Goal: Task Accomplishment & Management: Complete application form

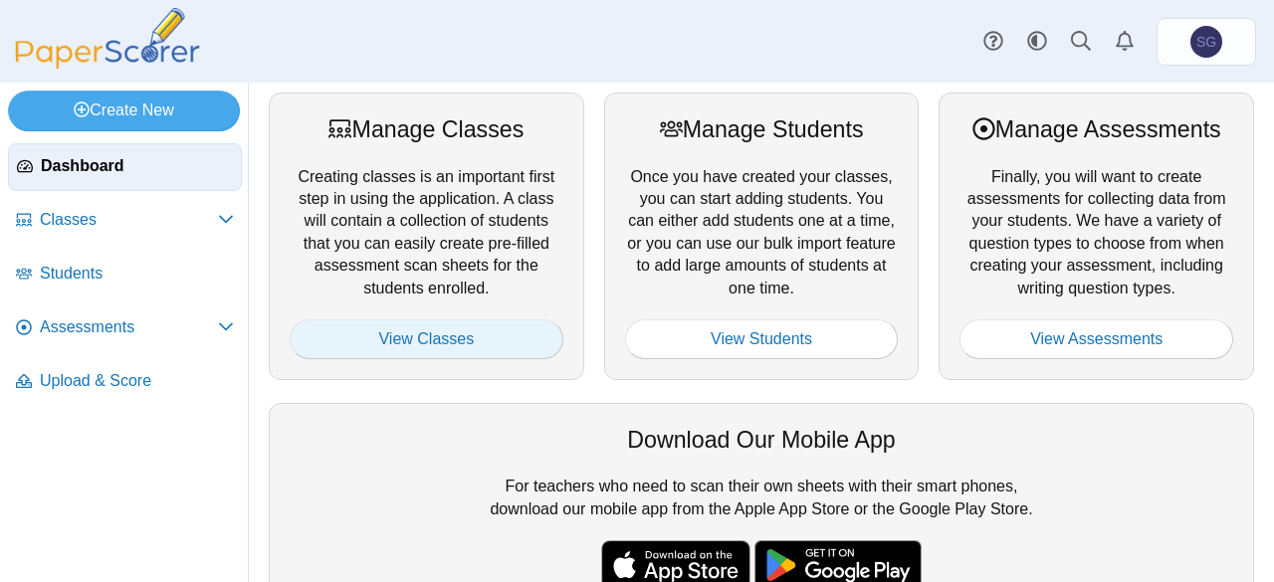
click at [389, 347] on link "View Classes" at bounding box center [427, 340] width 274 height 40
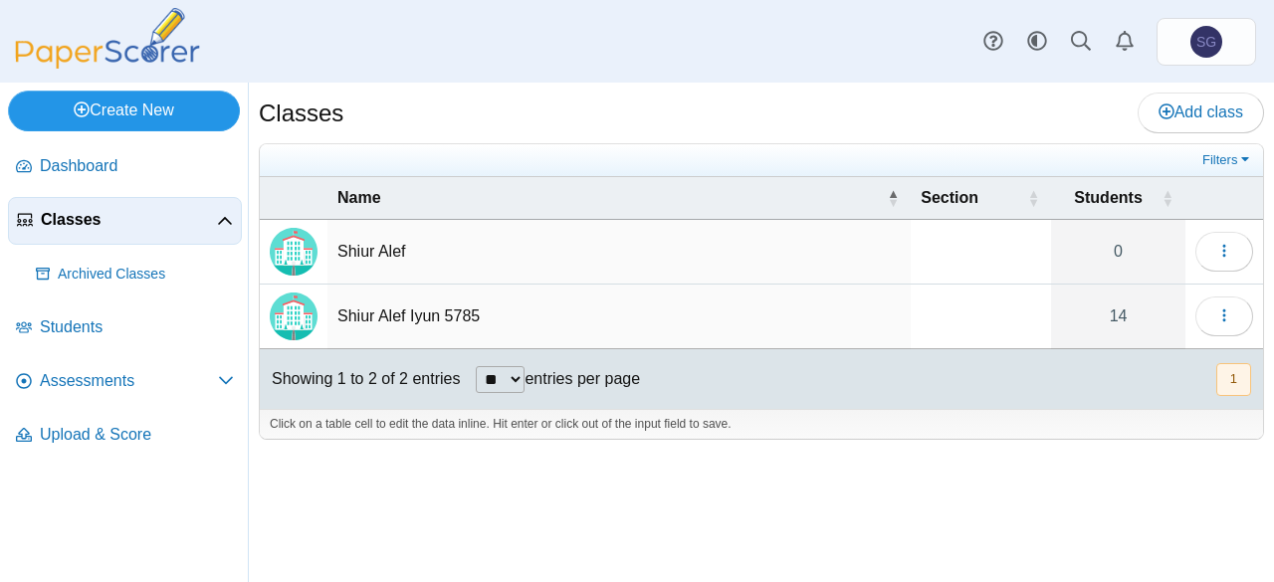
click at [94, 114] on link "Create New" at bounding box center [124, 111] width 232 height 40
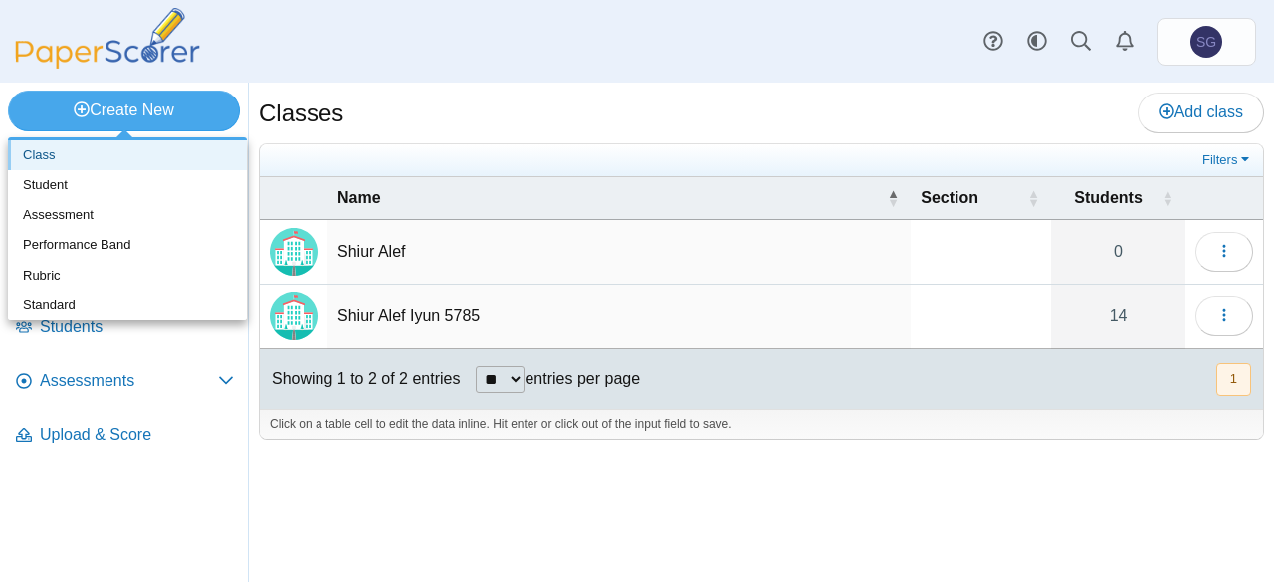
click at [83, 162] on link "Class" at bounding box center [127, 155] width 239 height 30
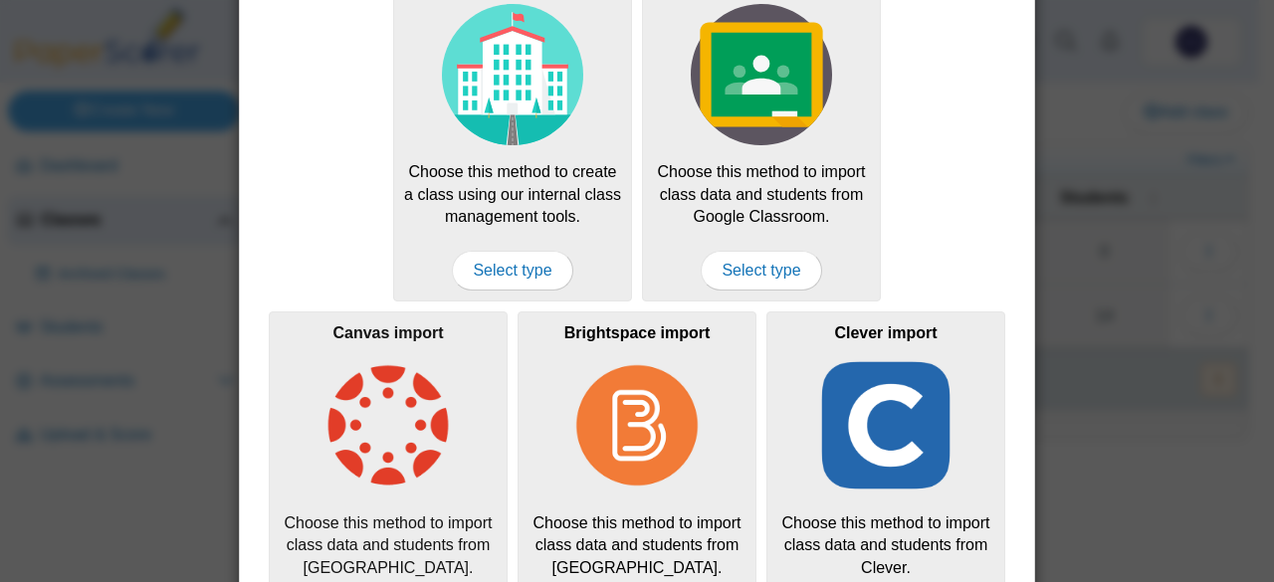
scroll to position [207, 0]
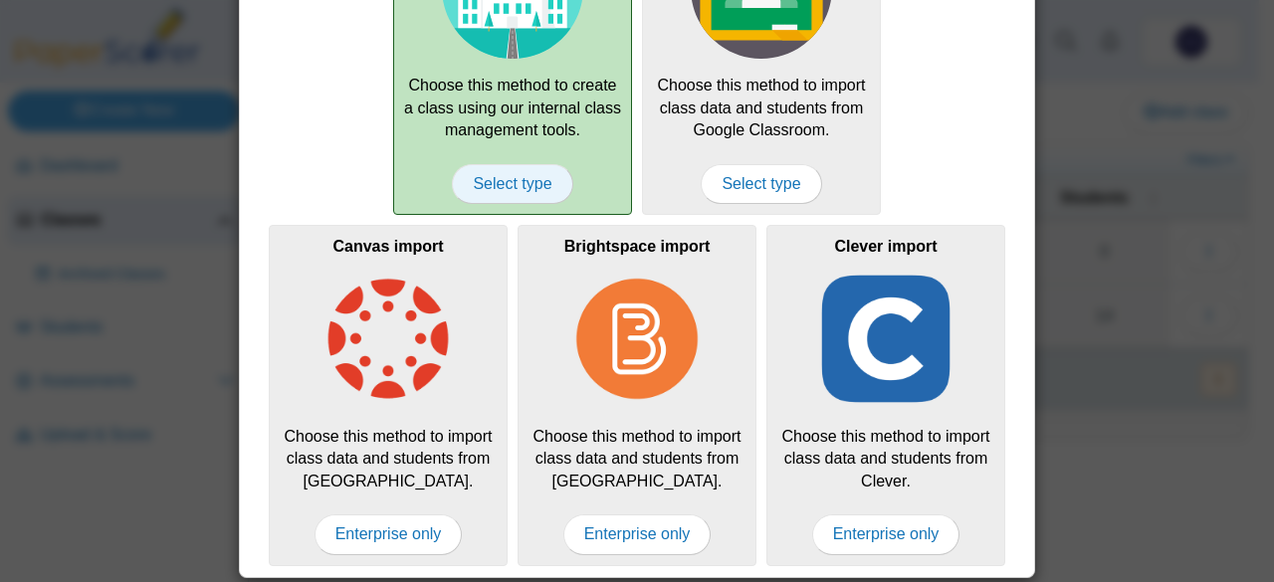
click at [516, 181] on span "Select type" at bounding box center [512, 184] width 120 height 40
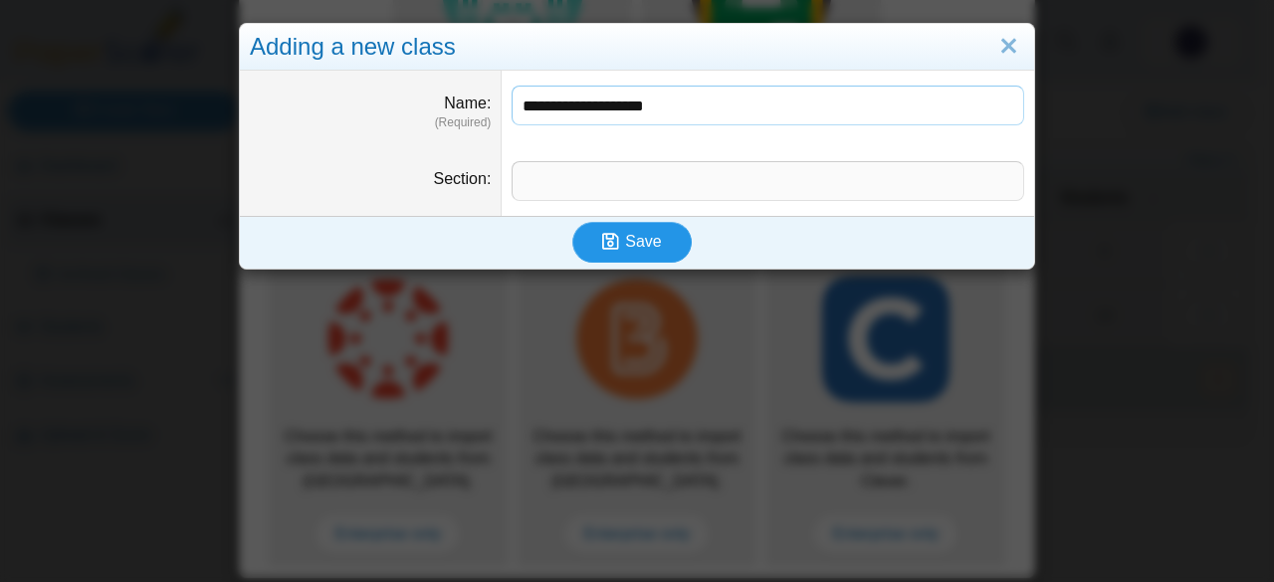
type input "**********"
click at [603, 251] on icon "submit" at bounding box center [610, 241] width 17 height 19
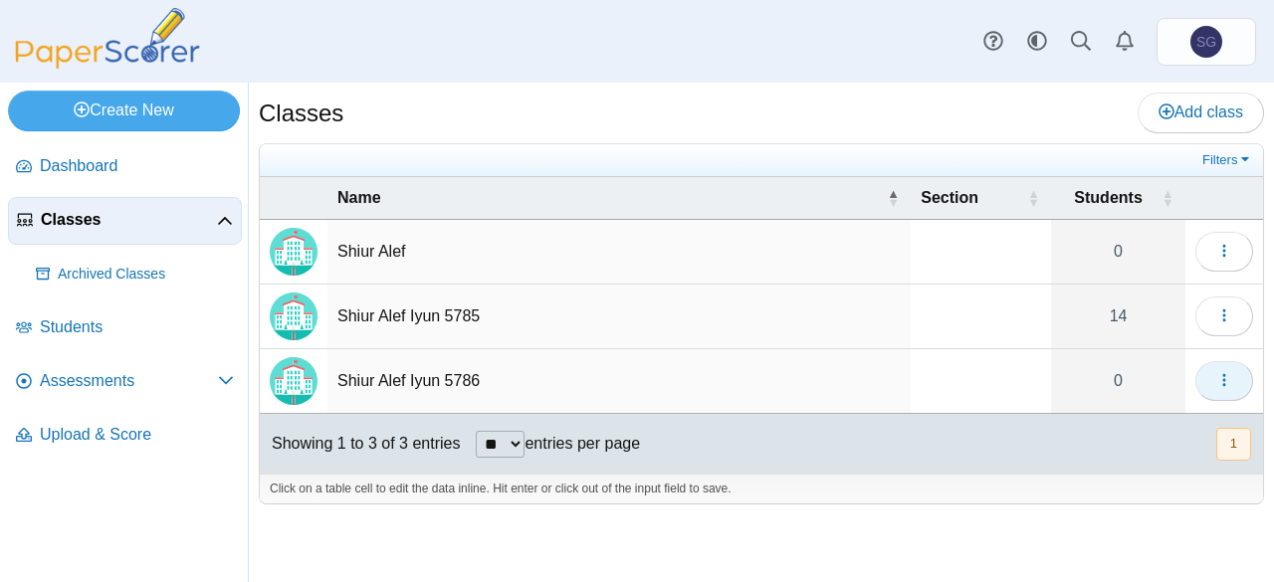
click at [1219, 379] on icon "button" at bounding box center [1224, 380] width 16 height 16
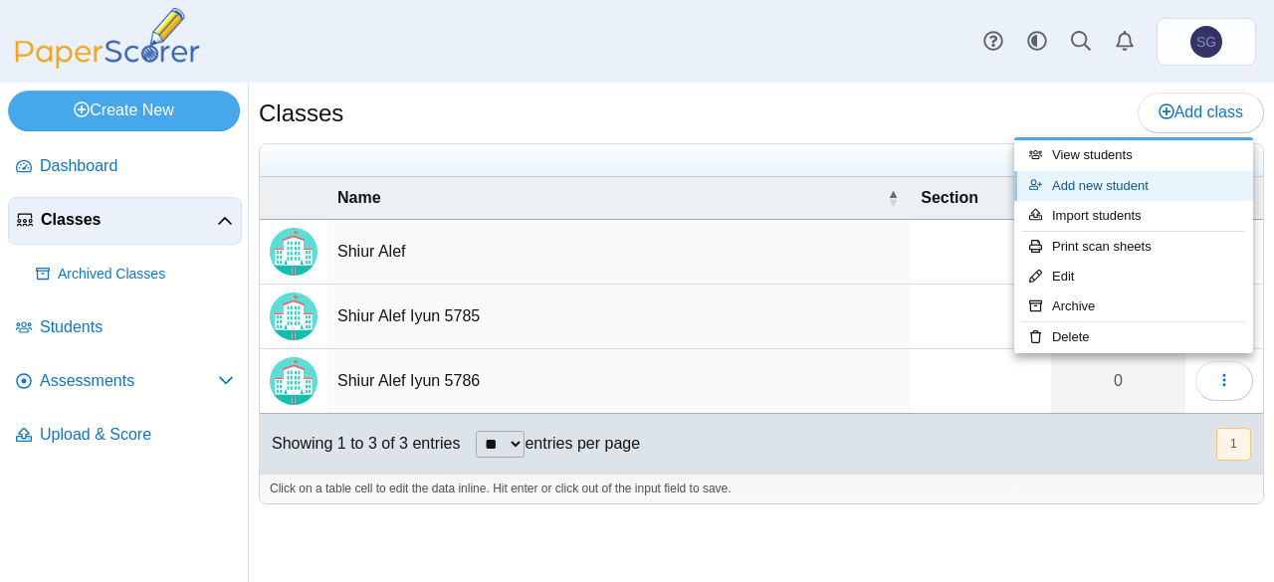
click at [1181, 173] on link "Add new student" at bounding box center [1133, 186] width 239 height 30
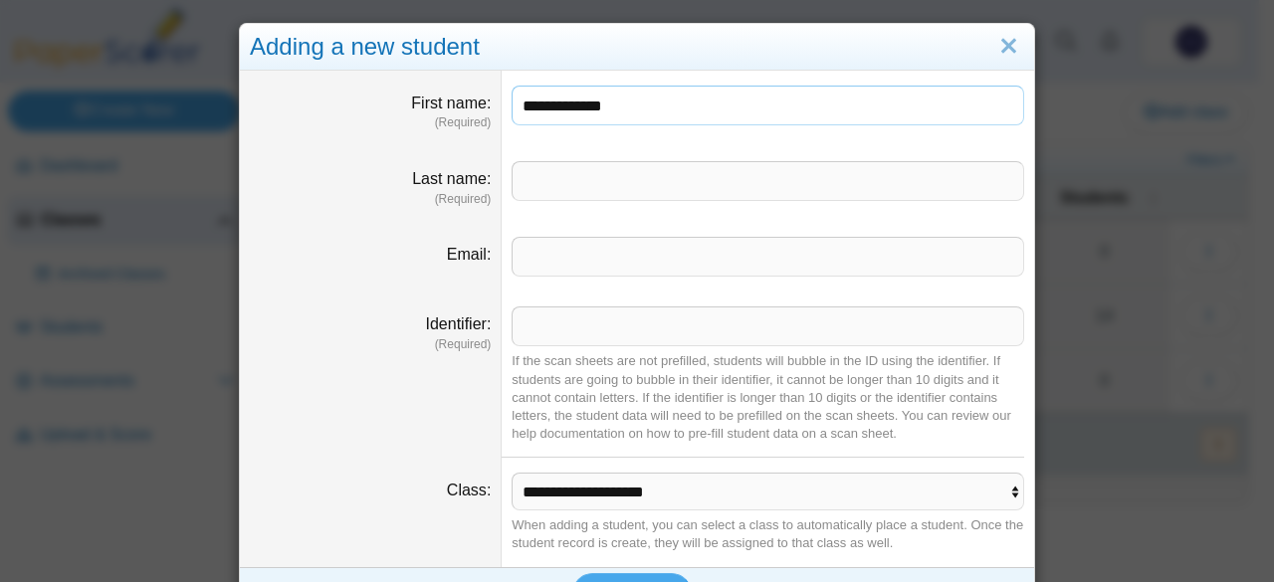
type input "**********"
type input "******"
click at [686, 333] on input "Identifier" at bounding box center [768, 327] width 513 height 40
type input "*"
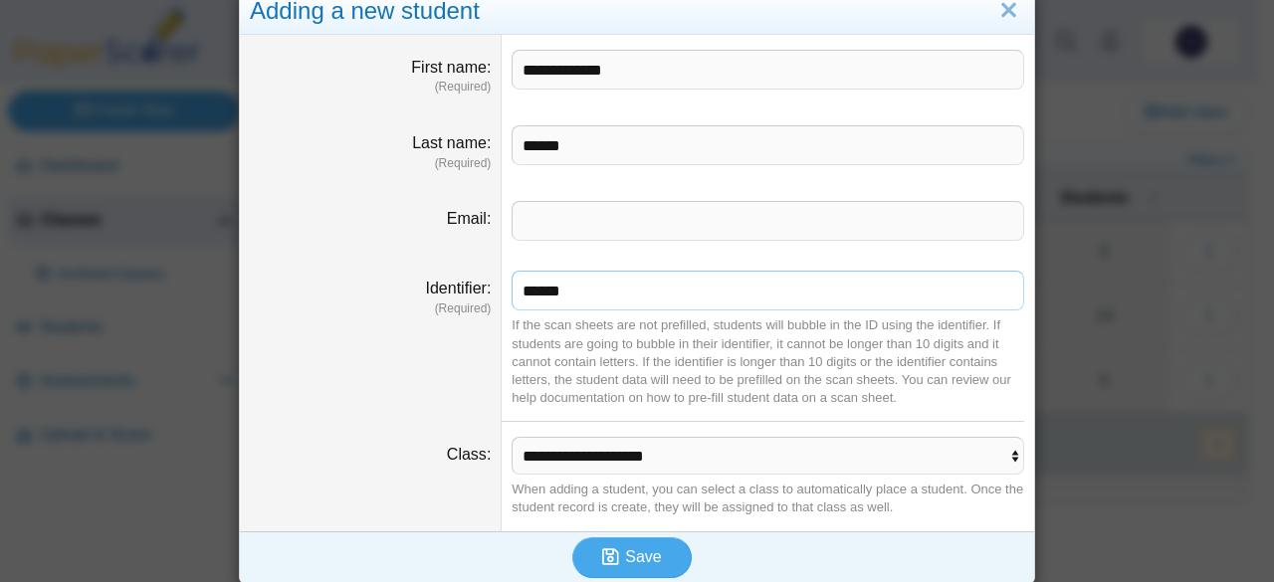
scroll to position [46, 0]
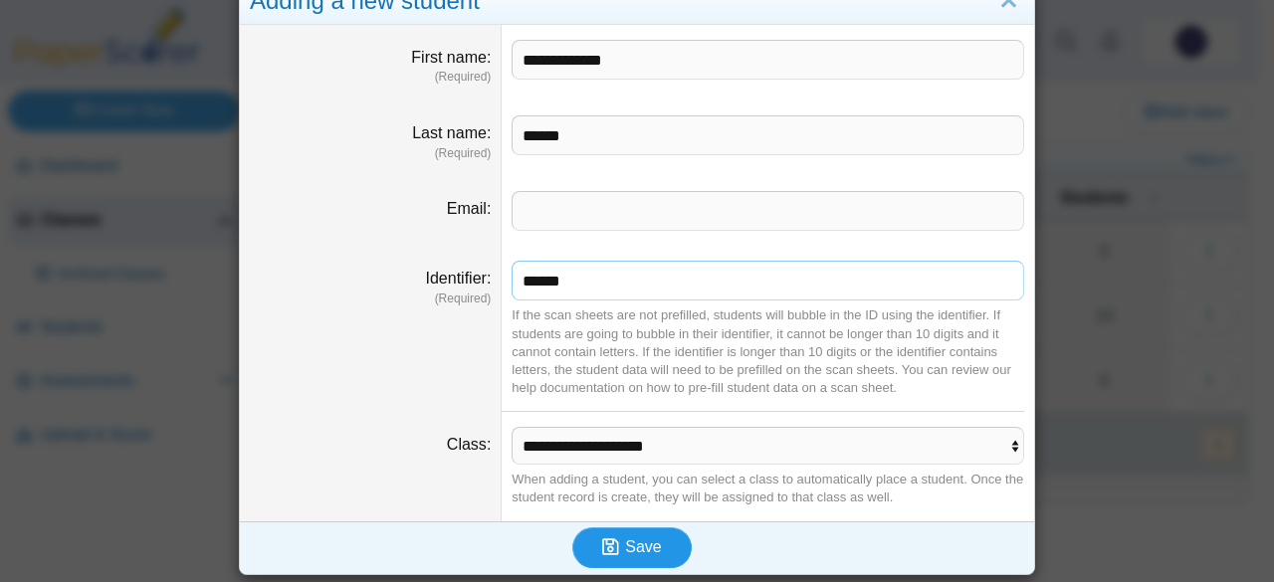
type input "******"
click at [631, 551] on span "Save" at bounding box center [643, 547] width 36 height 17
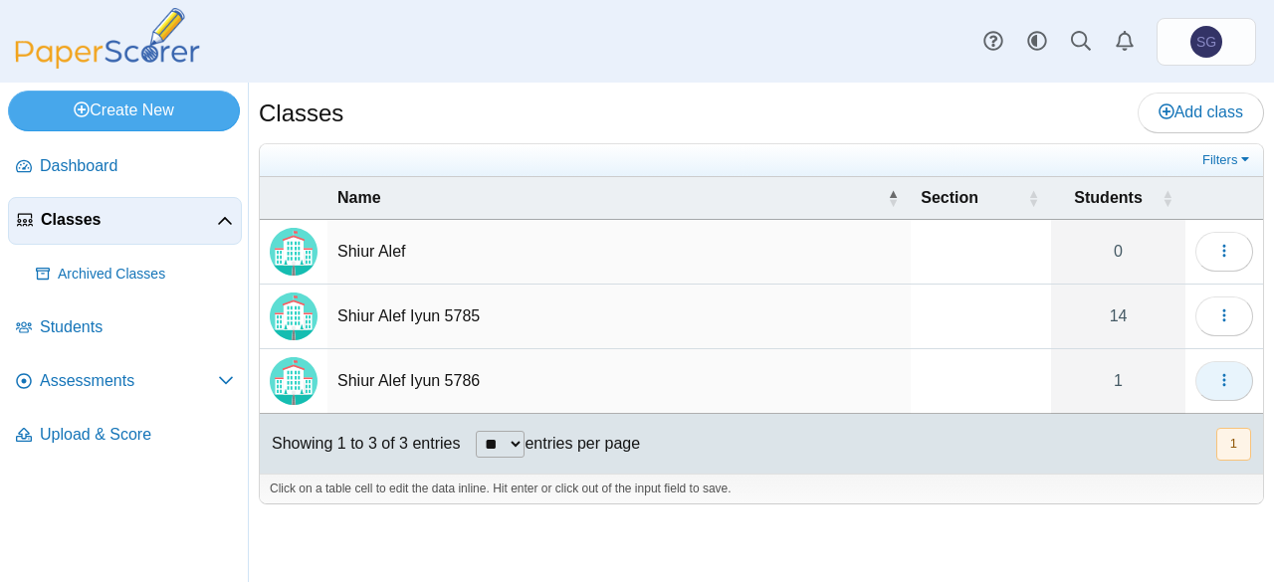
click at [1219, 377] on icon "button" at bounding box center [1224, 380] width 16 height 16
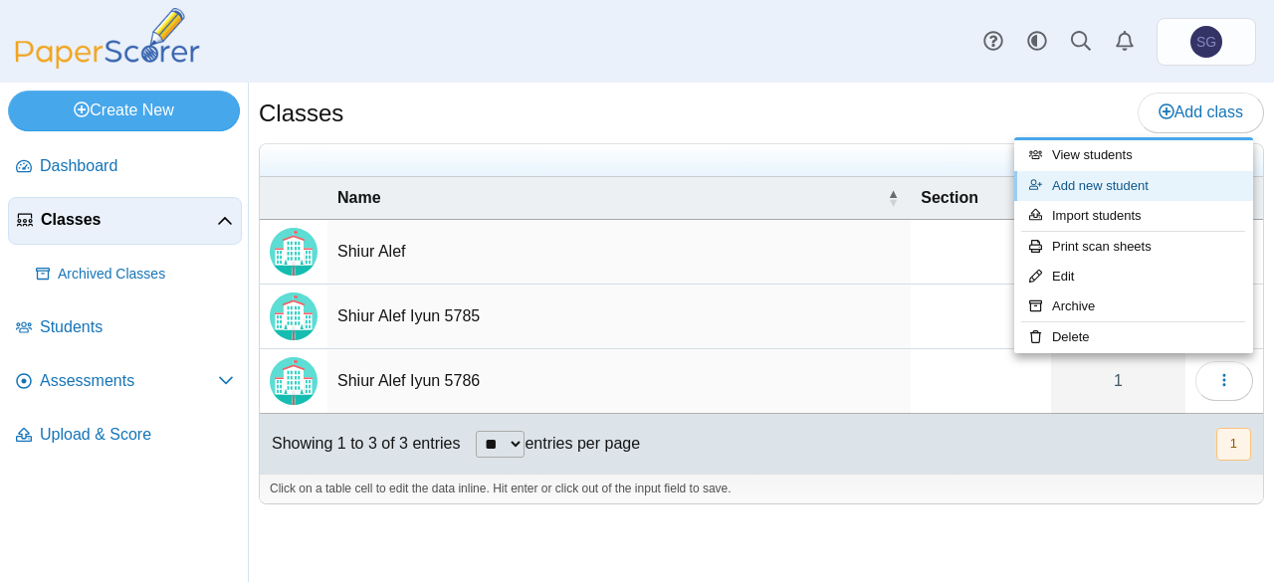
click at [1158, 181] on link "Add new student" at bounding box center [1133, 186] width 239 height 30
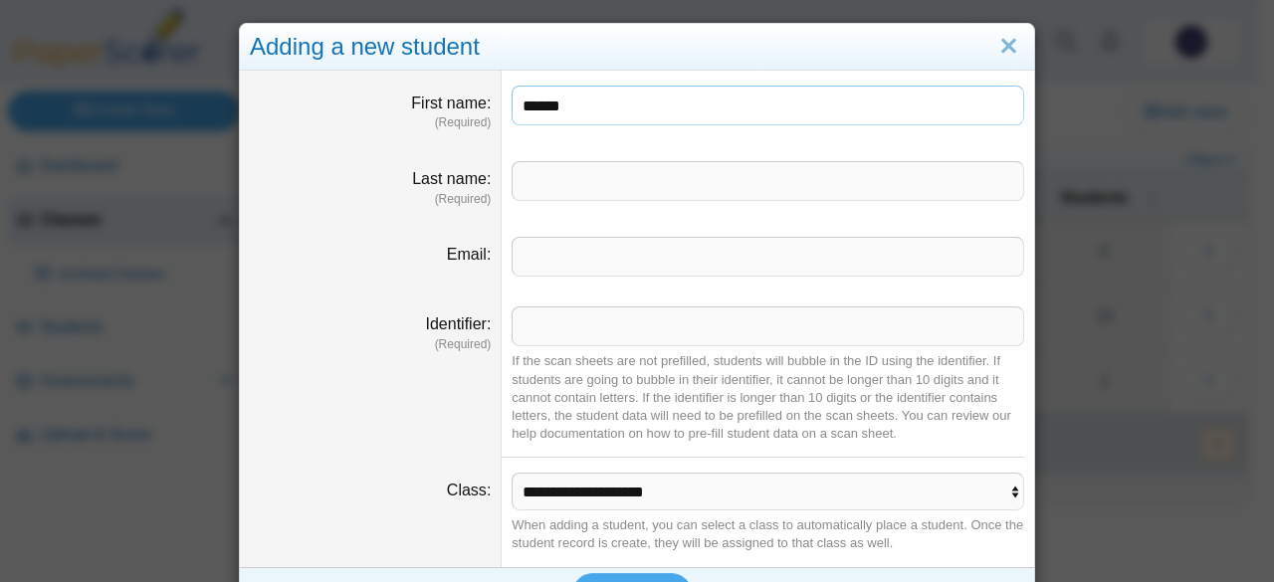
type input "******"
type input "*********"
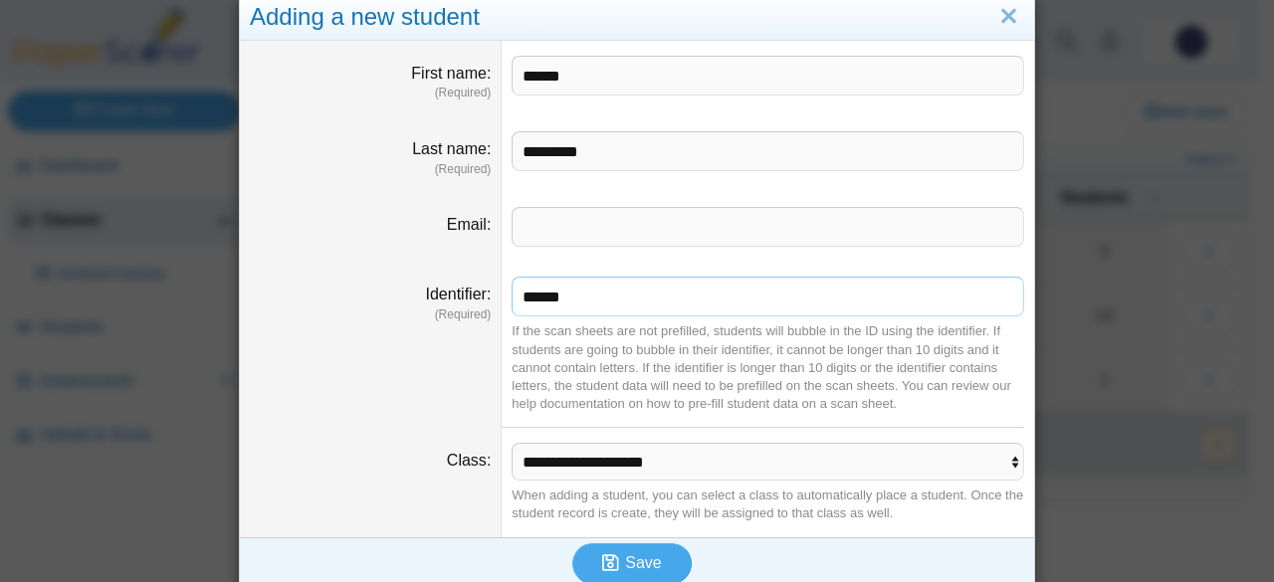
scroll to position [46, 0]
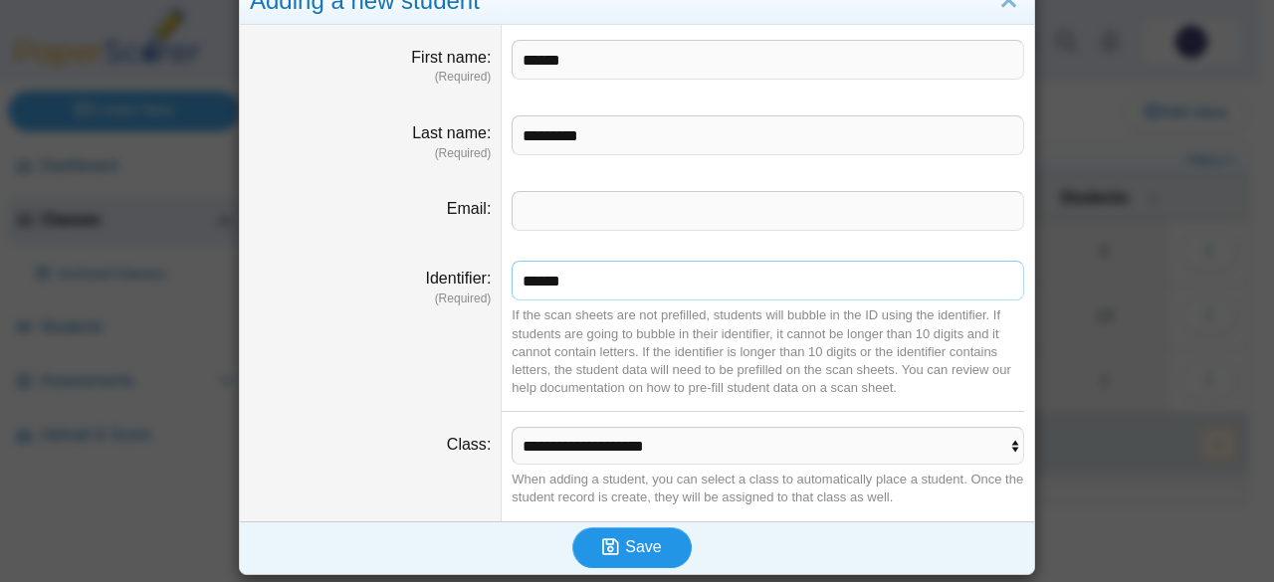
type input "******"
click at [631, 555] on span "Save" at bounding box center [643, 547] width 36 height 17
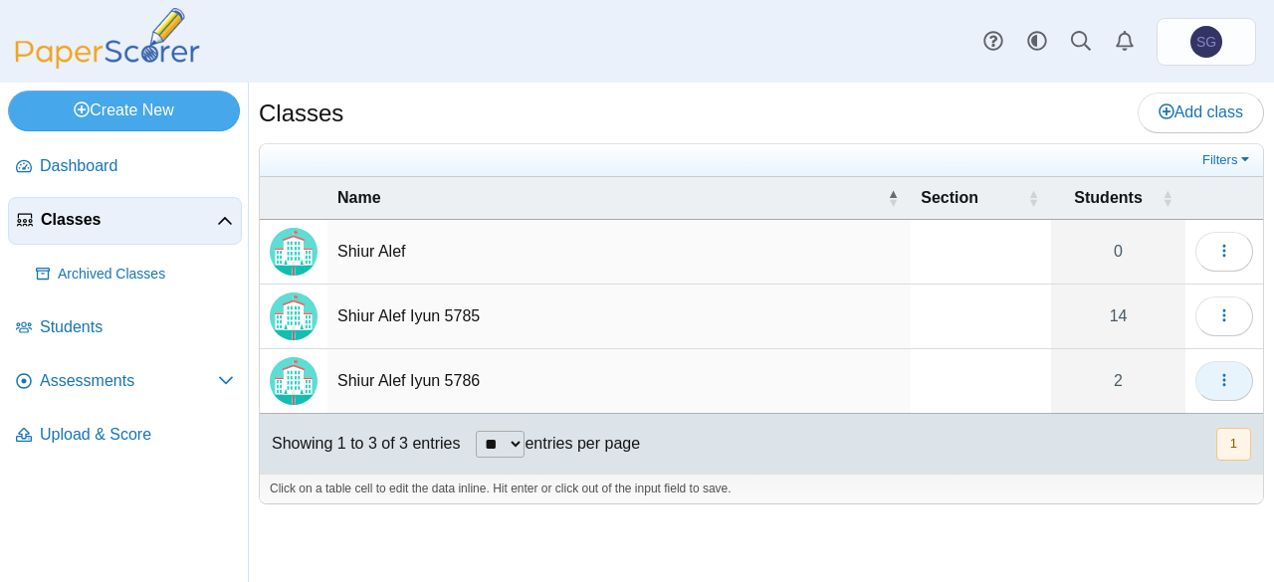
drag, startPoint x: 1209, startPoint y: 375, endPoint x: 1205, endPoint y: 385, distance: 10.7
click at [1209, 375] on button "button" at bounding box center [1225, 381] width 58 height 40
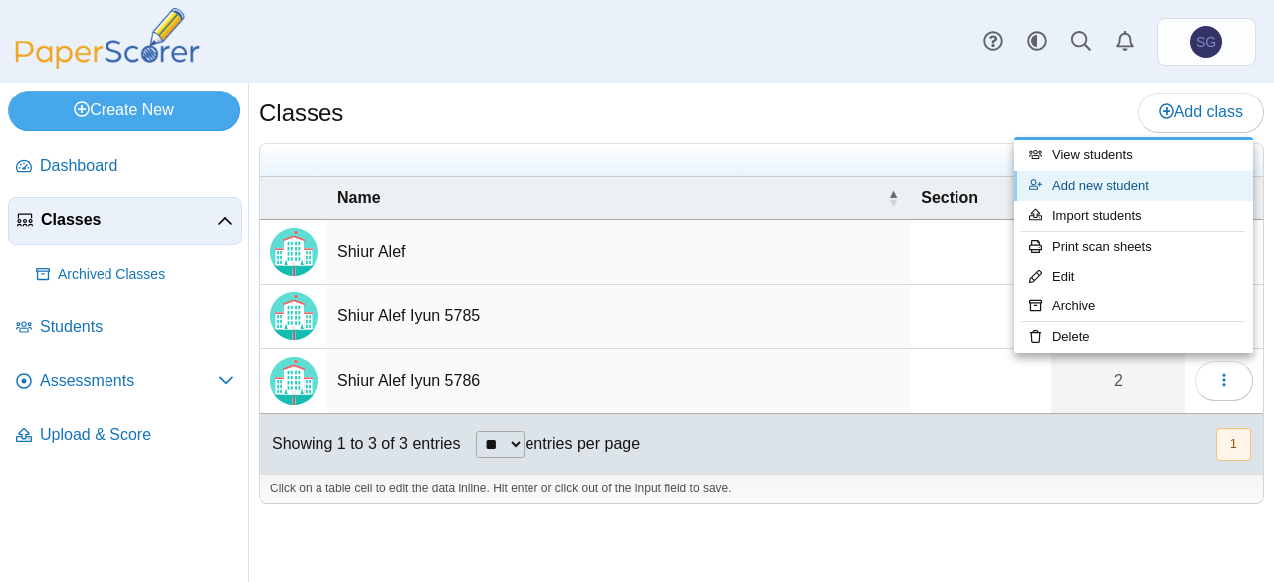
click at [1159, 194] on link "Add new student" at bounding box center [1133, 186] width 239 height 30
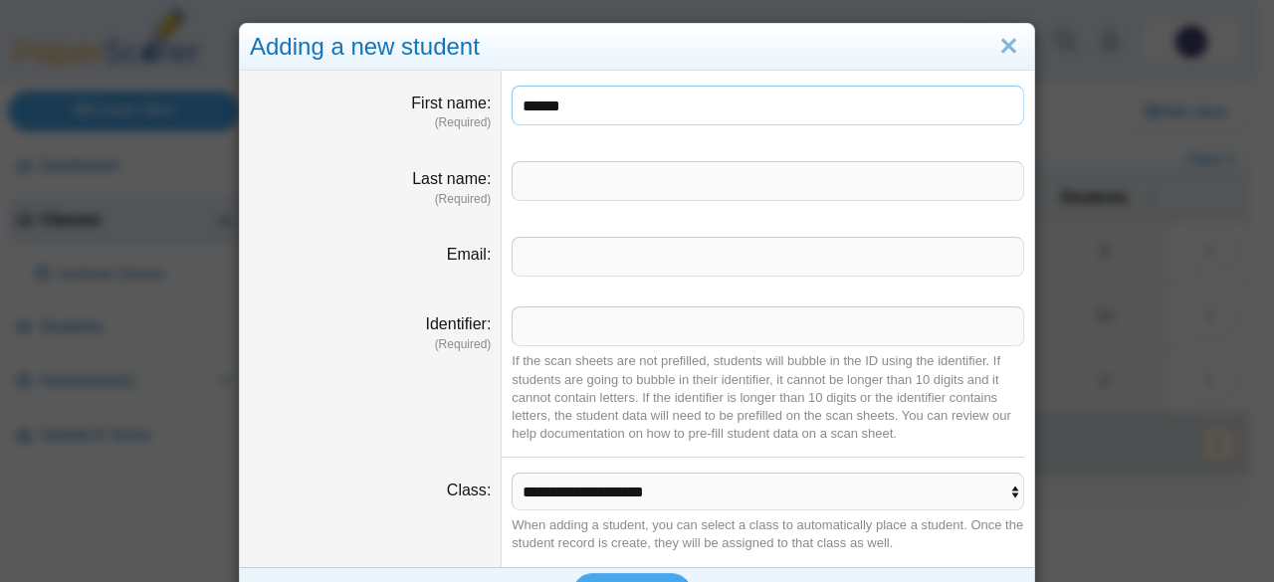
type input "******"
type input "********"
click at [622, 333] on input "Identifier" at bounding box center [768, 327] width 513 height 40
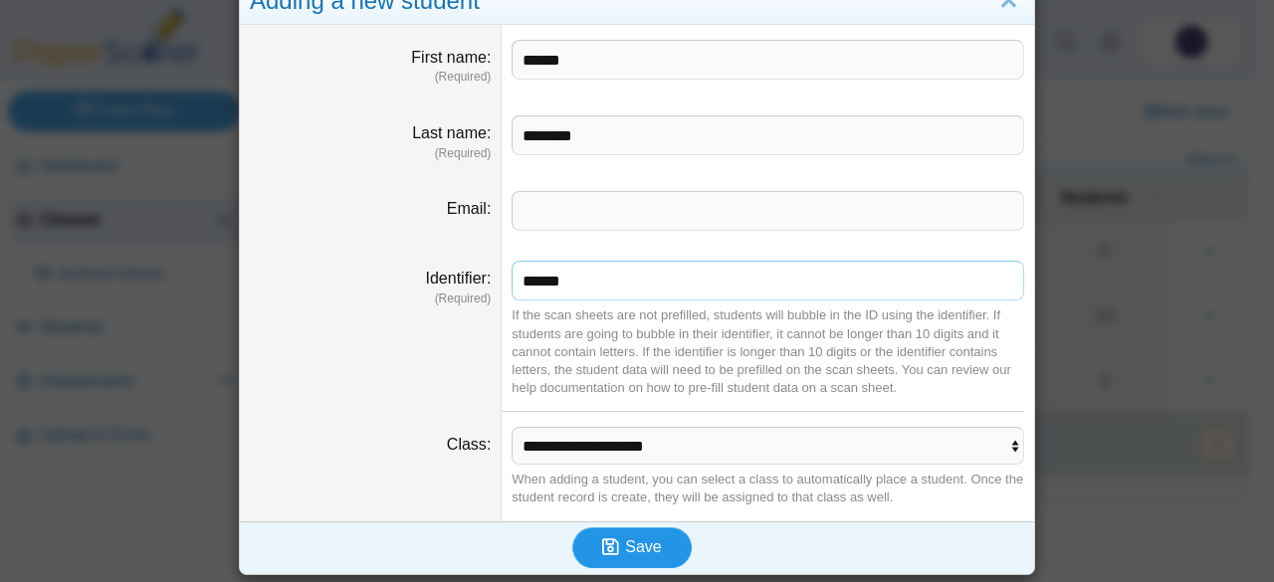
type input "******"
click at [617, 547] on icon "submit" at bounding box center [613, 548] width 23 height 22
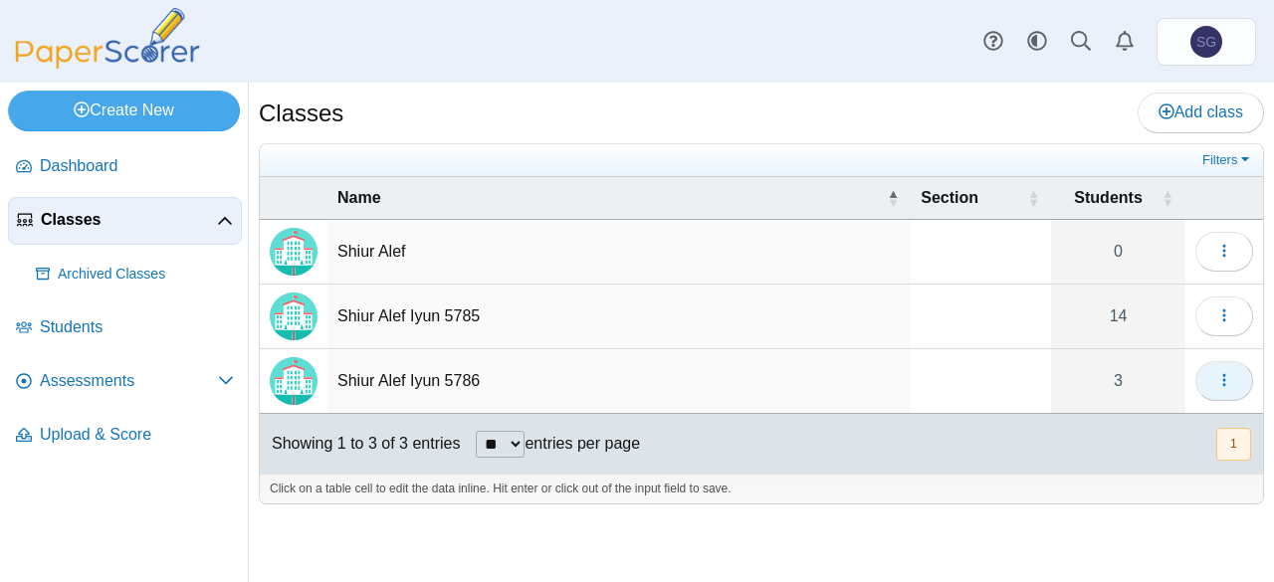
click at [1221, 379] on icon "button" at bounding box center [1224, 380] width 16 height 16
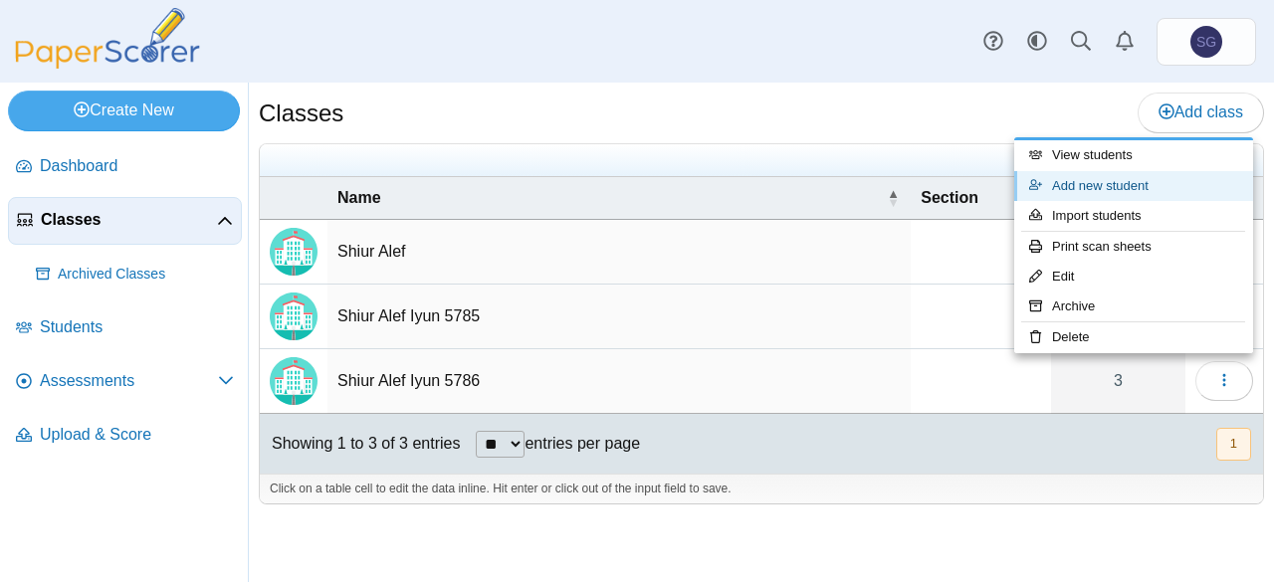
click at [1161, 184] on link "Add new student" at bounding box center [1133, 186] width 239 height 30
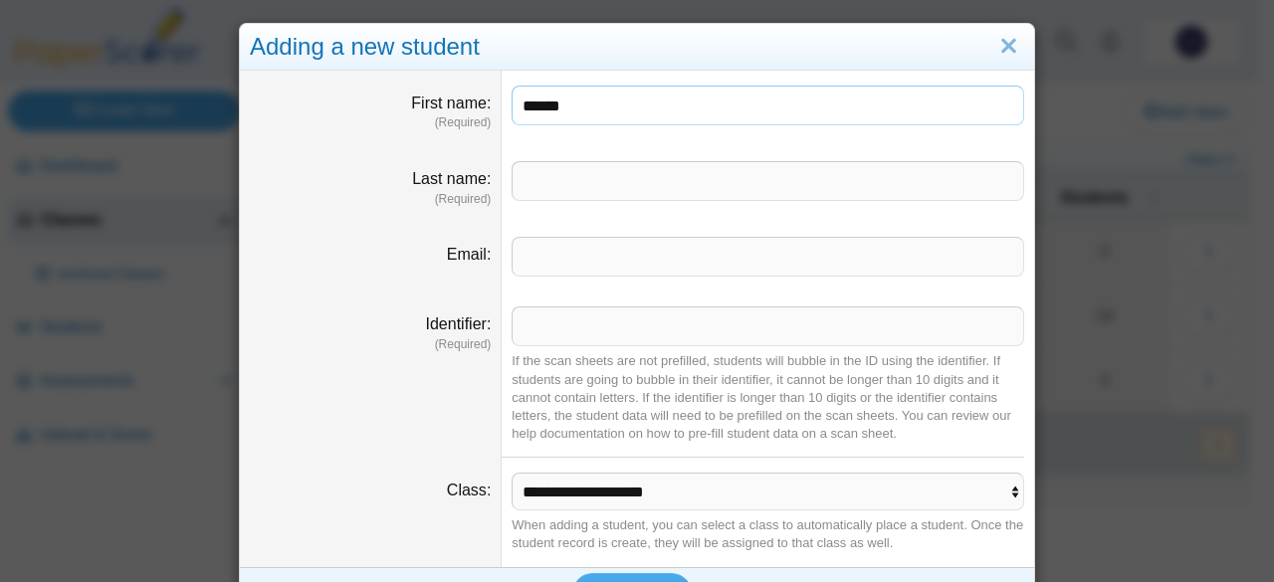
type input "******"
type input "*********"
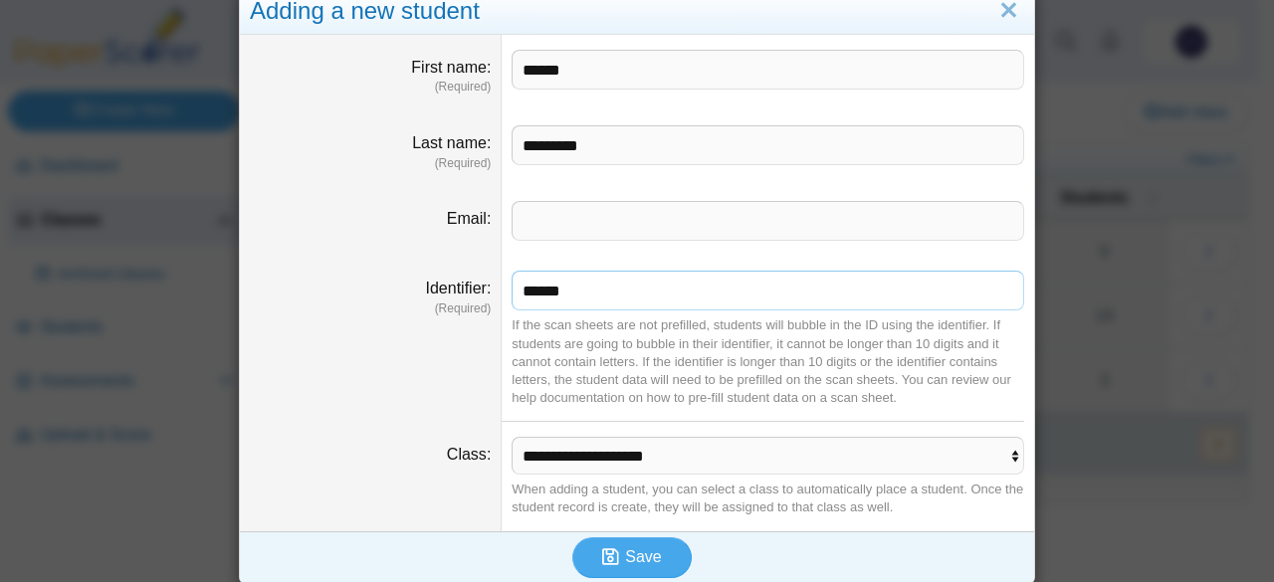
scroll to position [46, 0]
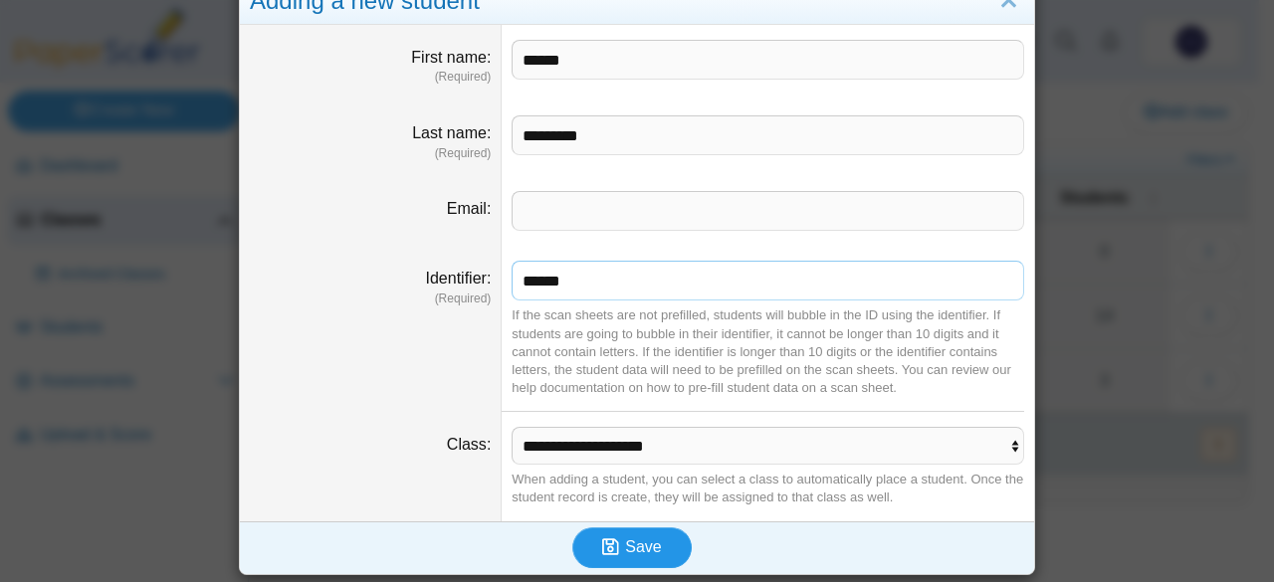
type input "******"
click at [631, 549] on span "Save" at bounding box center [643, 547] width 36 height 17
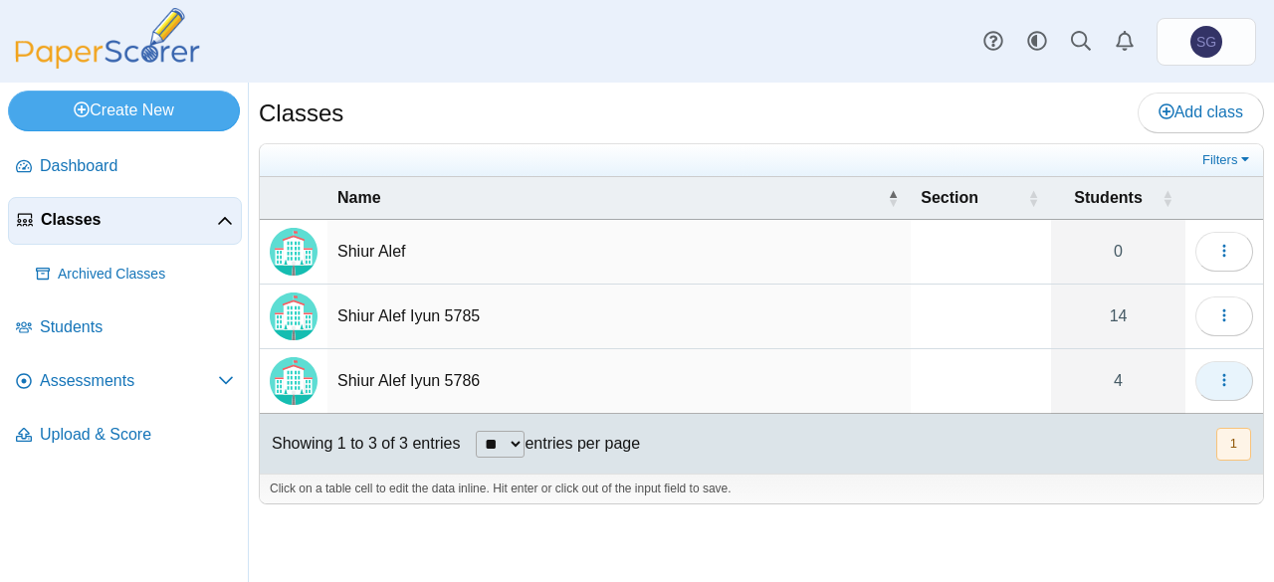
click at [1213, 381] on button "button" at bounding box center [1225, 381] width 58 height 40
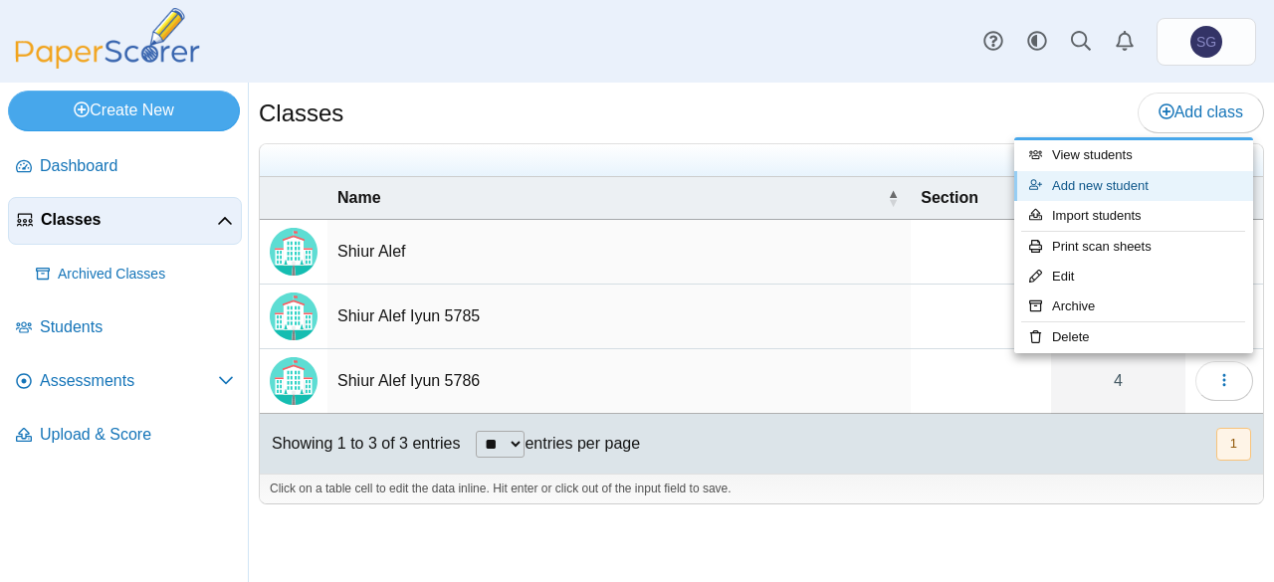
click at [1159, 186] on link "Add new student" at bounding box center [1133, 186] width 239 height 30
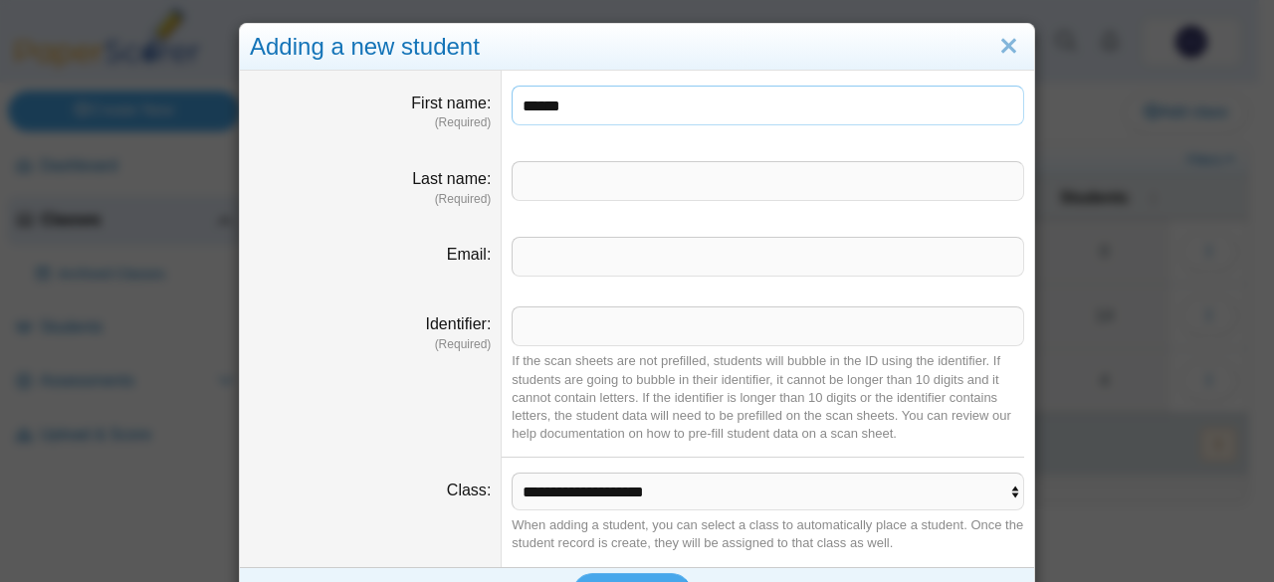
type input "******"
type input "****"
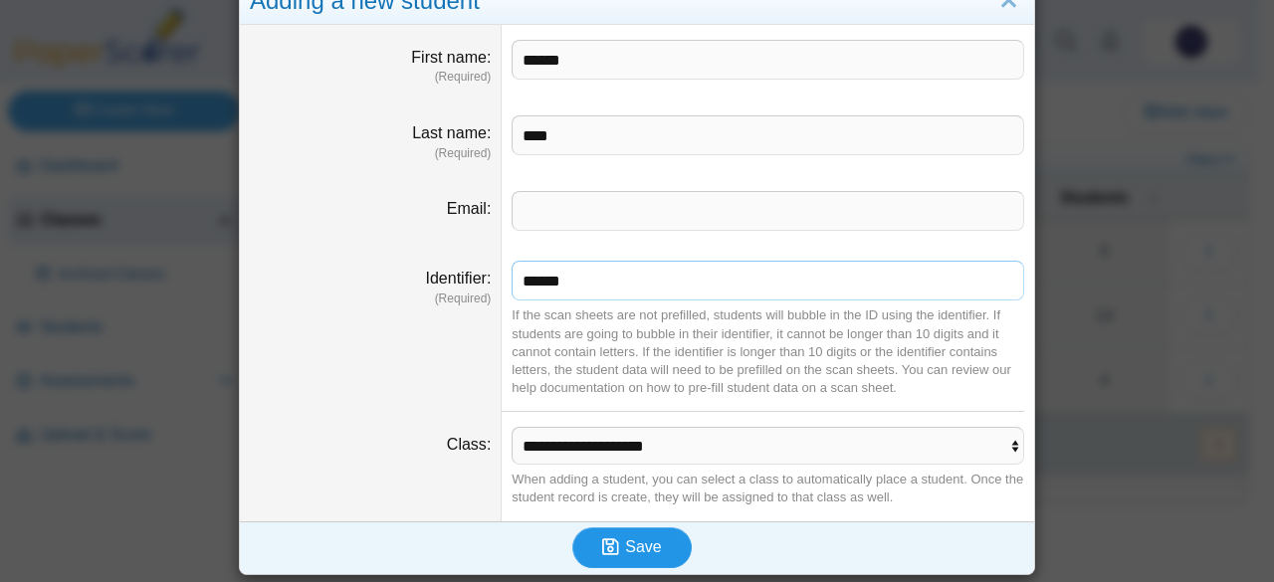
type input "******"
click at [637, 529] on button "Save" at bounding box center [631, 548] width 119 height 40
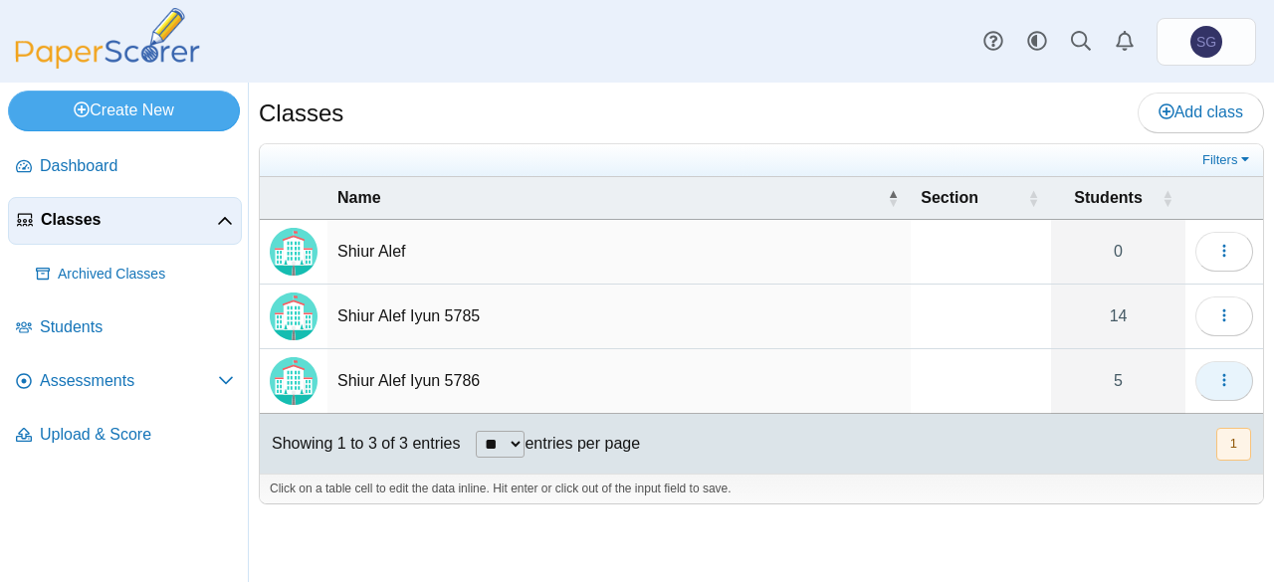
click at [1214, 381] on button "button" at bounding box center [1225, 381] width 58 height 40
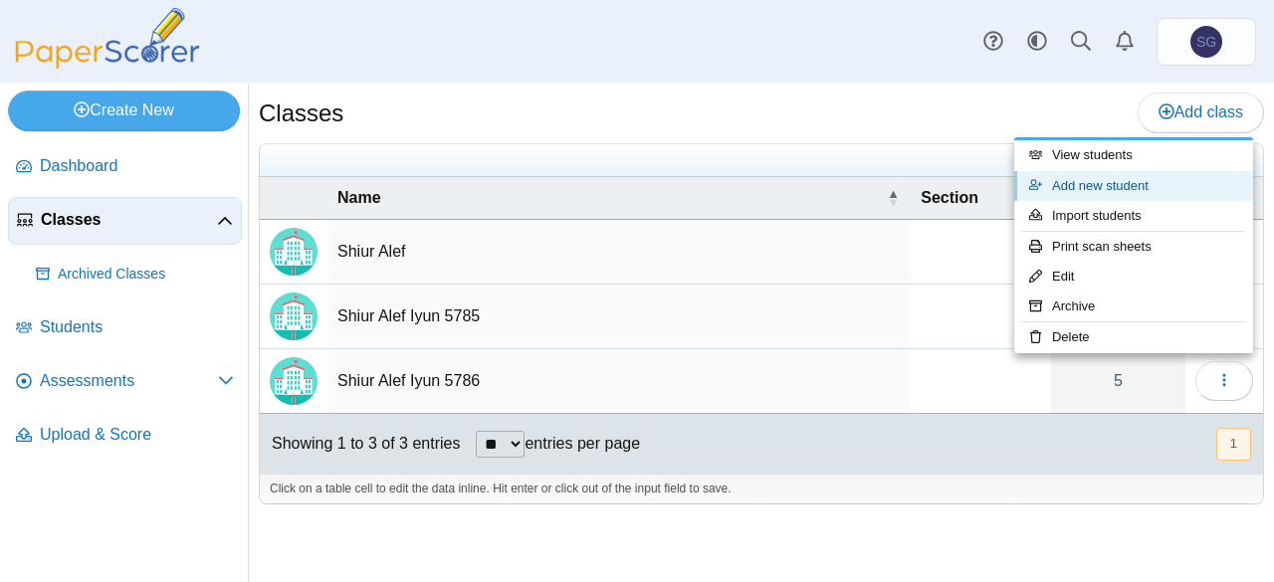
click at [1146, 188] on link "Add new student" at bounding box center [1133, 186] width 239 height 30
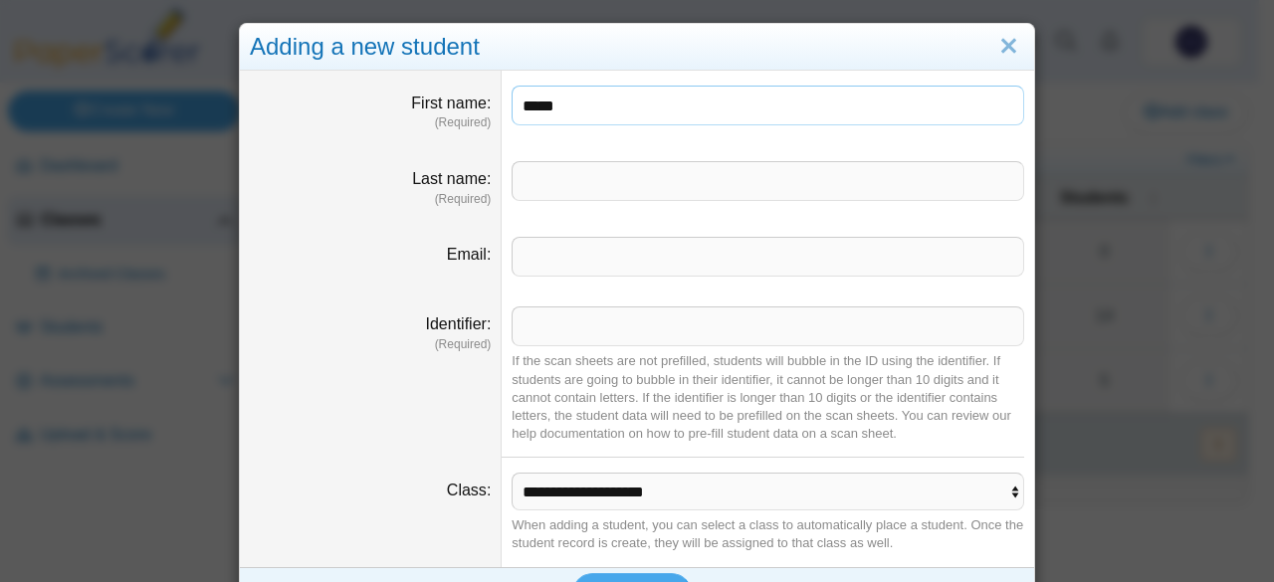
type input "*****"
type input "*******"
click at [597, 324] on input "Identifier" at bounding box center [768, 327] width 513 height 40
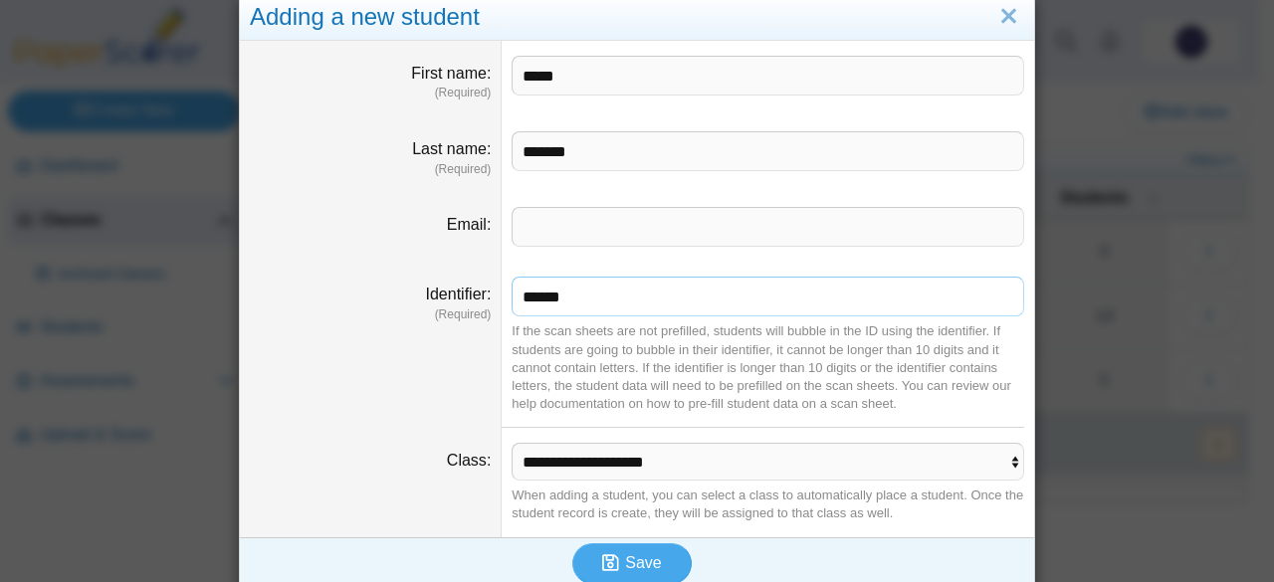
scroll to position [46, 0]
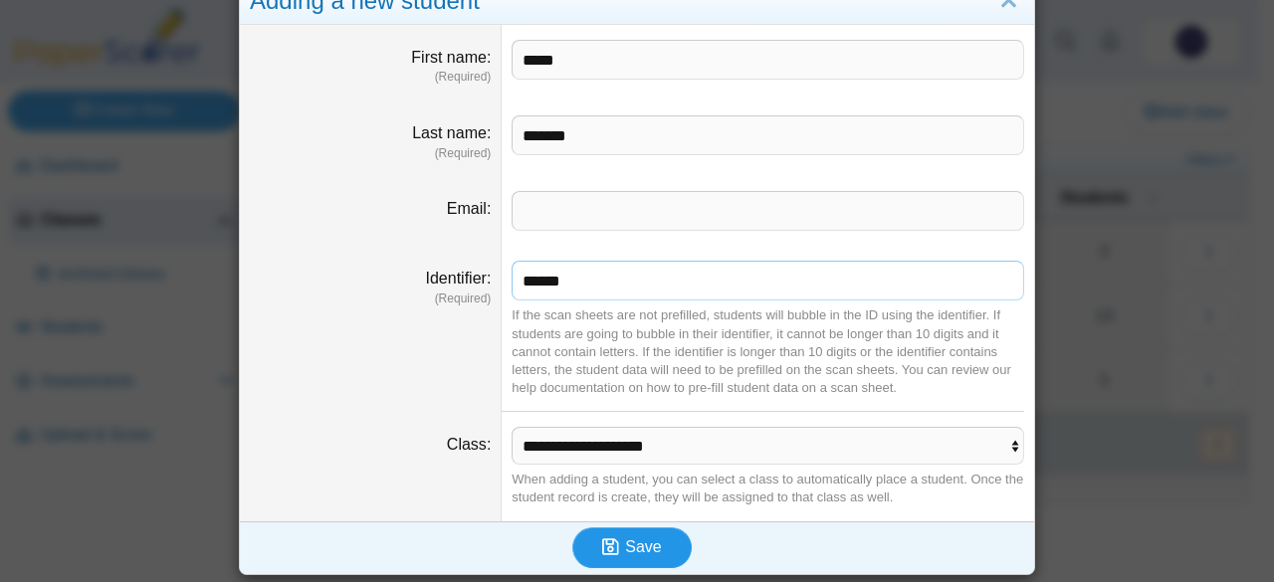
type input "******"
click at [631, 544] on span "Save" at bounding box center [643, 547] width 36 height 17
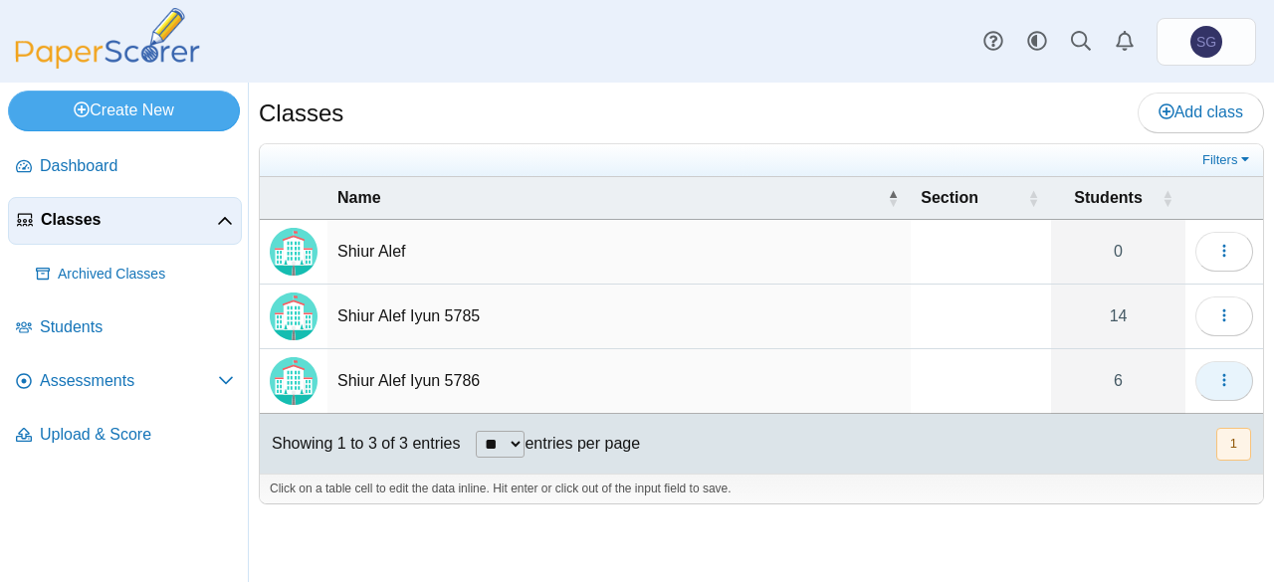
click at [1228, 372] on icon "button" at bounding box center [1224, 380] width 16 height 16
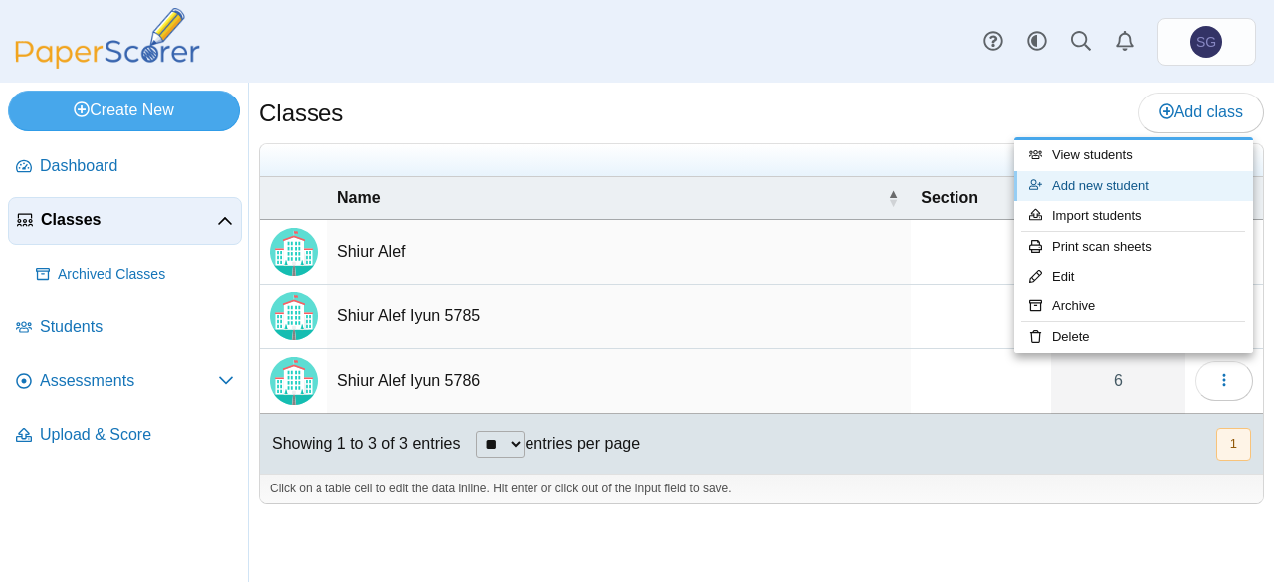
click at [1147, 184] on link "Add new student" at bounding box center [1133, 186] width 239 height 30
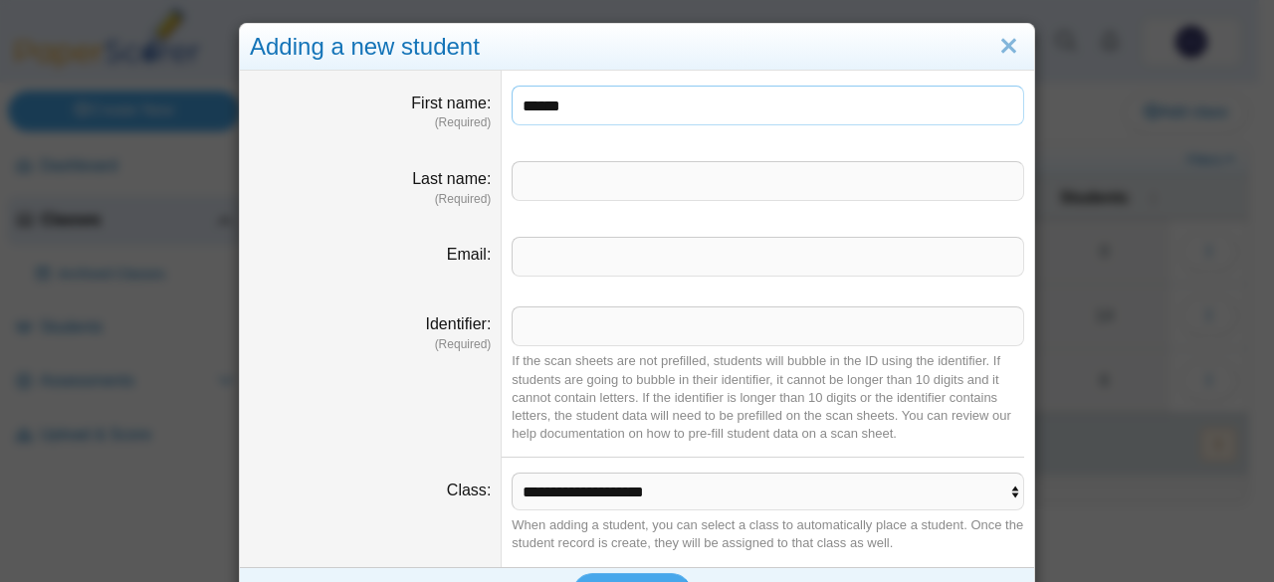
type input "******"
type input "*****"
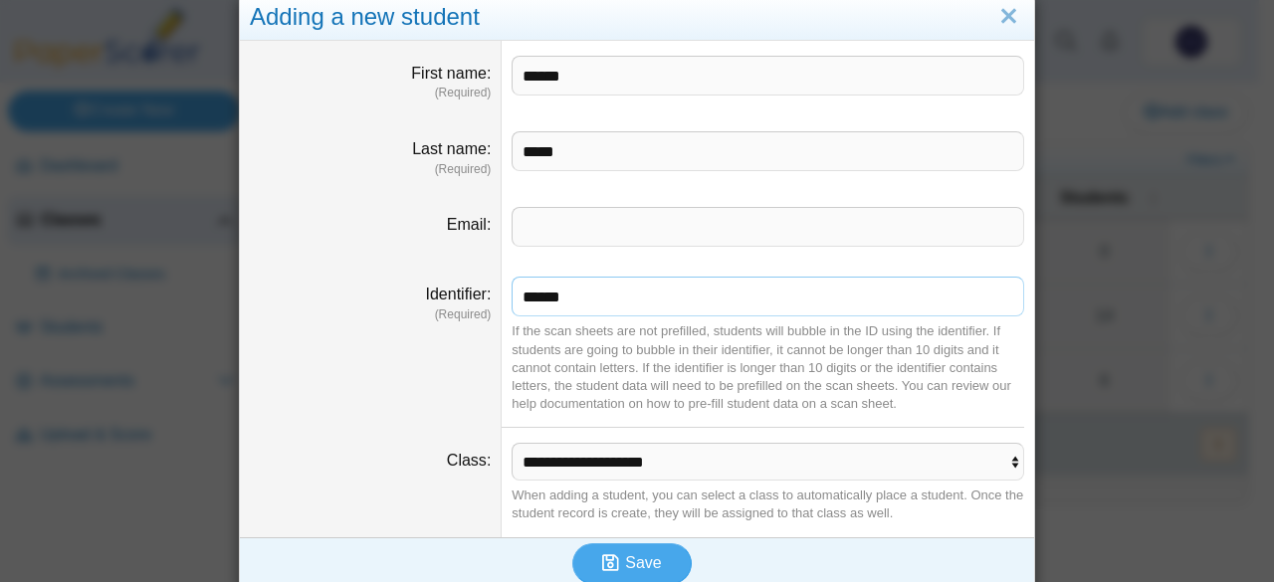
scroll to position [46, 0]
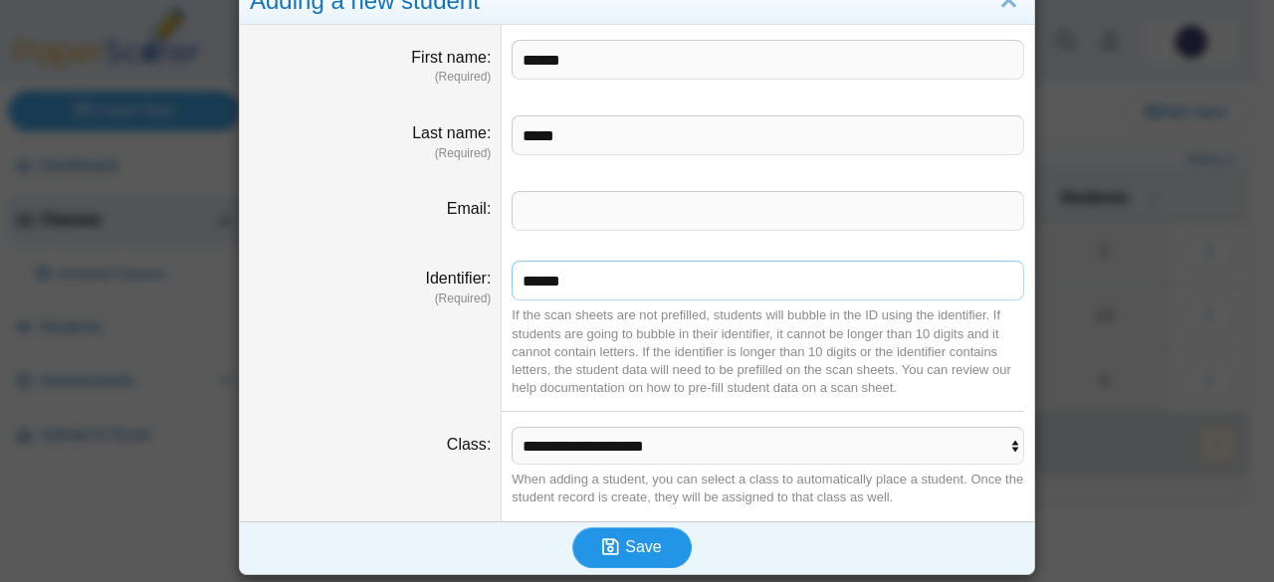
type input "******"
click at [625, 539] on span "Save" at bounding box center [643, 547] width 36 height 17
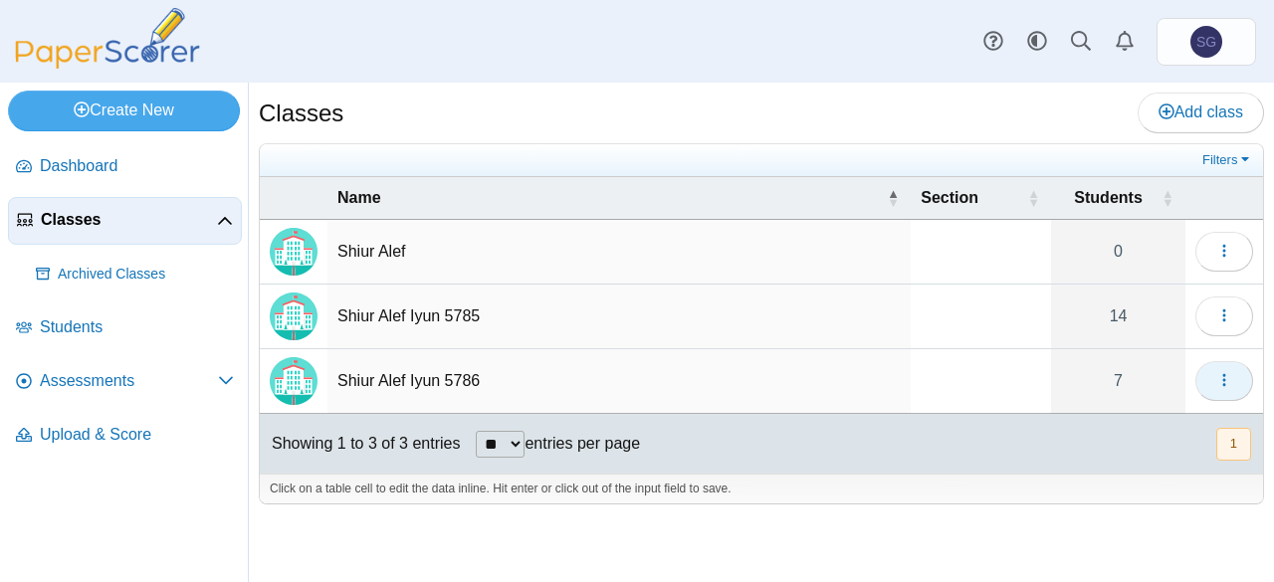
click at [1207, 375] on button "button" at bounding box center [1225, 381] width 58 height 40
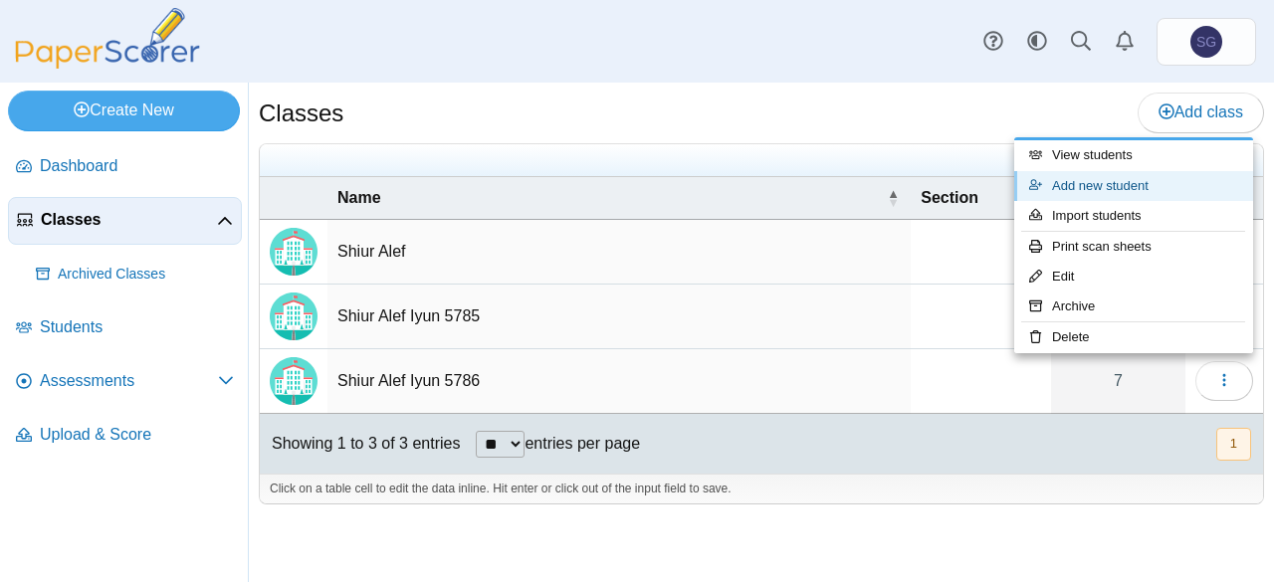
click at [1130, 190] on link "Add new student" at bounding box center [1133, 186] width 239 height 30
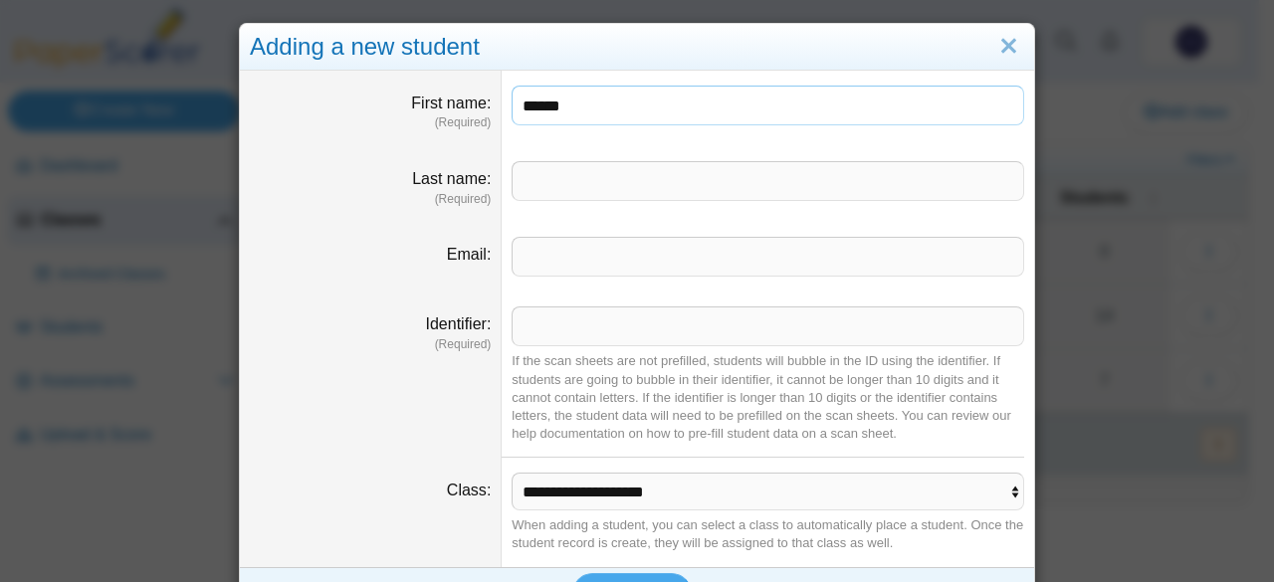
type input "******"
type input "*"
click at [676, 185] on input "Last name" at bounding box center [768, 181] width 513 height 40
type input "*********"
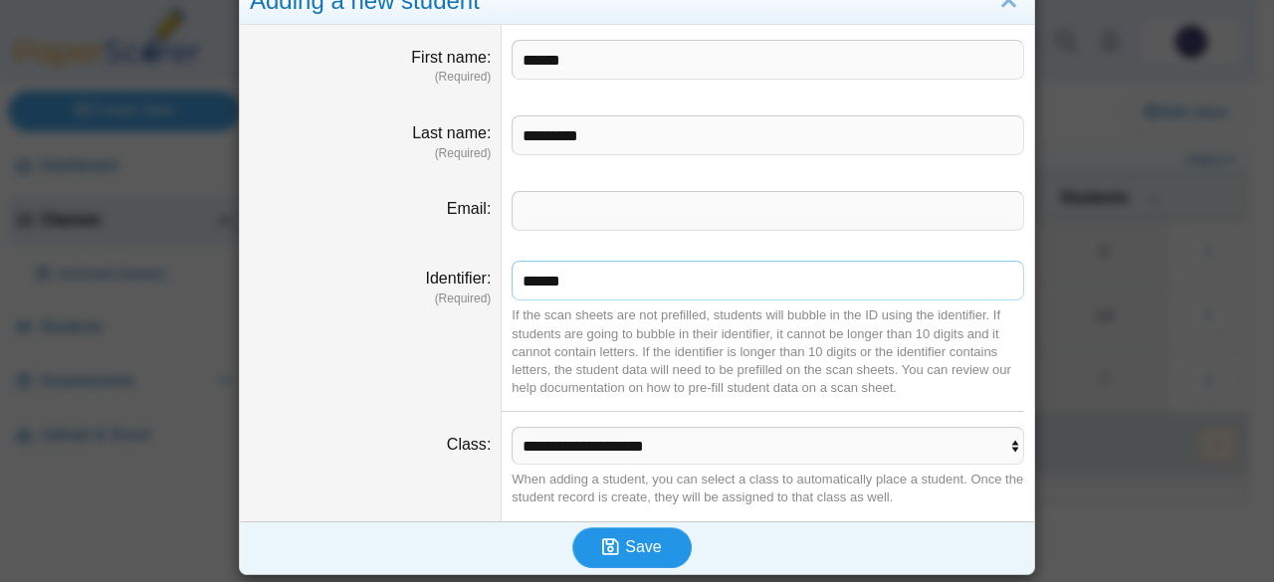
type input "******"
click at [608, 528] on button "Save" at bounding box center [631, 548] width 119 height 40
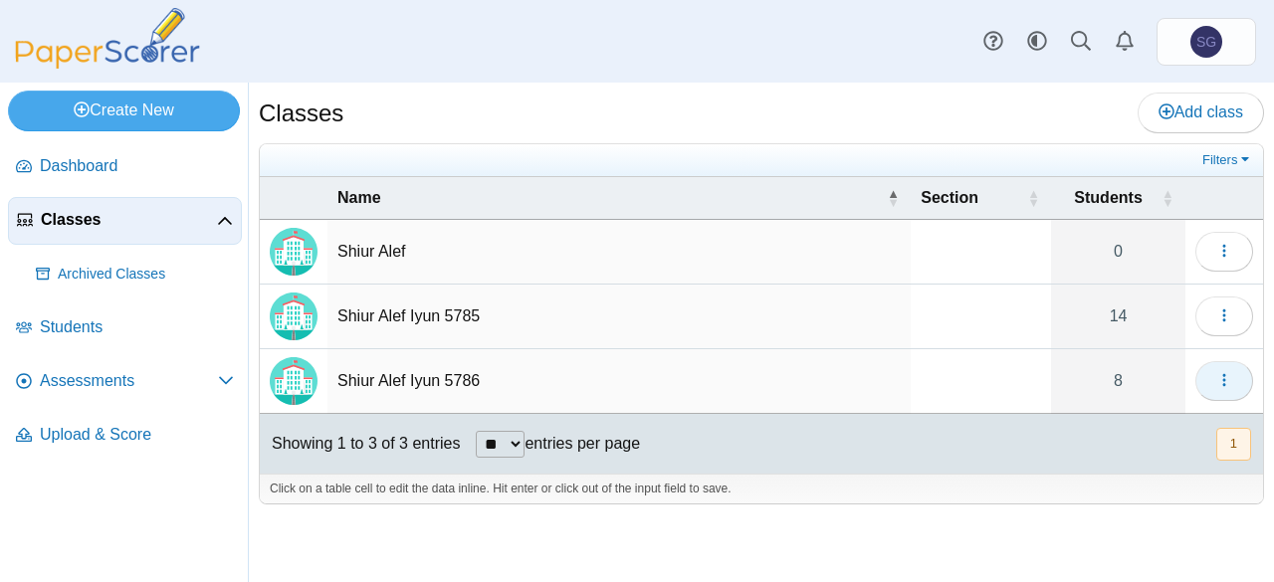
click at [1219, 372] on span "button" at bounding box center [1224, 380] width 16 height 17
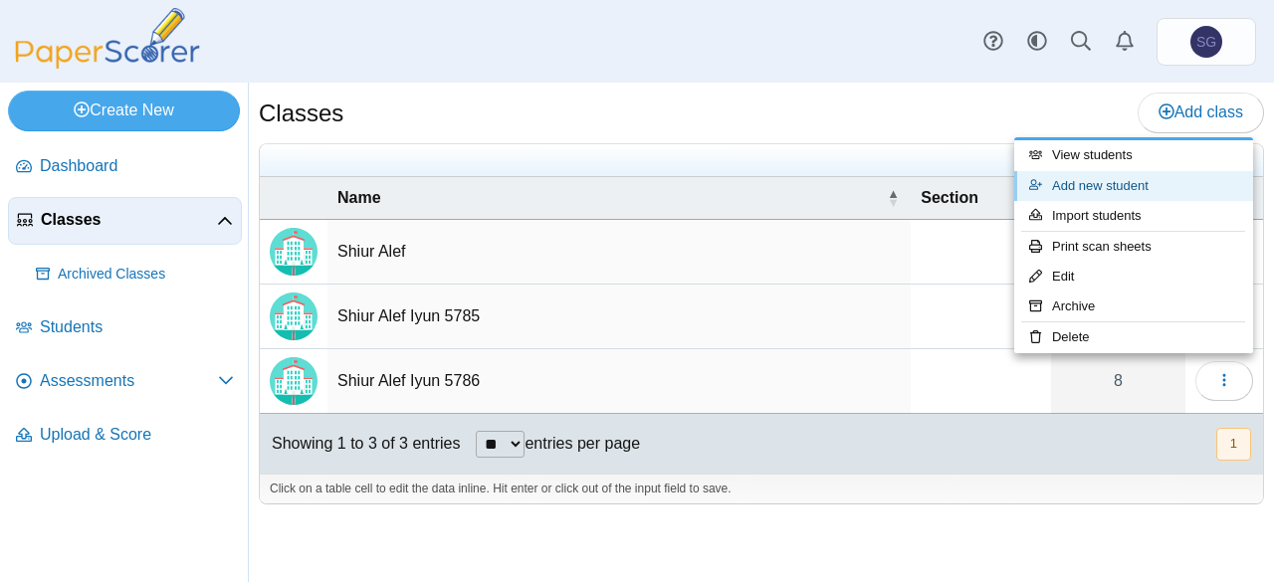
click at [1185, 184] on link "Add new student" at bounding box center [1133, 186] width 239 height 30
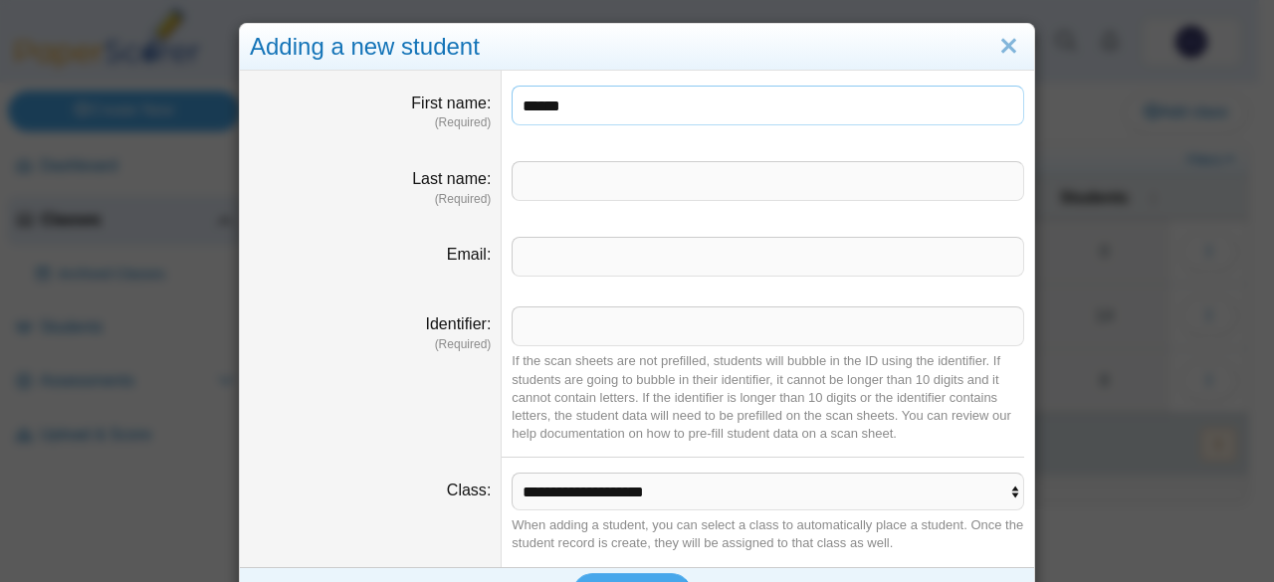
type input "******"
type input "*******"
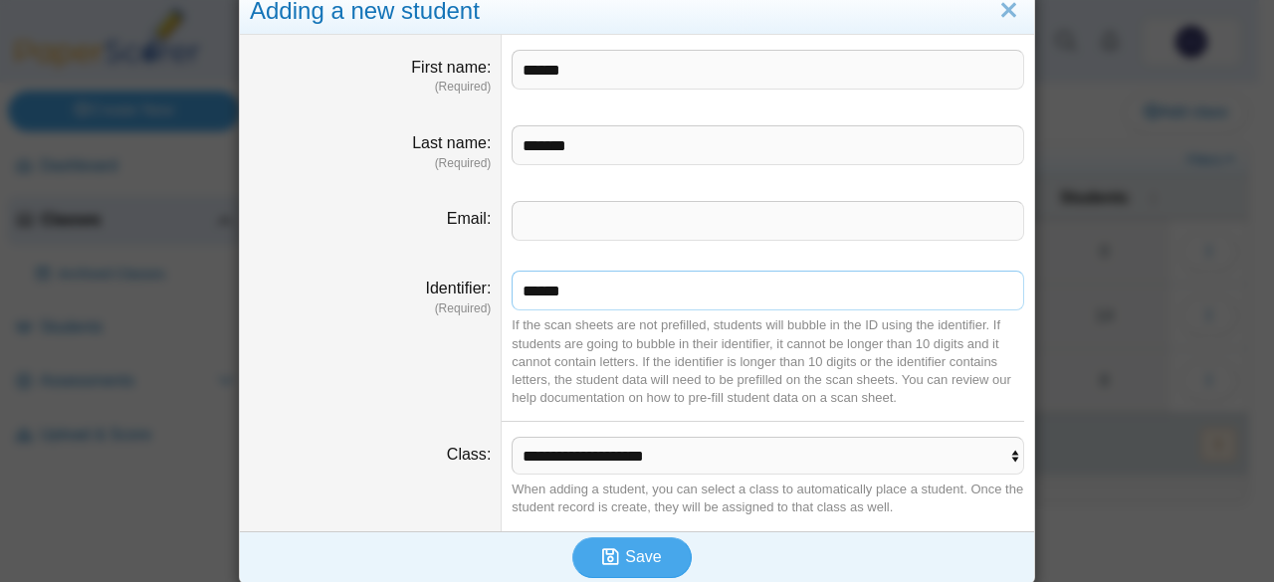
scroll to position [46, 0]
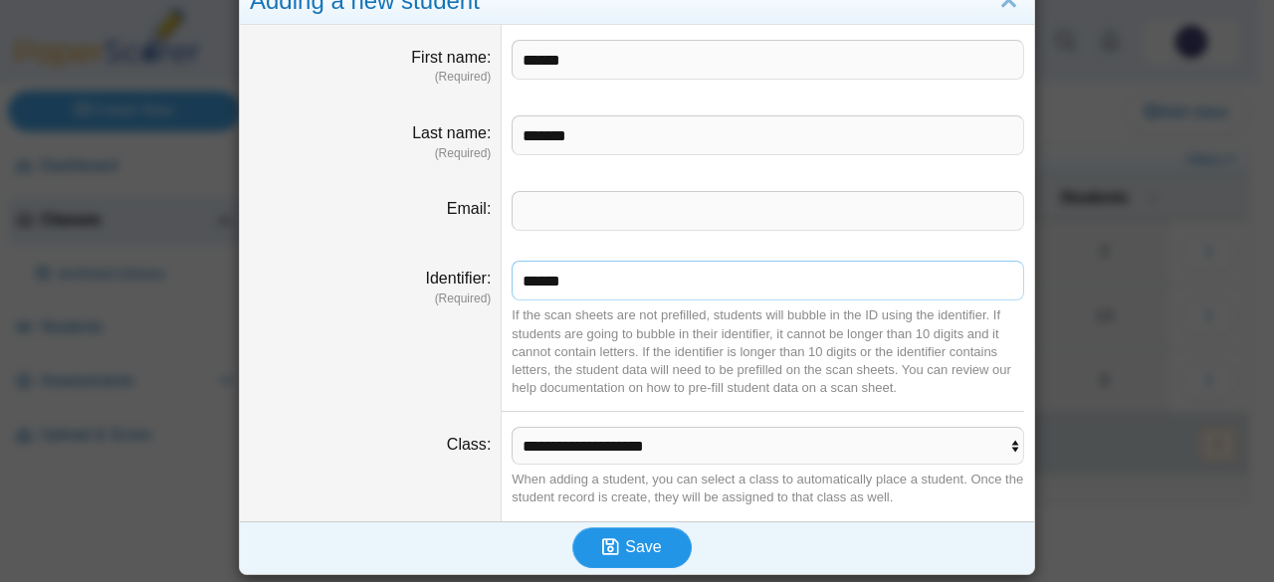
type input "******"
click at [640, 548] on span "Save" at bounding box center [643, 547] width 36 height 17
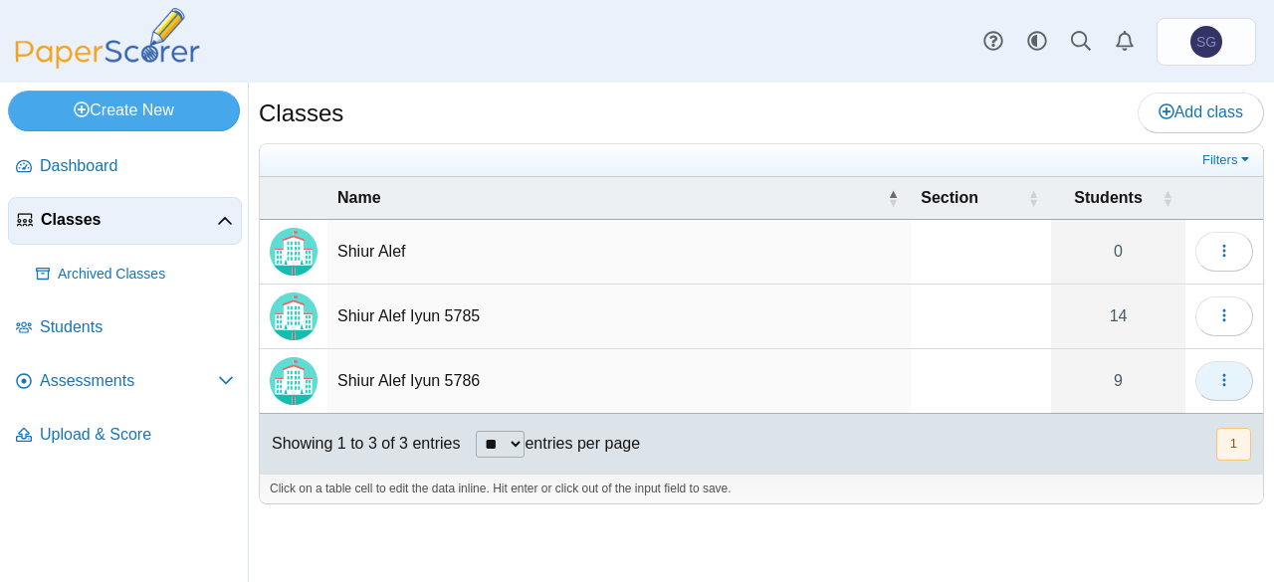
click at [1218, 379] on icon "button" at bounding box center [1224, 380] width 16 height 16
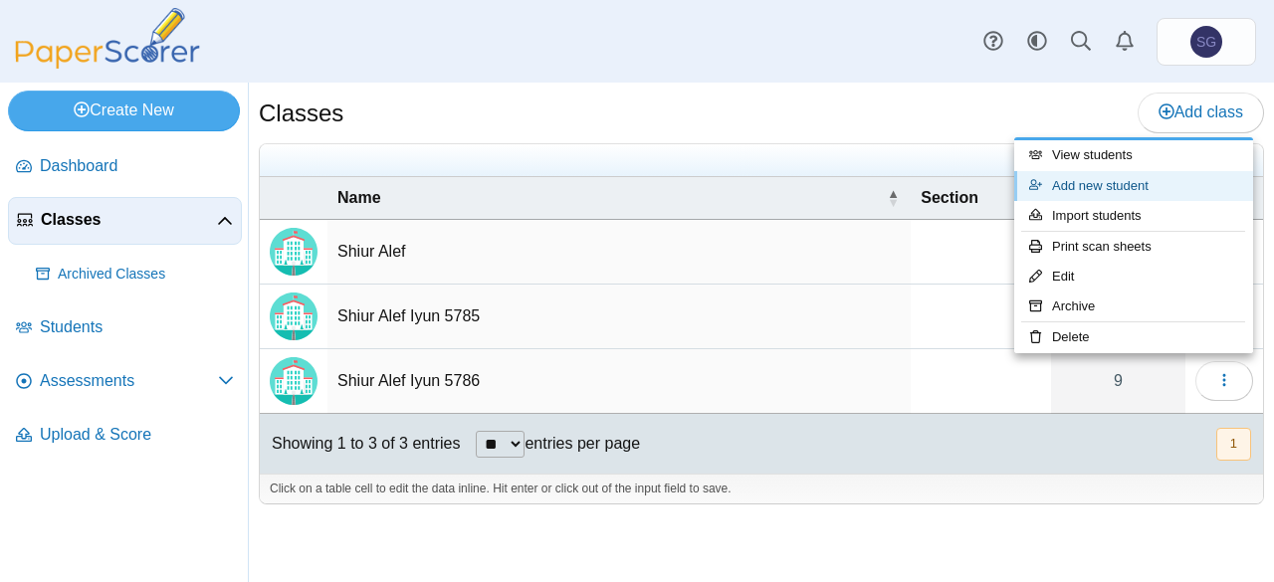
click at [1183, 190] on link "Add new student" at bounding box center [1133, 186] width 239 height 30
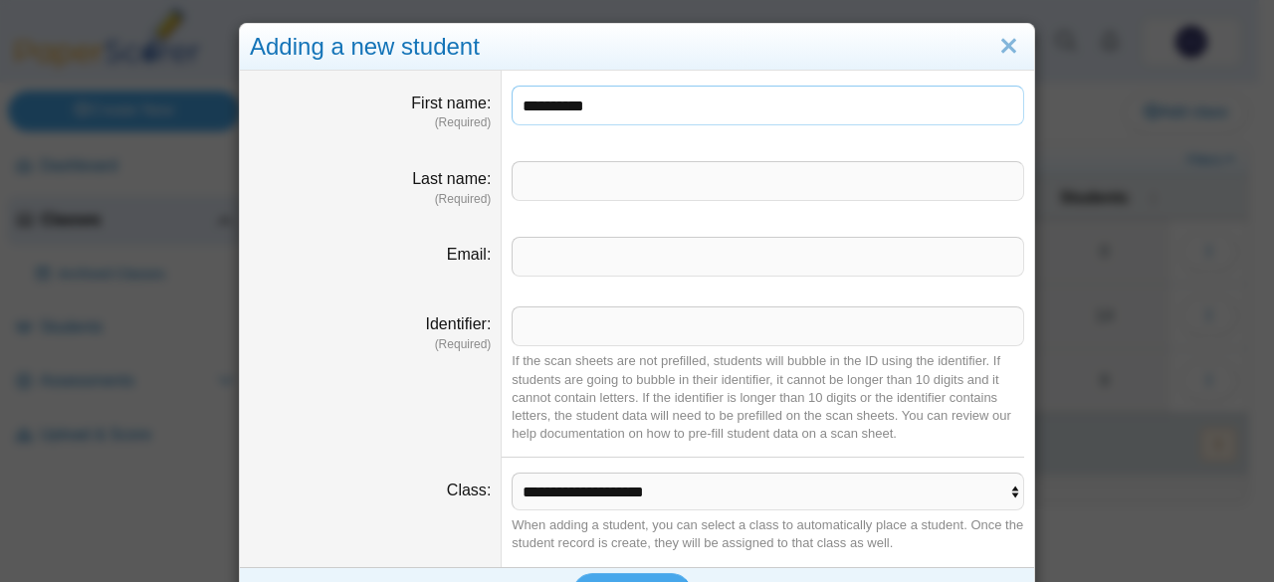
type input "**********"
type input "********"
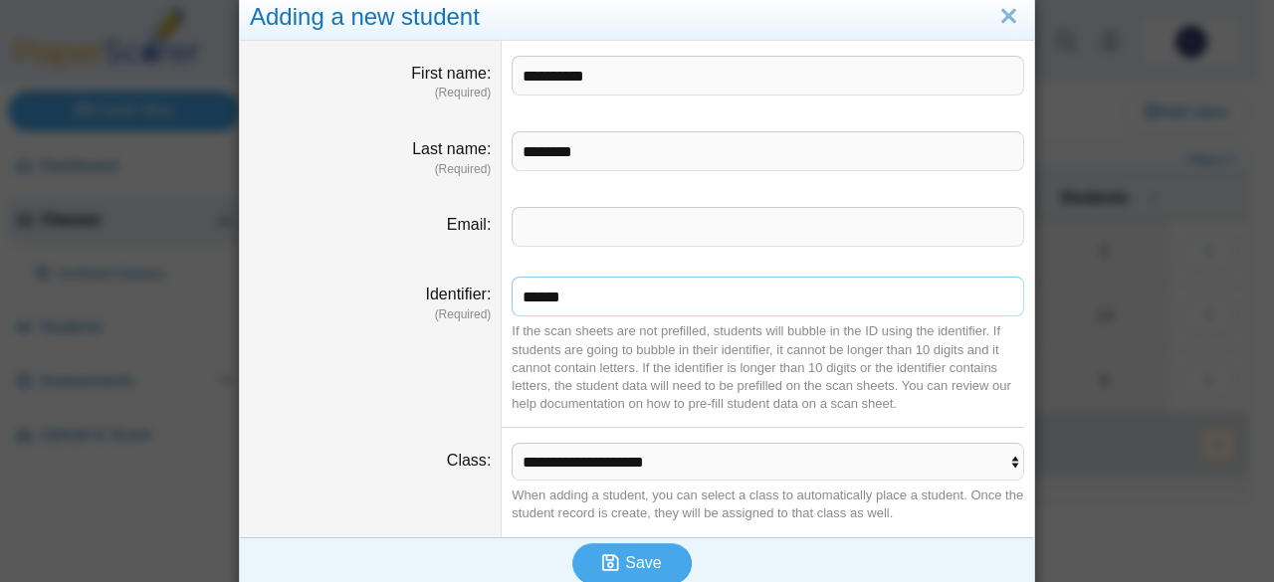
scroll to position [46, 0]
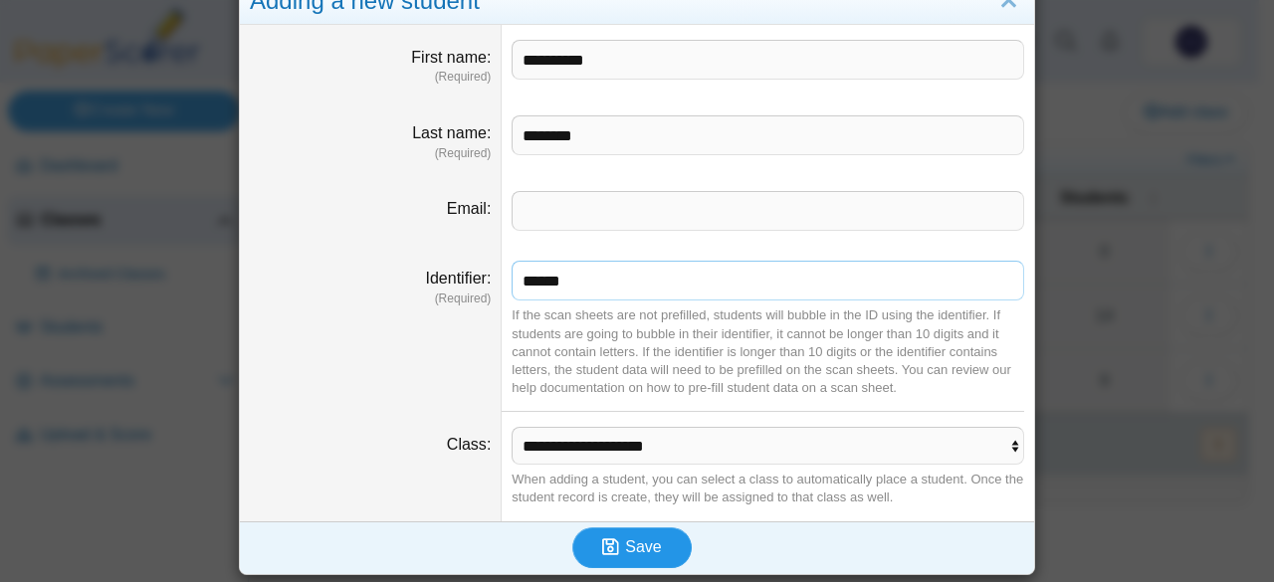
type input "******"
click at [615, 562] on button "Save" at bounding box center [631, 548] width 119 height 40
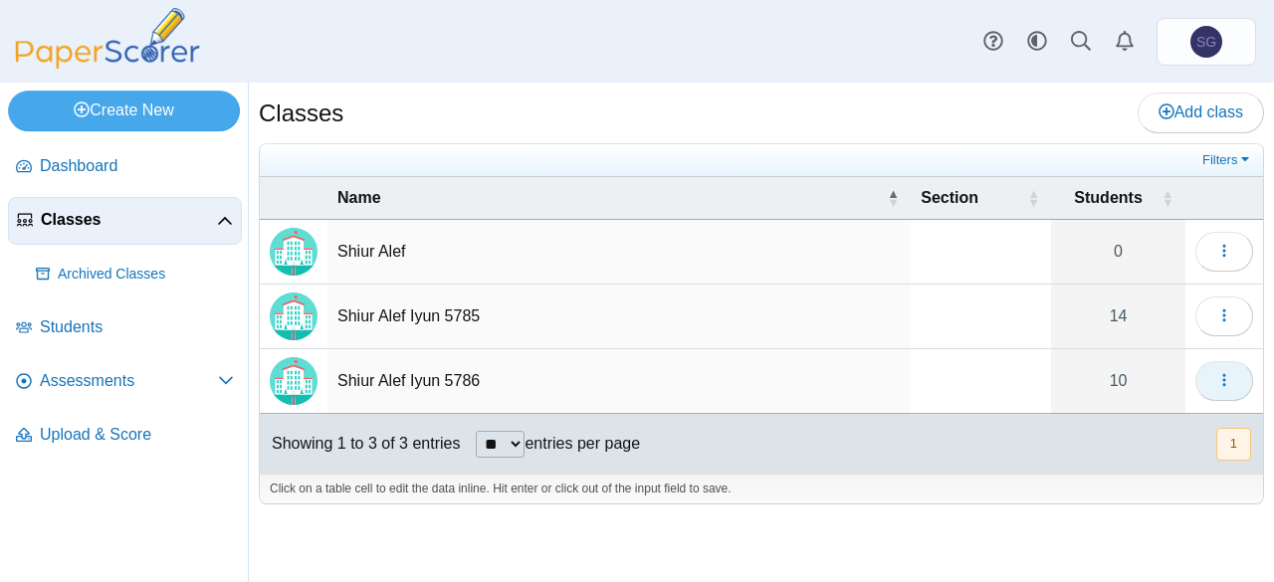
click at [1223, 389] on button "button" at bounding box center [1225, 381] width 58 height 40
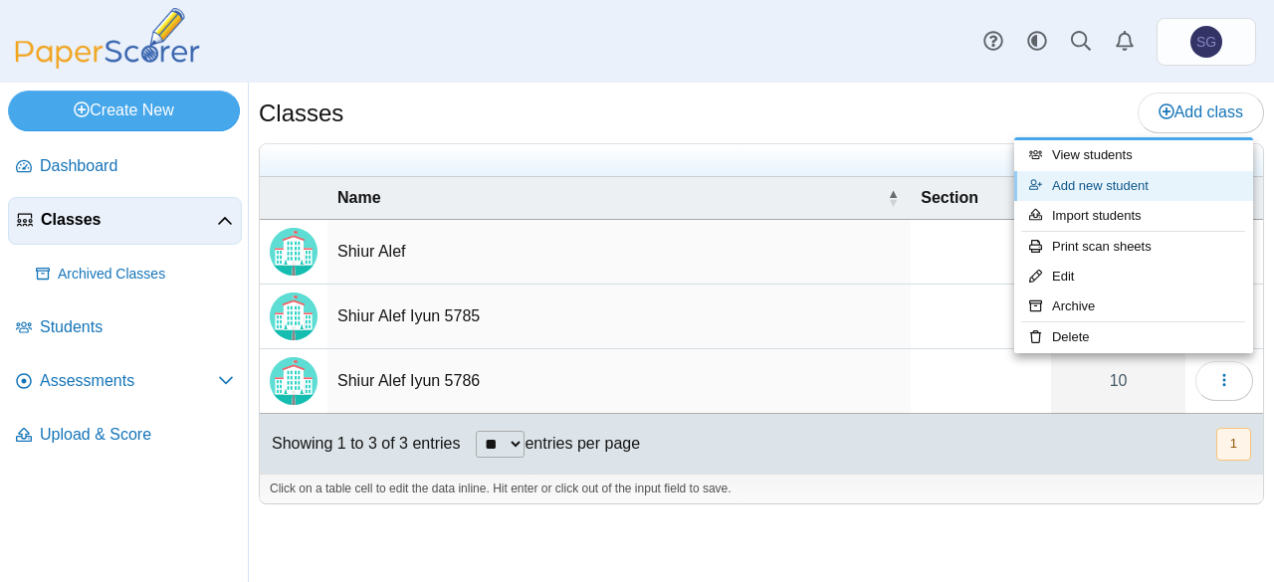
click at [1147, 198] on link "Add new student" at bounding box center [1133, 186] width 239 height 30
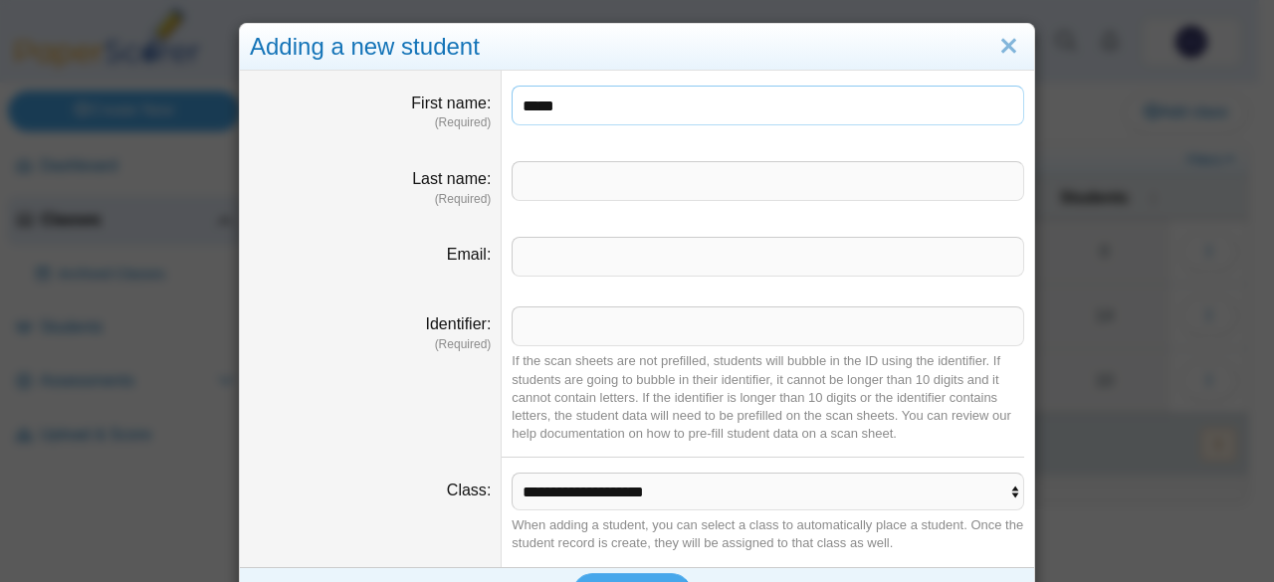
type input "*****"
type input "****"
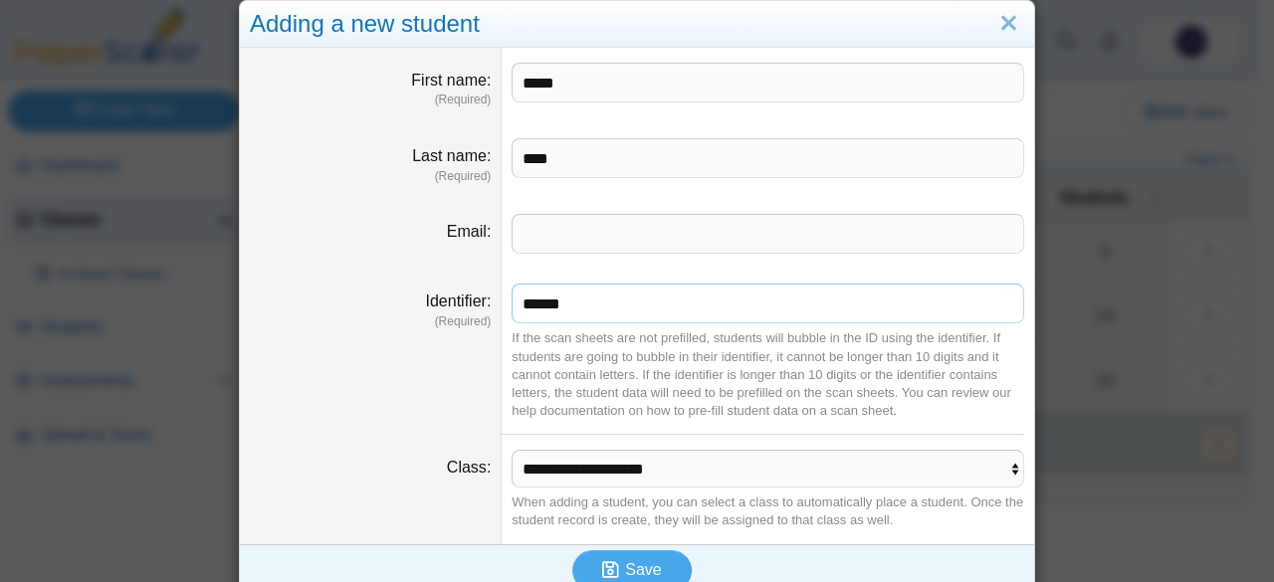
scroll to position [46, 0]
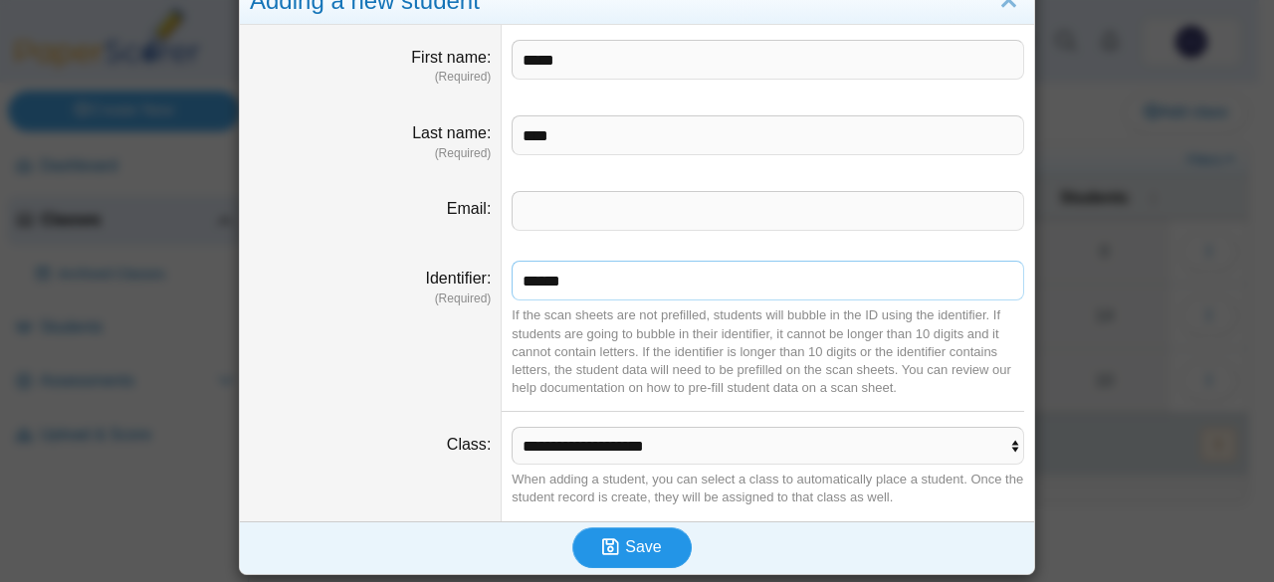
type input "******"
click at [625, 549] on span "Save" at bounding box center [643, 547] width 36 height 17
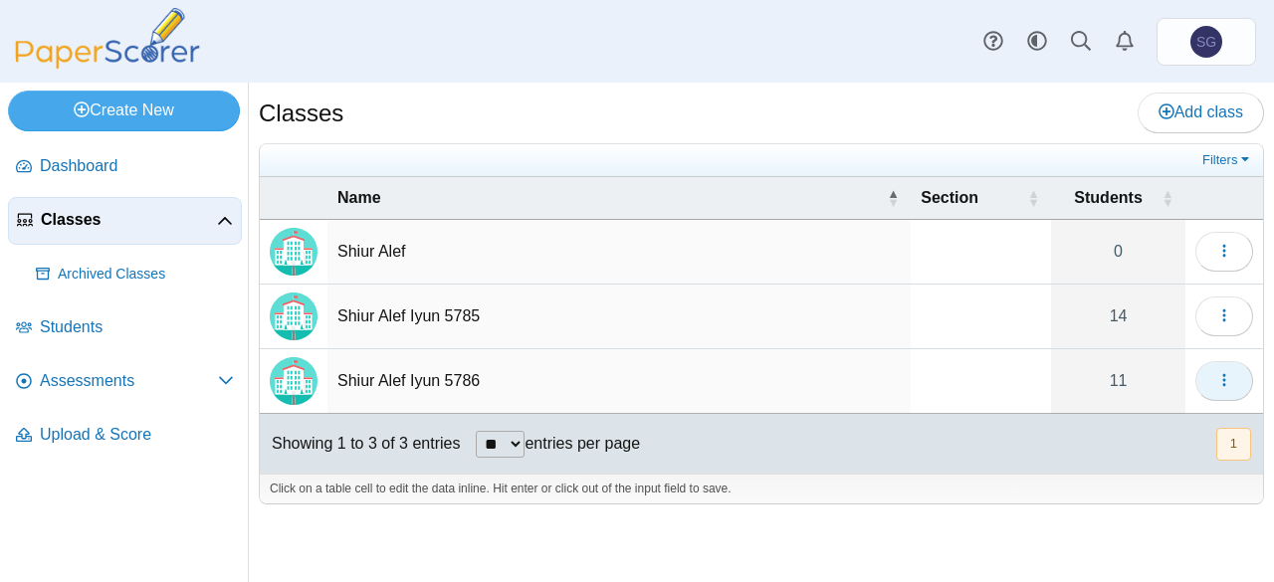
click at [1214, 383] on button "button" at bounding box center [1225, 381] width 58 height 40
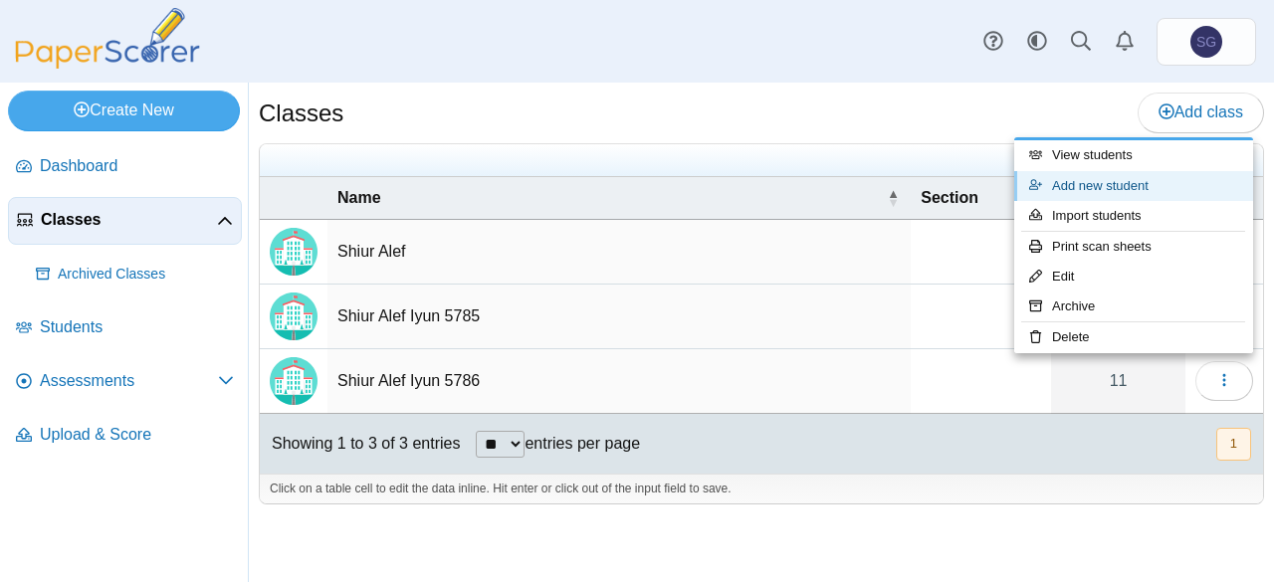
click at [1164, 192] on link "Add new student" at bounding box center [1133, 186] width 239 height 30
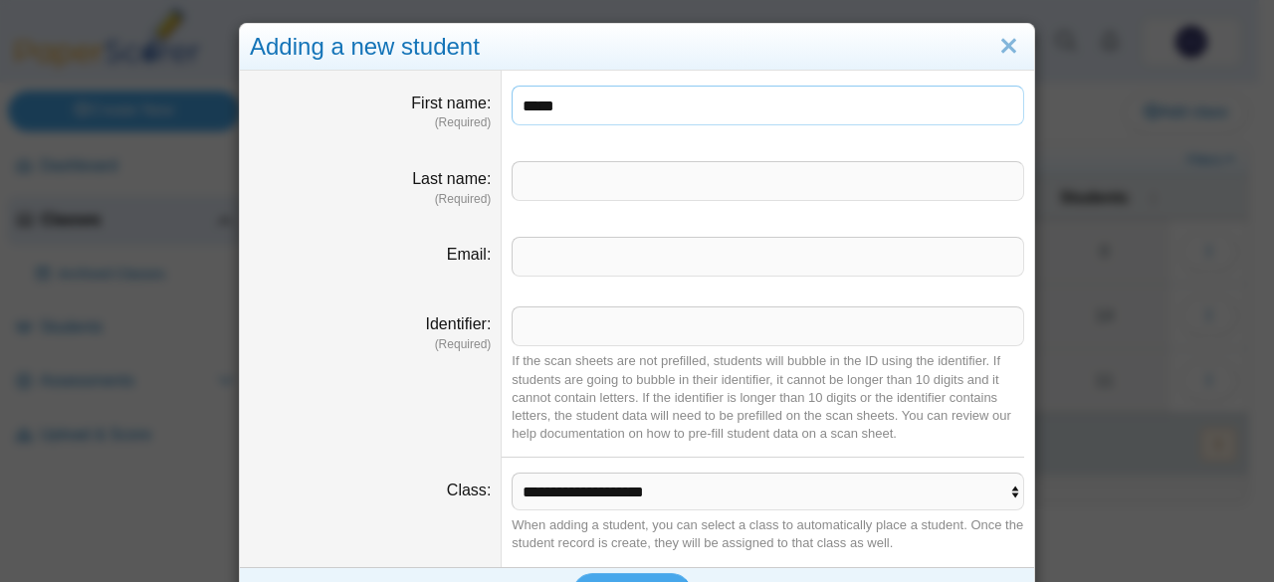
type input "*****"
type input "********"
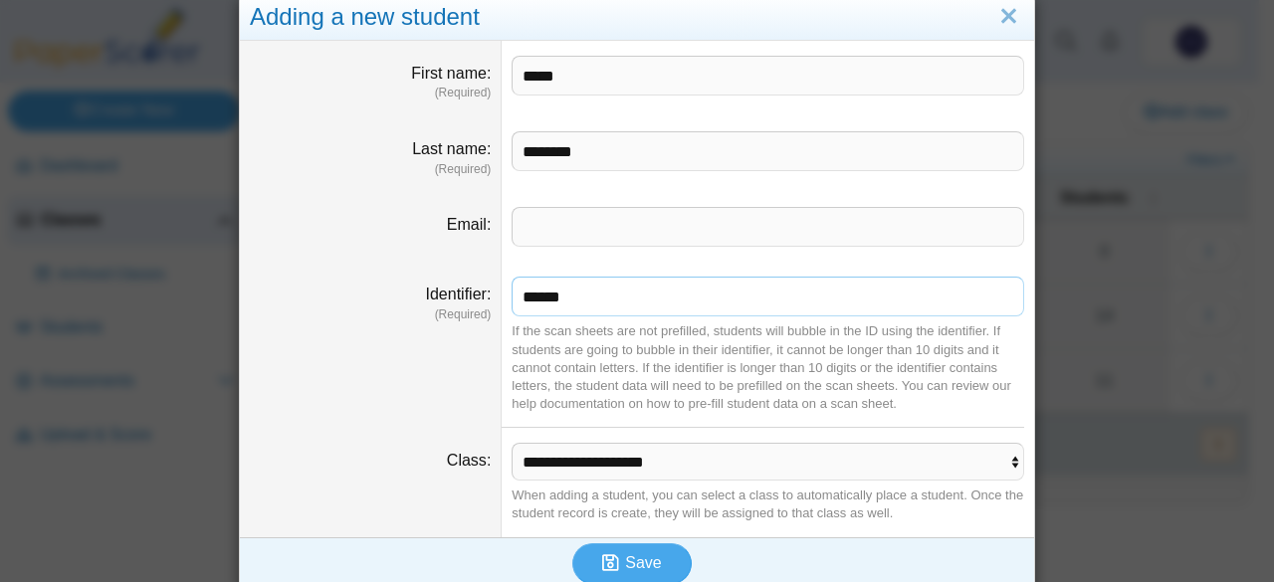
scroll to position [46, 0]
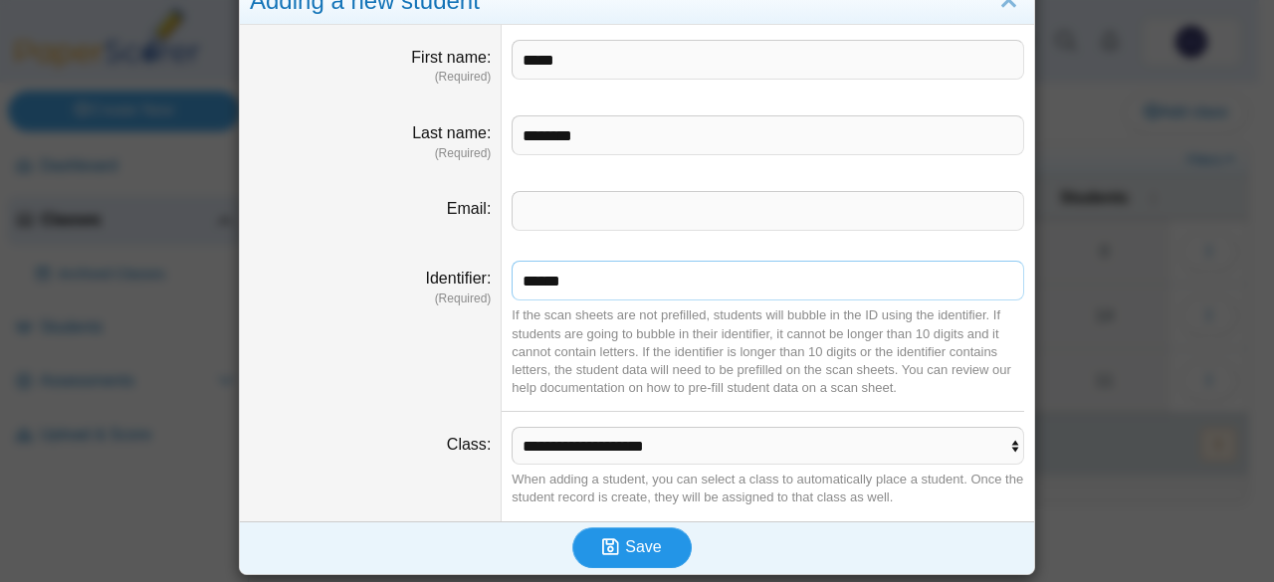
type input "******"
click at [642, 544] on span "Save" at bounding box center [643, 547] width 36 height 17
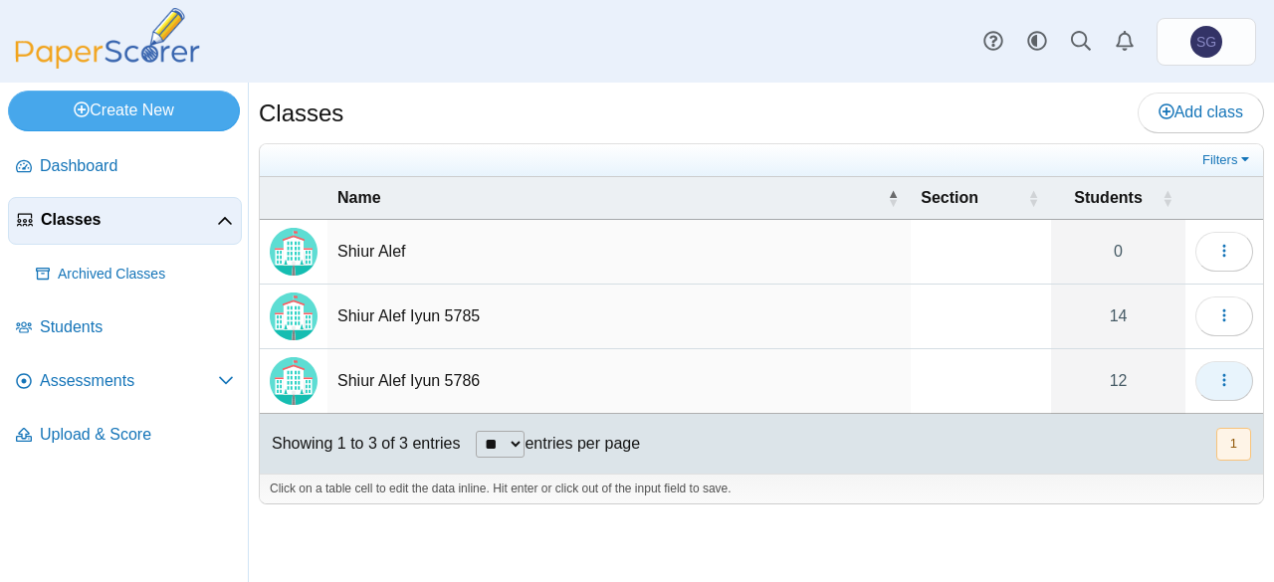
click at [1222, 385] on icon "button" at bounding box center [1224, 380] width 16 height 16
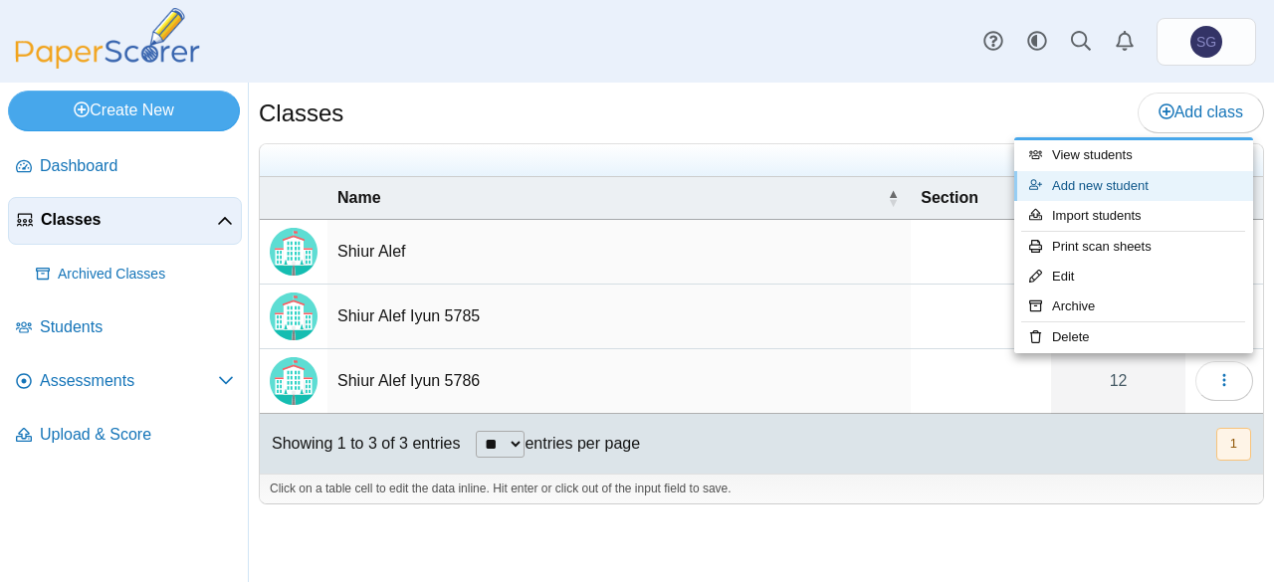
click at [1162, 190] on link "Add new student" at bounding box center [1133, 186] width 239 height 30
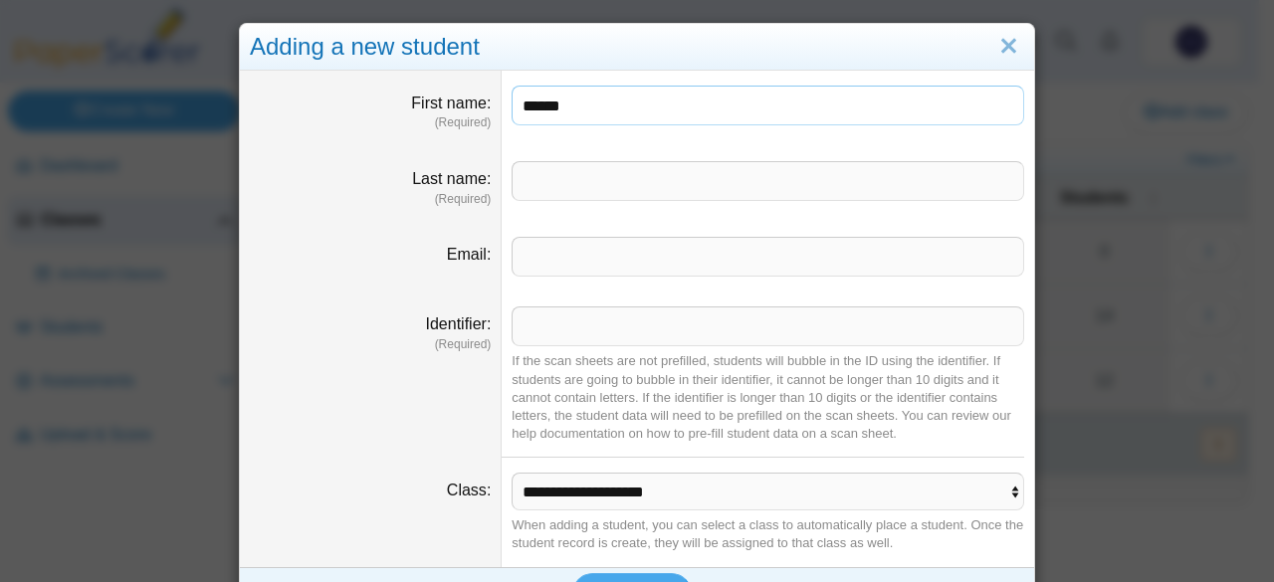
type input "******"
type input "*******"
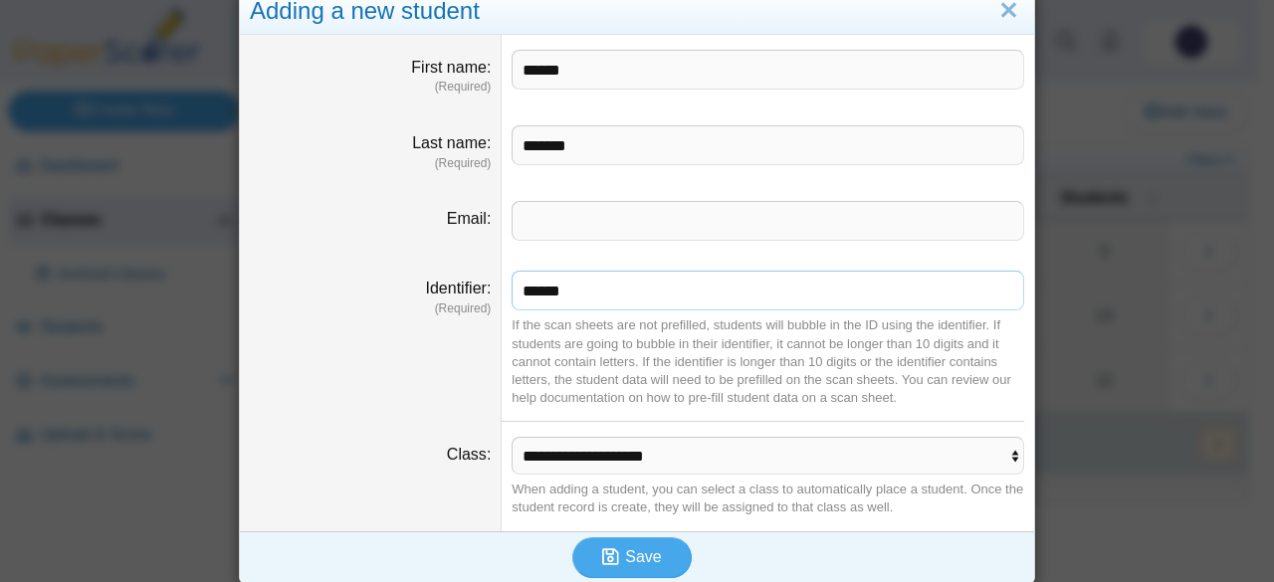
scroll to position [46, 0]
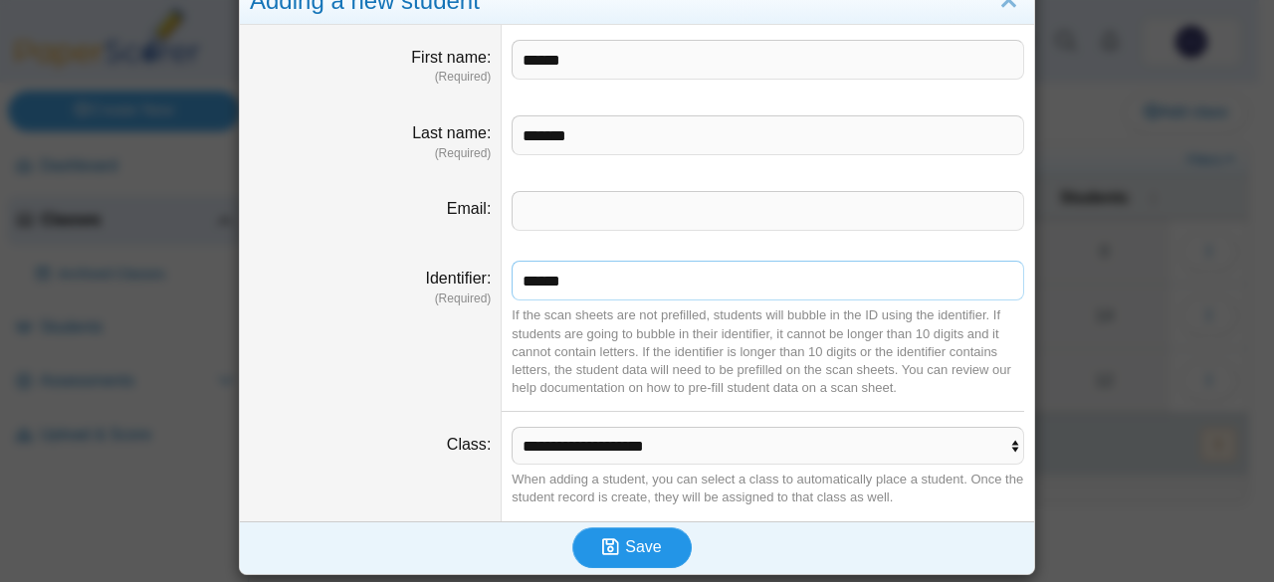
type input "******"
drag, startPoint x: 600, startPoint y: 549, endPoint x: 692, endPoint y: 500, distance: 103.8
click at [602, 549] on icon "submit" at bounding box center [610, 547] width 17 height 19
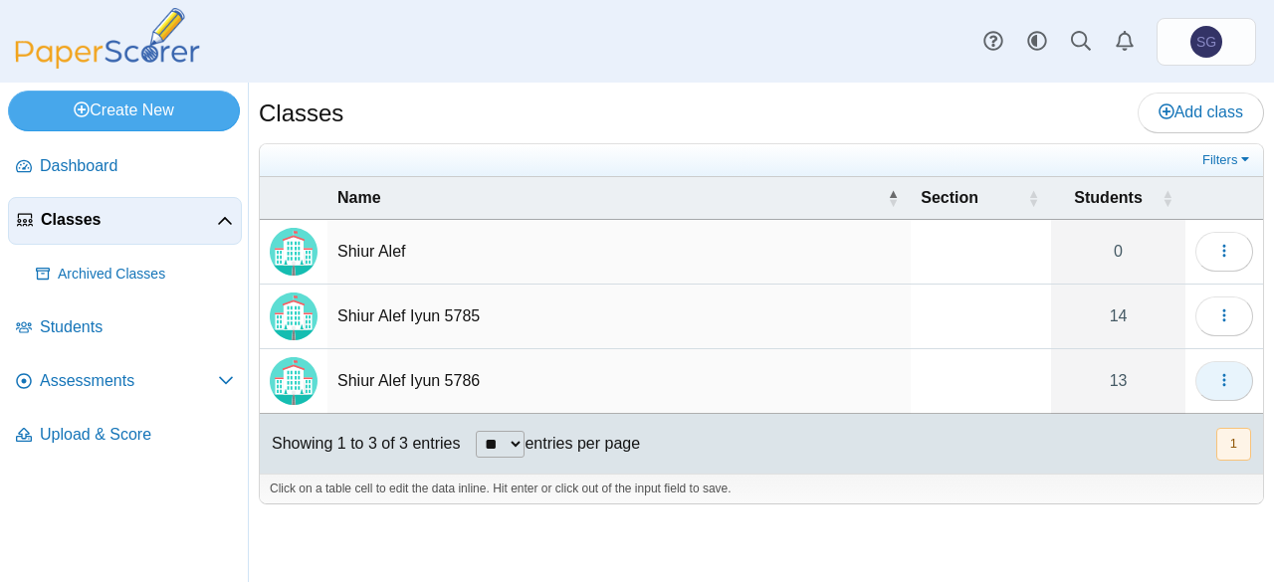
click at [1224, 377] on use "button" at bounding box center [1223, 380] width 3 height 13
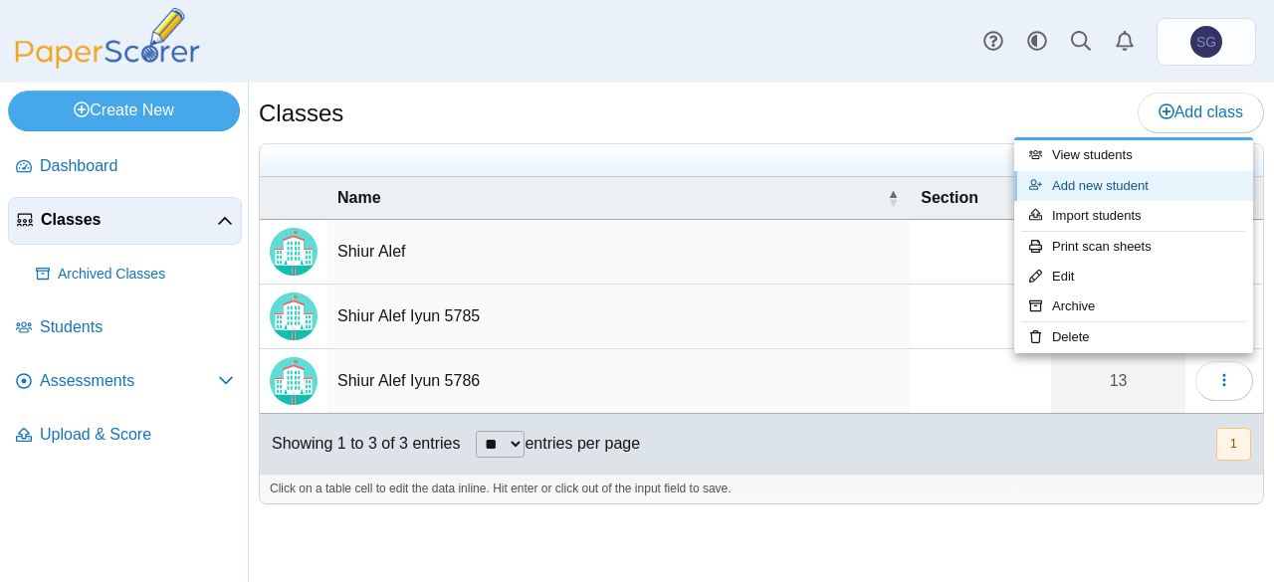
click at [1170, 195] on link "Add new student" at bounding box center [1133, 186] width 239 height 30
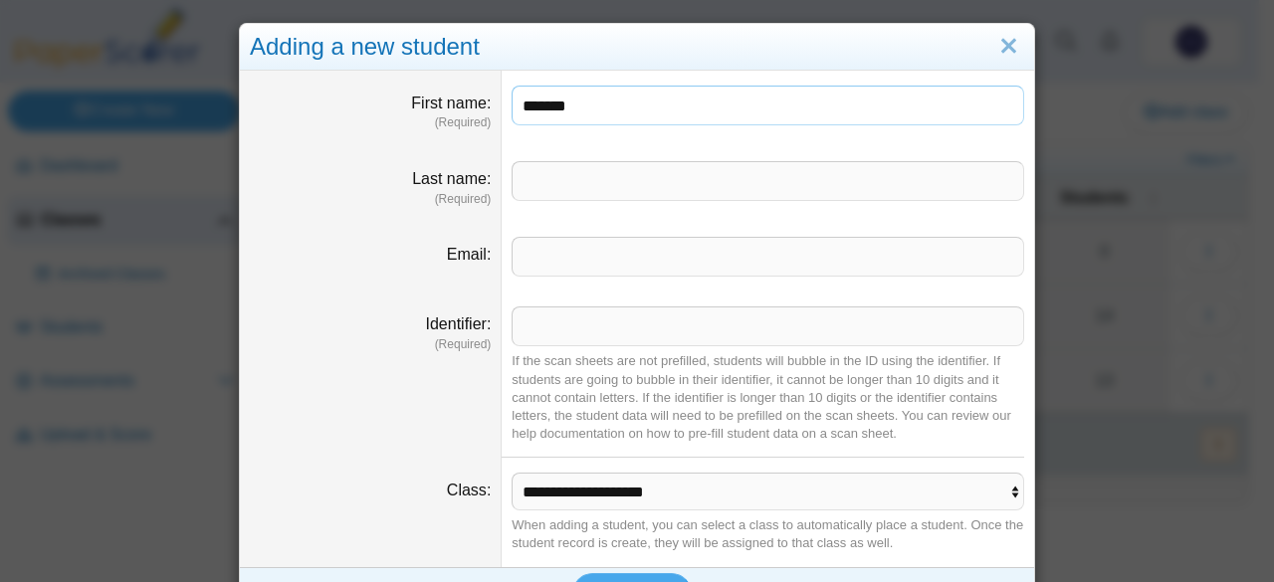
type input "*******"
click at [832, 172] on input "Last name" at bounding box center [768, 181] width 513 height 40
type input "********"
type input "******"
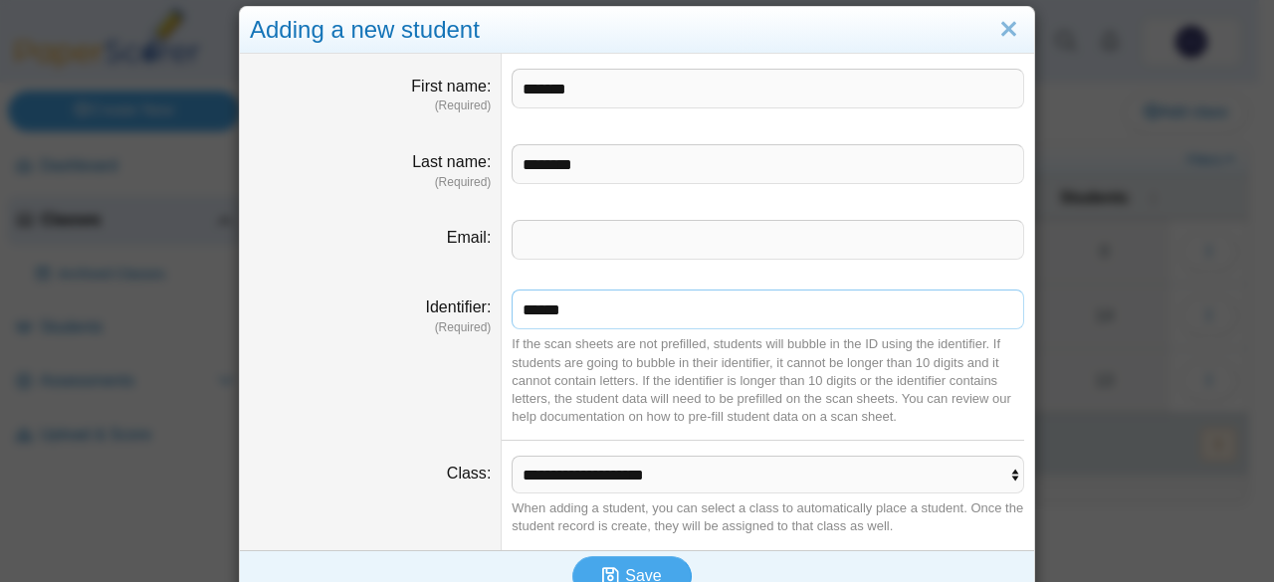
scroll to position [46, 0]
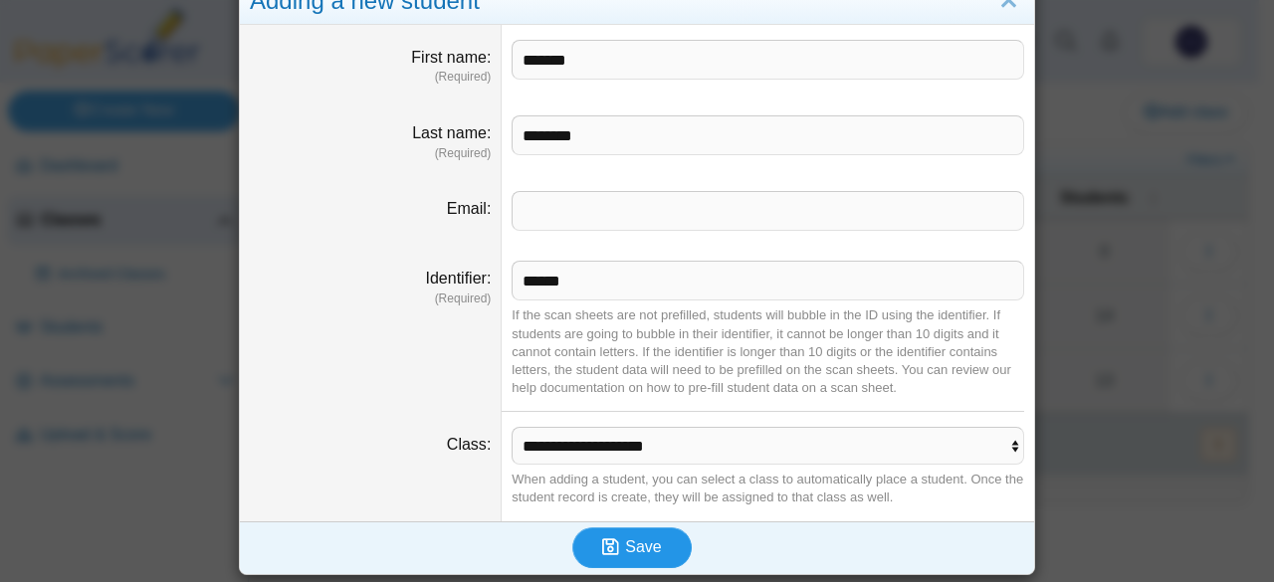
click at [630, 547] on span "Save" at bounding box center [643, 547] width 36 height 17
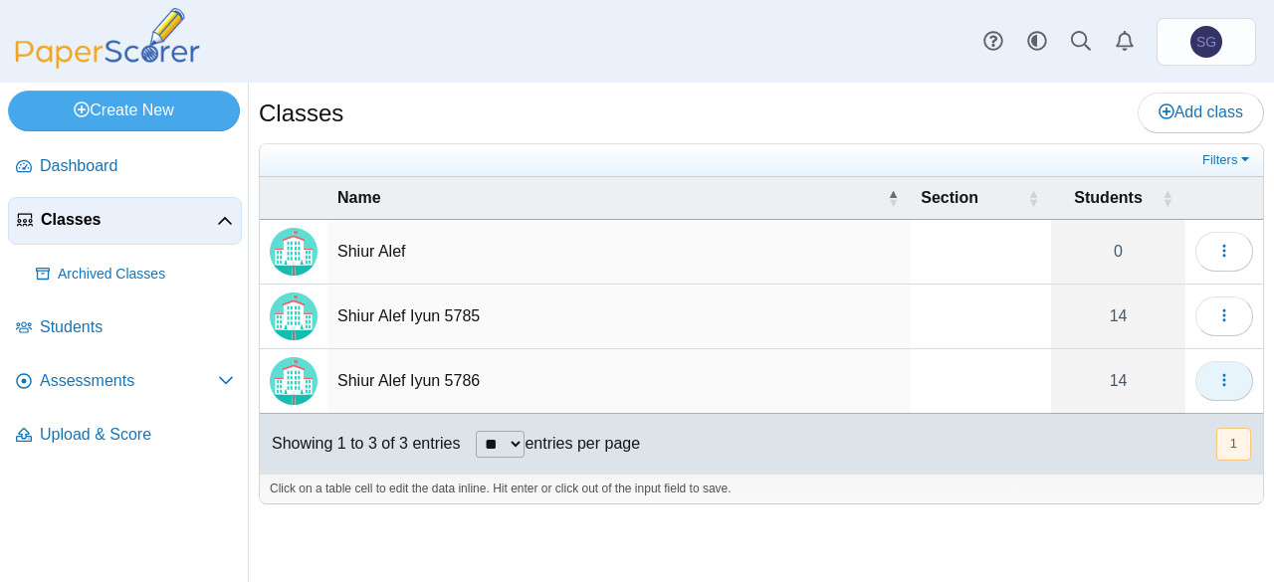
click at [1232, 363] on button "button" at bounding box center [1225, 381] width 58 height 40
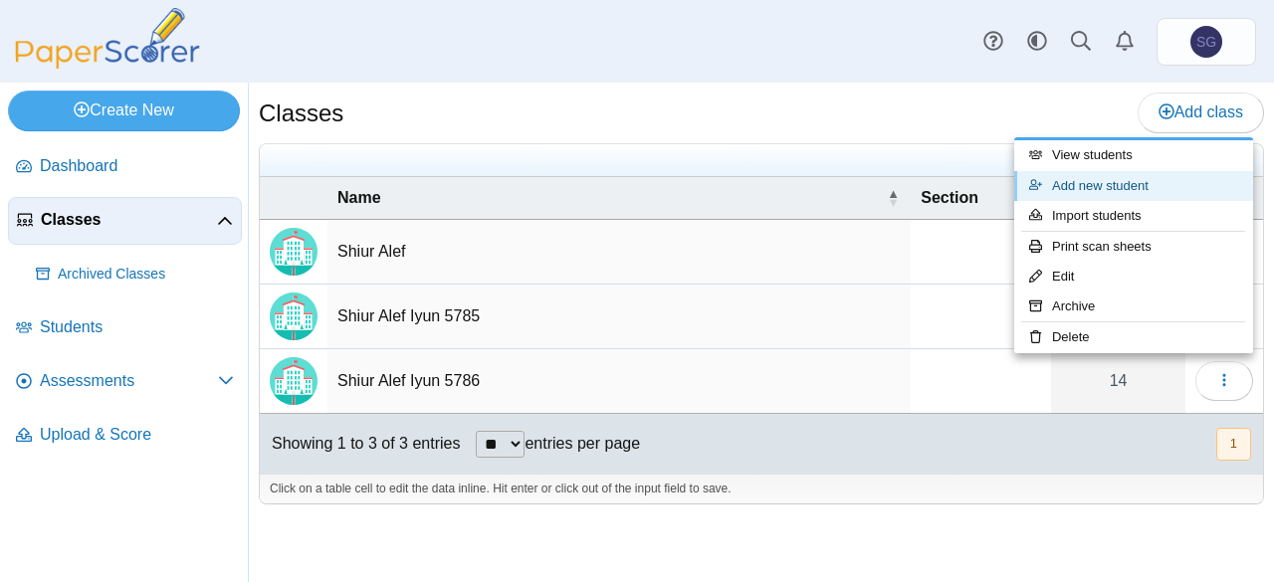
click at [1133, 192] on link "Add new student" at bounding box center [1133, 186] width 239 height 30
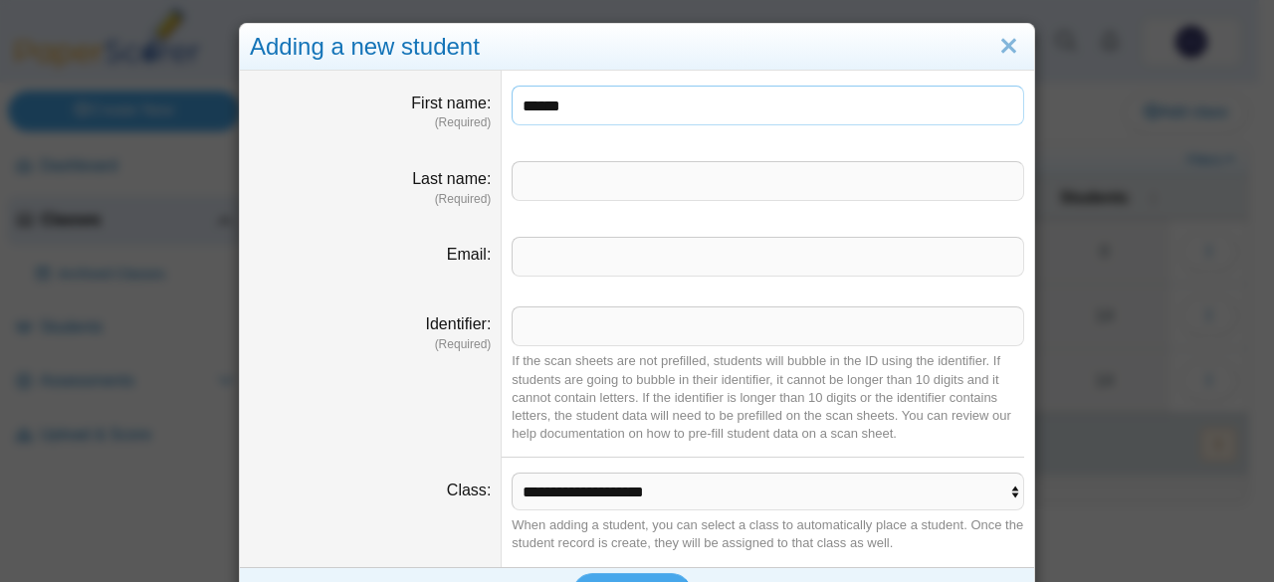
type input "******"
type input "*****"
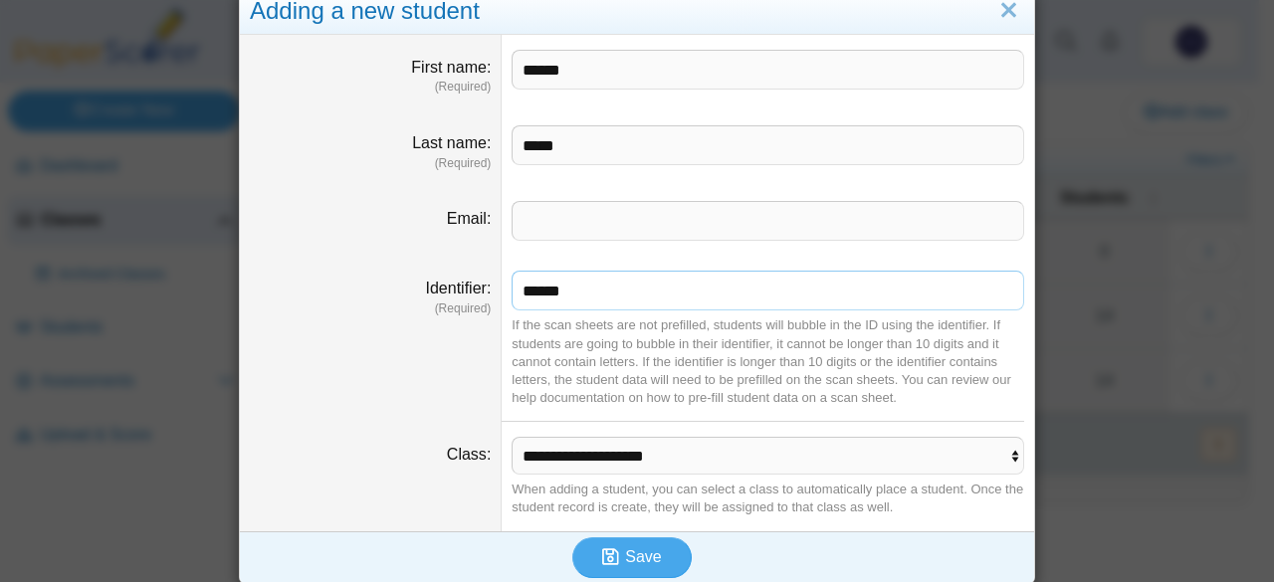
scroll to position [46, 0]
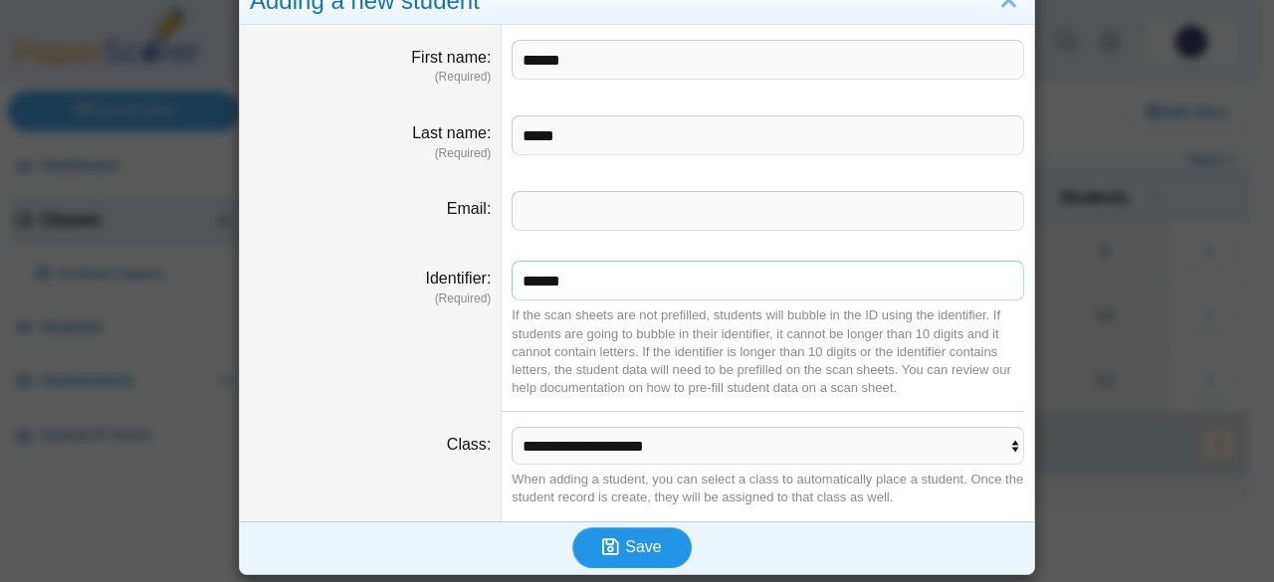
type input "******"
click at [657, 546] on button "Save" at bounding box center [631, 548] width 119 height 40
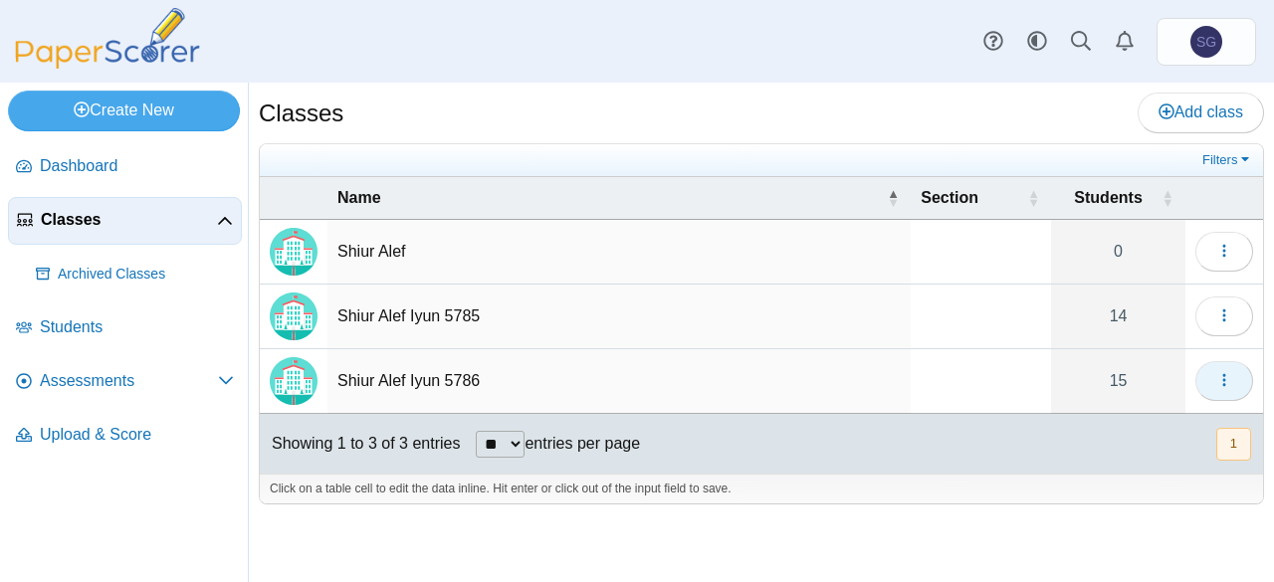
click at [1238, 373] on button "button" at bounding box center [1225, 381] width 58 height 40
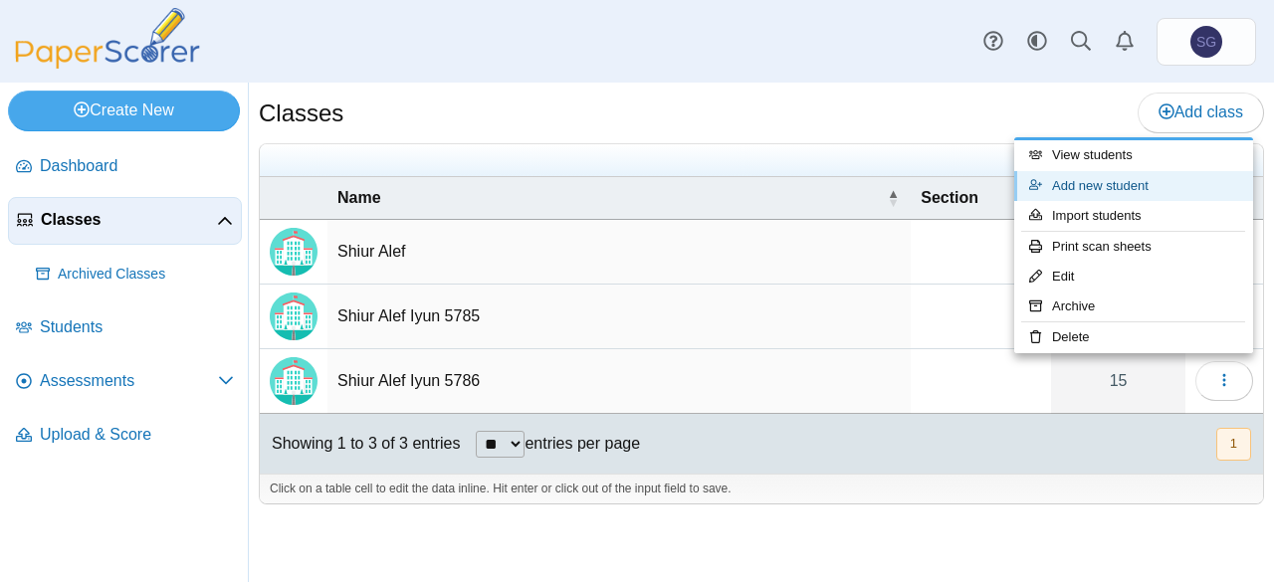
click at [1134, 192] on link "Add new student" at bounding box center [1133, 186] width 239 height 30
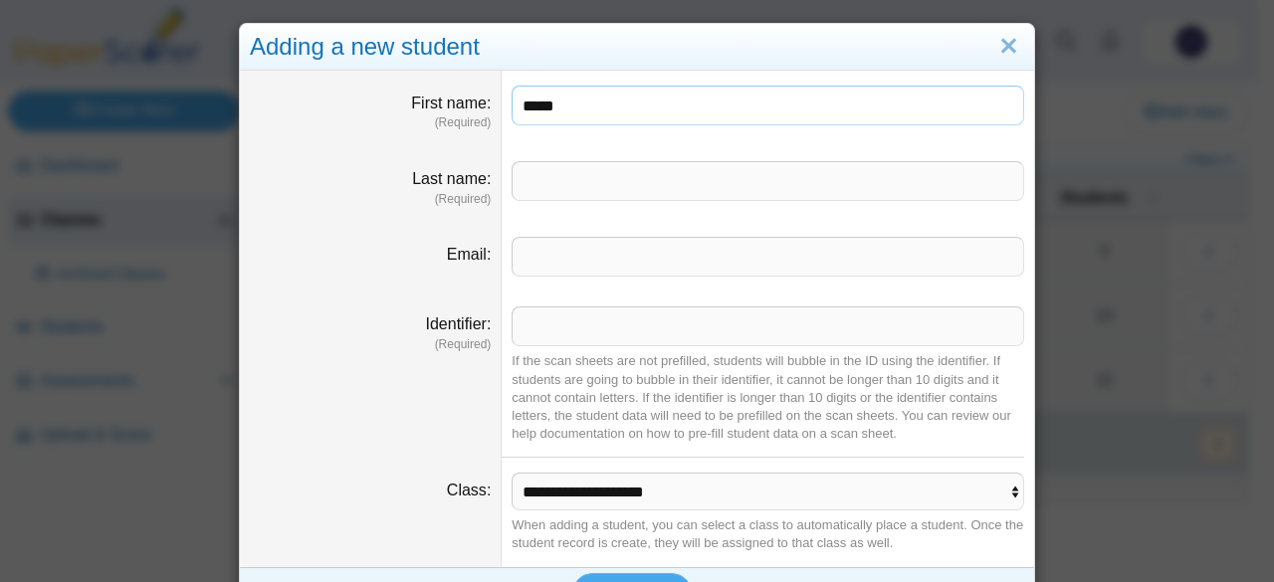
type input "*****"
type input "*"
type input "********"
click at [653, 352] on div "If the scan sheets are not prefilled, students will bubble in the ID using the …" at bounding box center [768, 397] width 513 height 91
click at [653, 324] on input "Identifier" at bounding box center [768, 327] width 513 height 40
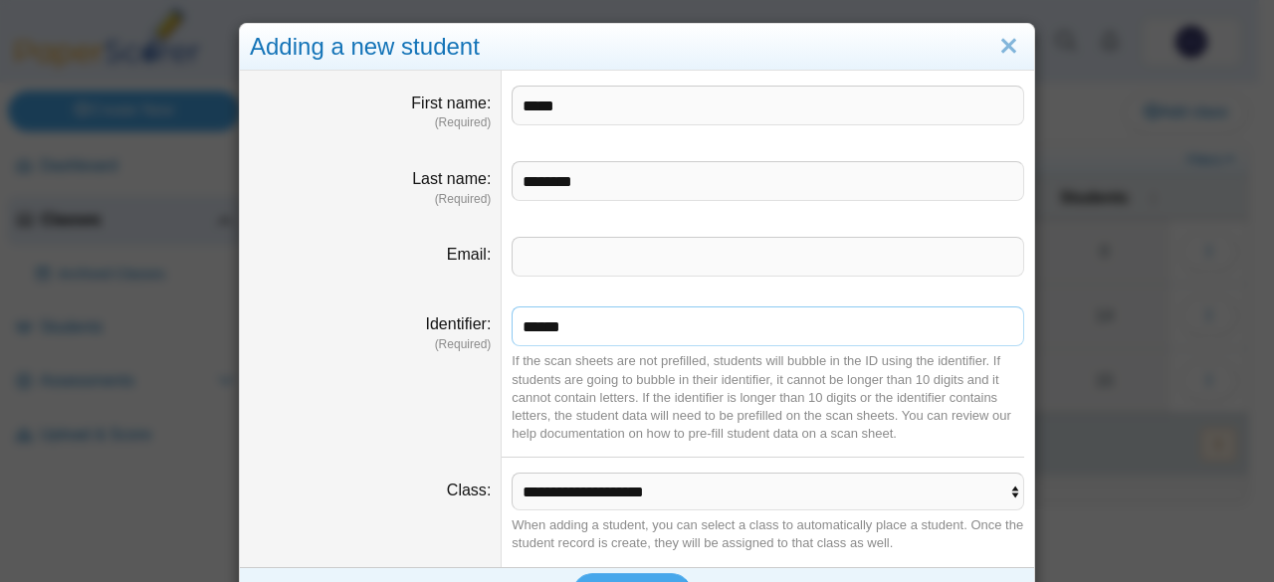
type input "******"
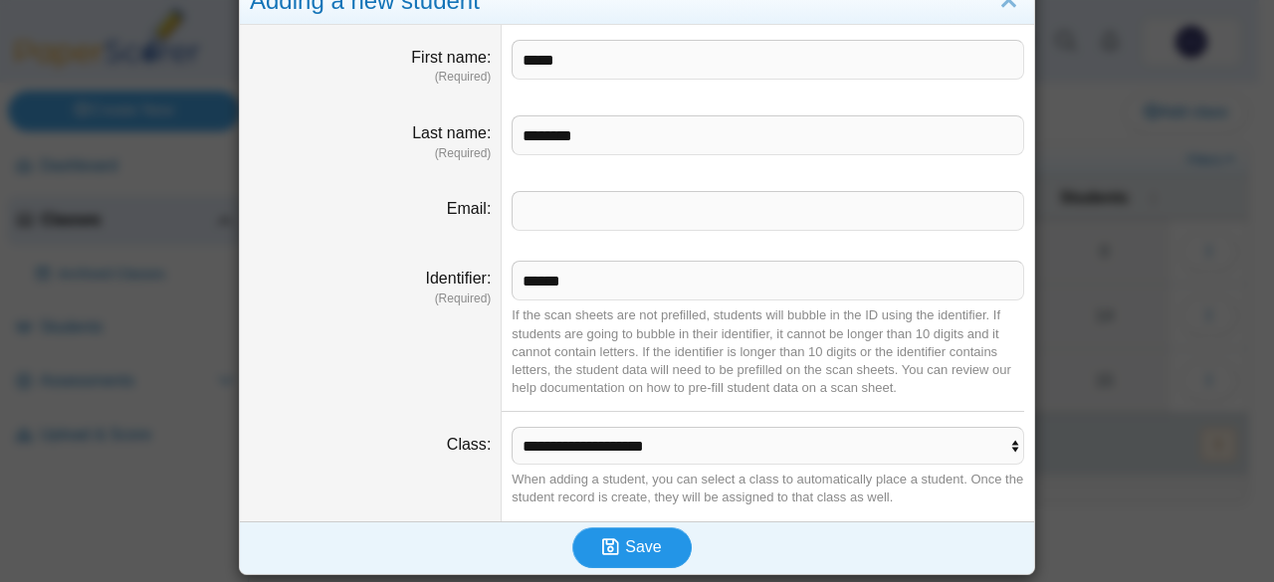
click at [592, 548] on button "Save" at bounding box center [631, 548] width 119 height 40
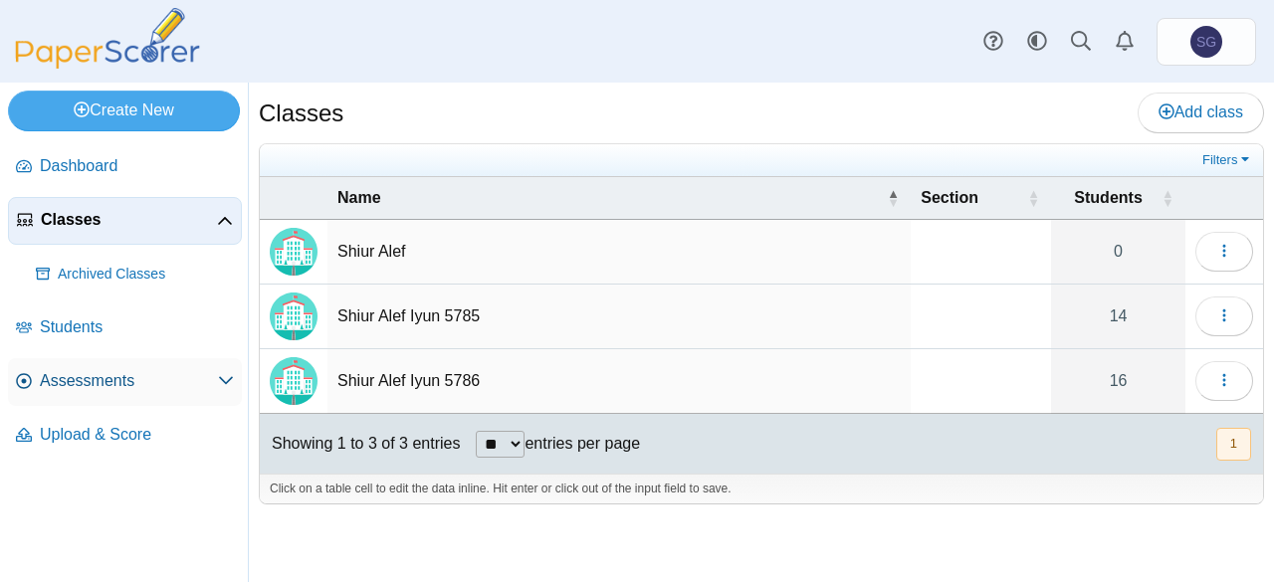
click at [223, 379] on use at bounding box center [226, 381] width 14 height 8
click at [108, 381] on span "Assessments" at bounding box center [129, 381] width 178 height 22
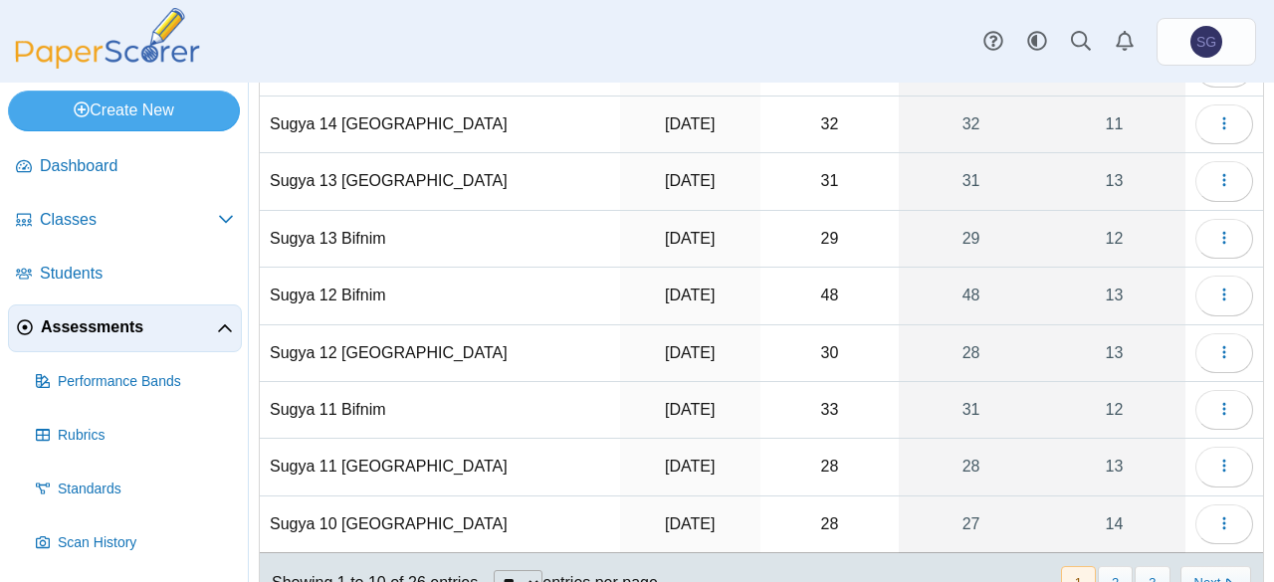
scroll to position [305, 0]
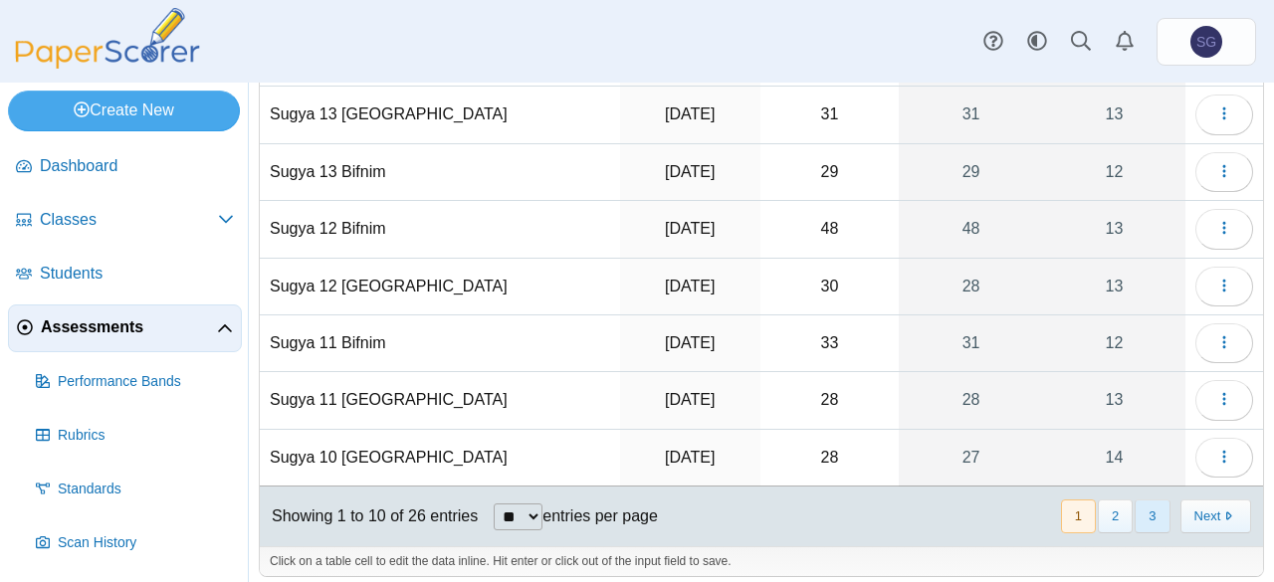
click at [1135, 503] on button "3" at bounding box center [1152, 516] width 35 height 33
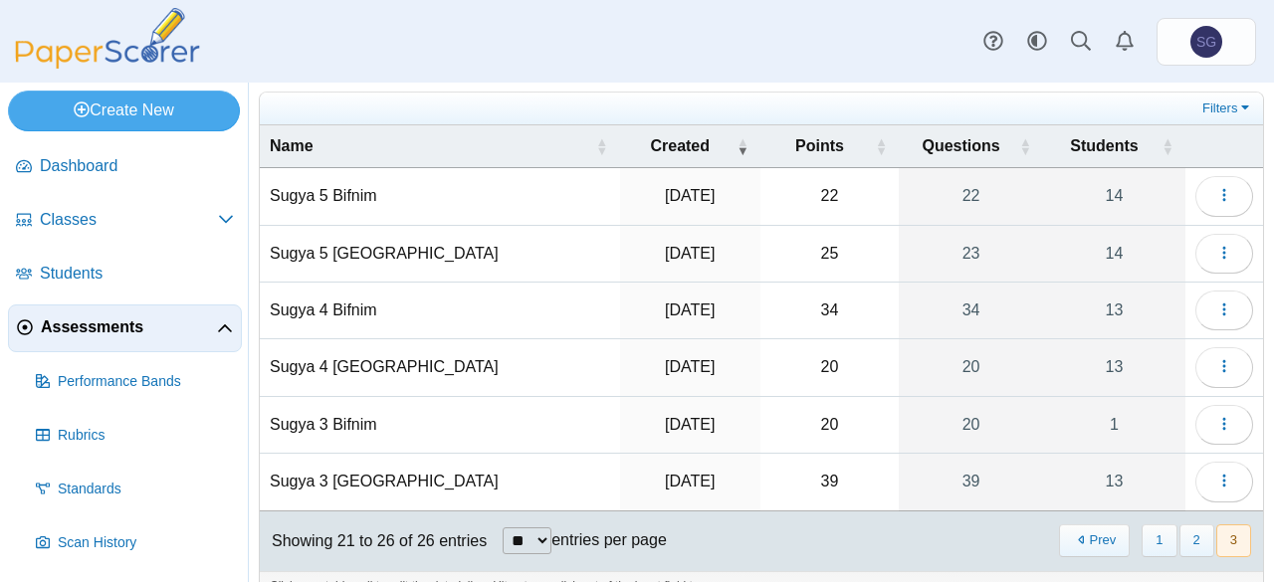
scroll to position [81, 0]
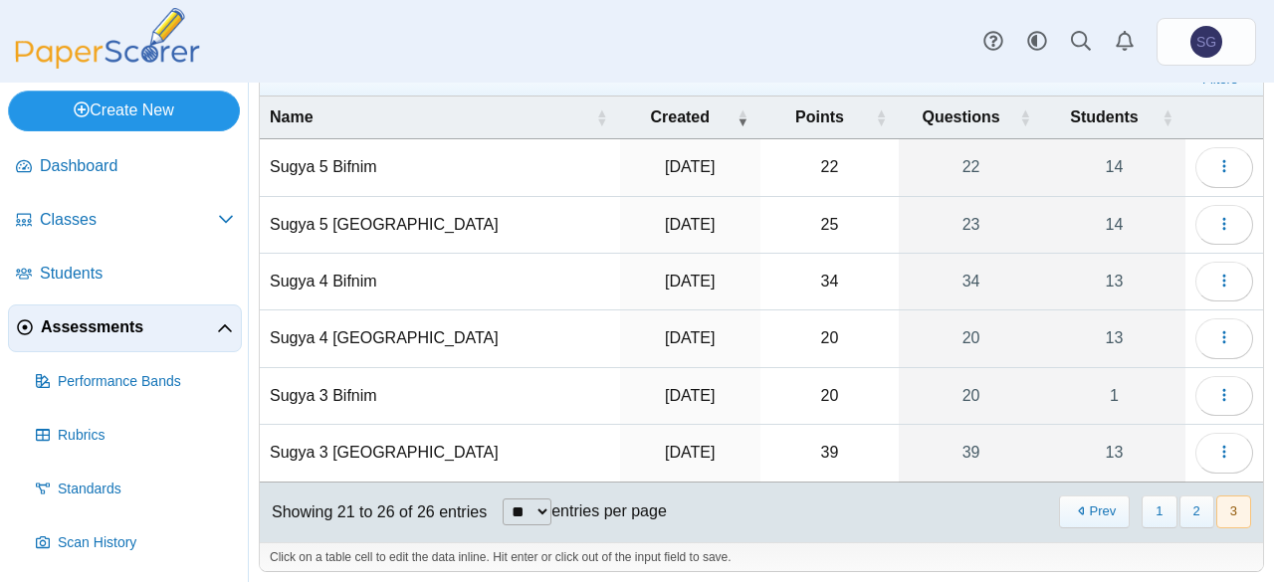
click at [175, 99] on link "Create New" at bounding box center [124, 111] width 232 height 40
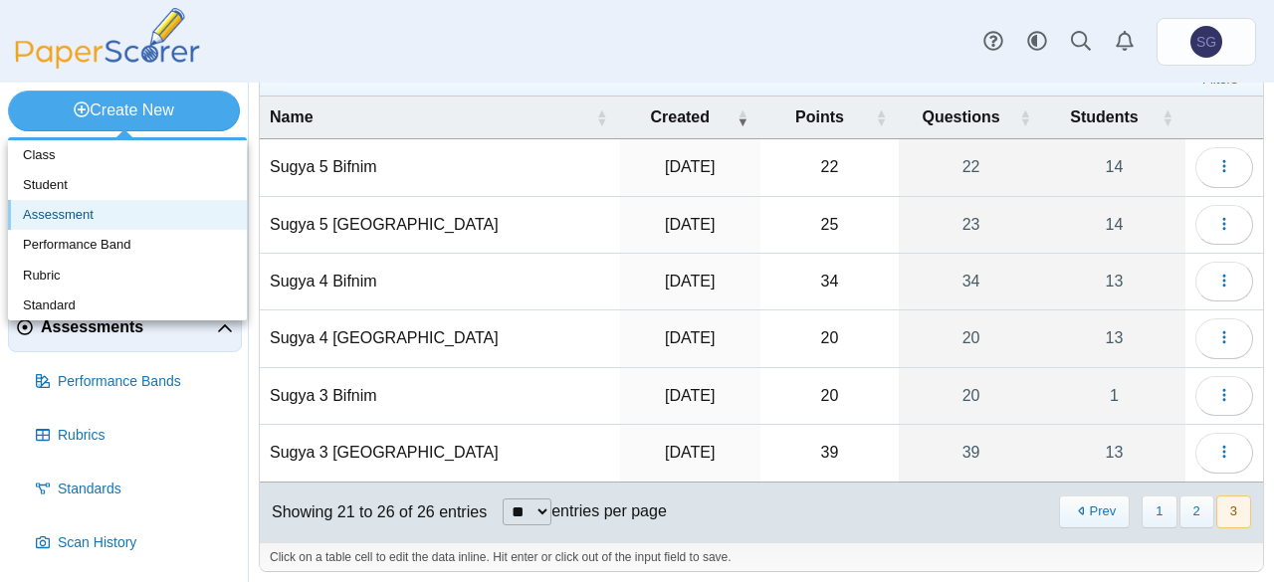
click at [158, 212] on link "Assessment" at bounding box center [127, 215] width 239 height 30
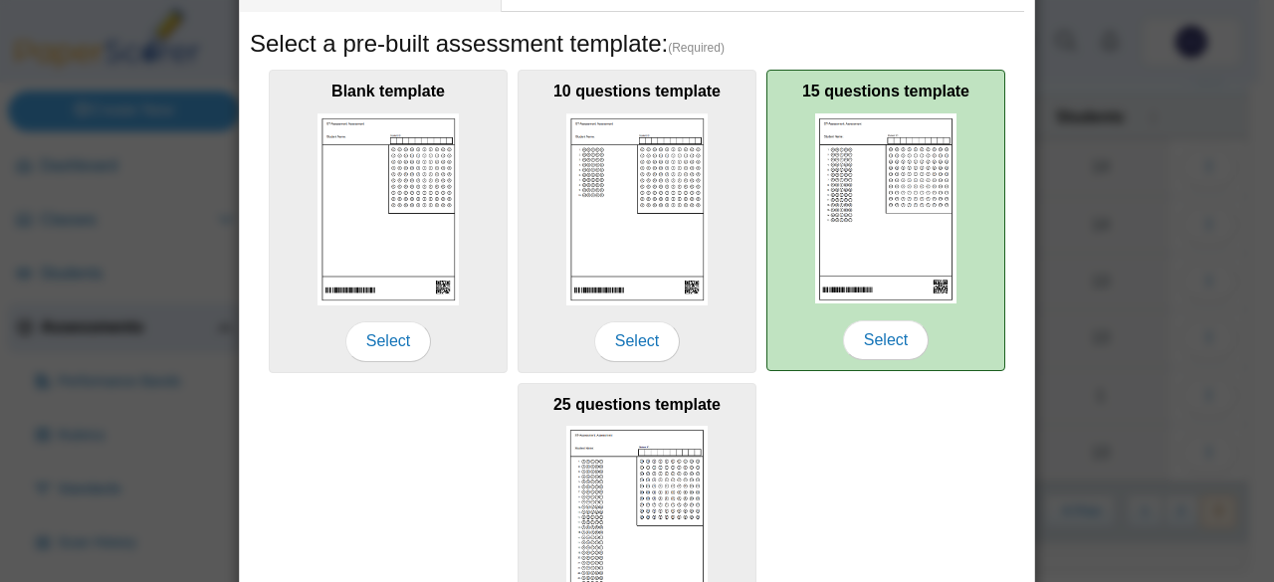
scroll to position [0, 0]
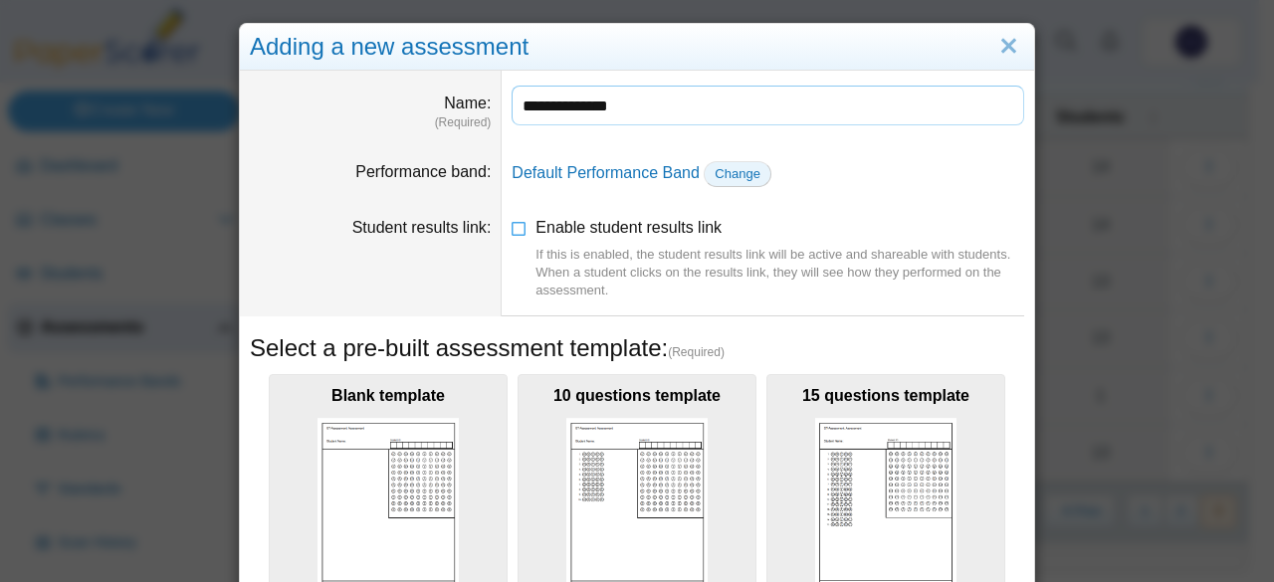
type input "**********"
click at [730, 176] on span "Change" at bounding box center [738, 173] width 46 height 15
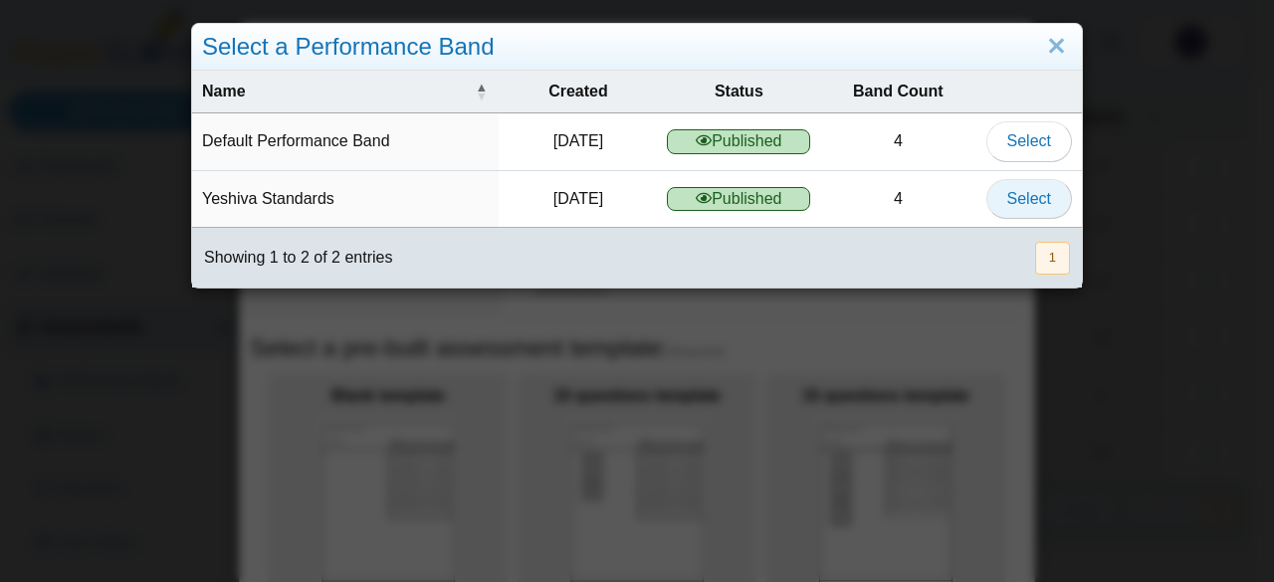
click at [1018, 197] on span "Select" at bounding box center [1029, 198] width 44 height 17
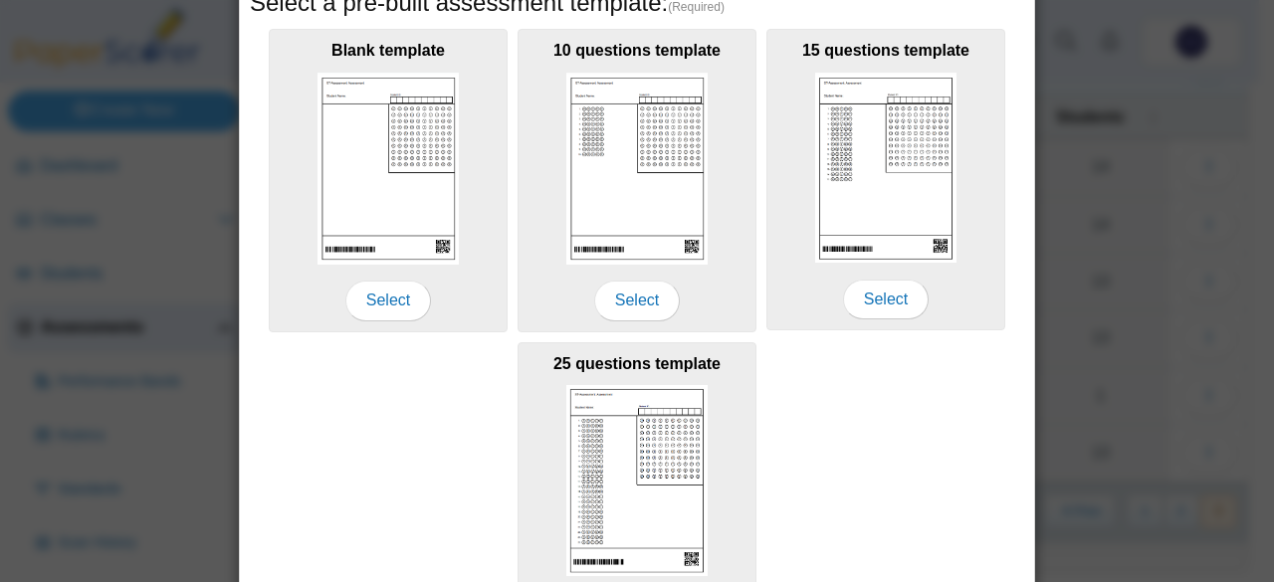
scroll to position [482, 0]
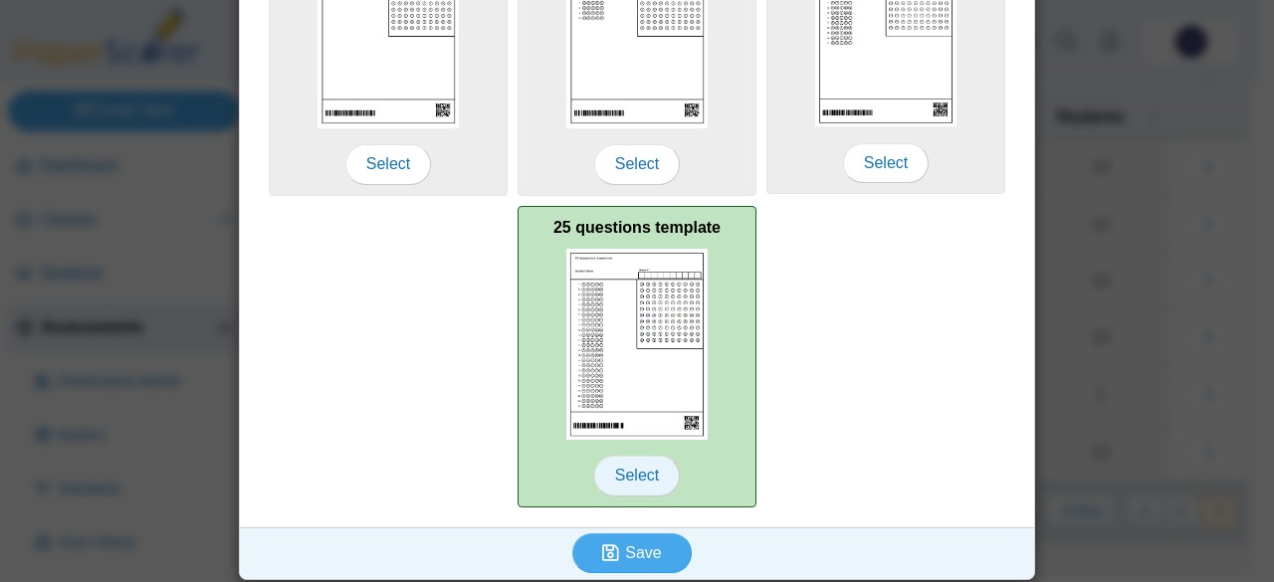
click at [630, 468] on span "Select" at bounding box center [637, 476] width 86 height 40
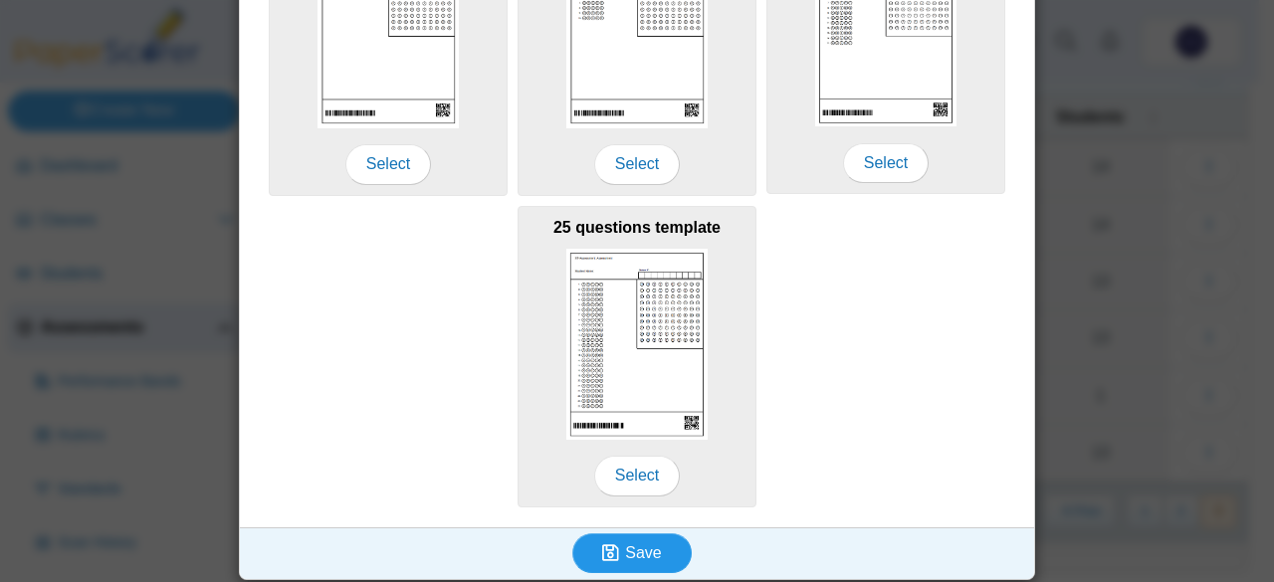
click at [625, 546] on span "Save" at bounding box center [643, 553] width 36 height 17
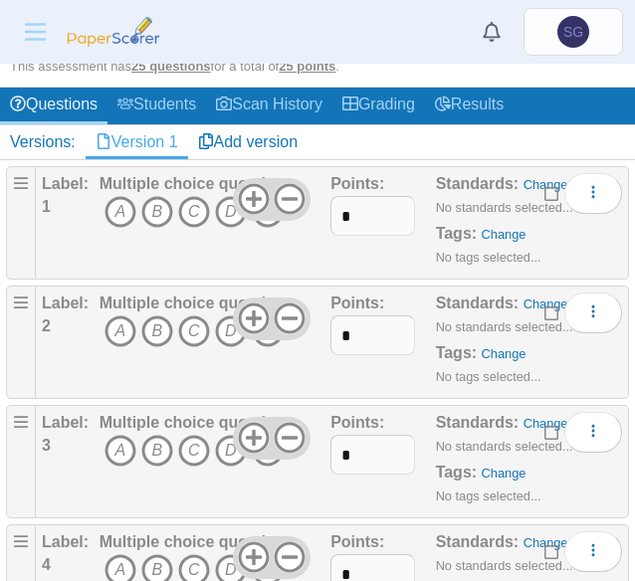
scroll to position [299, 0]
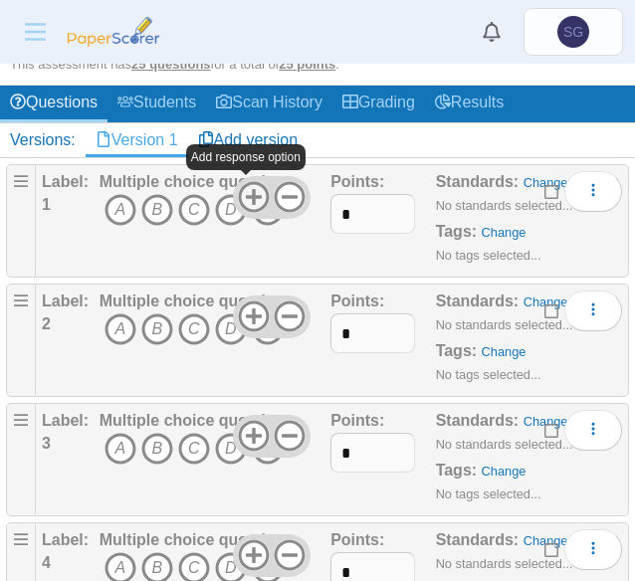
click at [241, 192] on icon at bounding box center [254, 197] width 32 height 32
click at [278, 260] on div "Multiple choice question A B C D E F" at bounding box center [210, 221] width 221 height 100
click at [266, 219] on icon "E" at bounding box center [268, 210] width 32 height 32
click at [162, 329] on icon "B" at bounding box center [157, 330] width 32 height 32
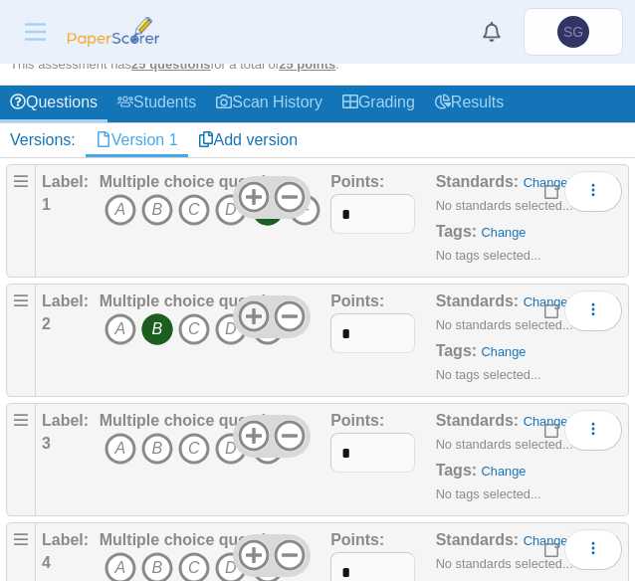
click at [251, 310] on icon at bounding box center [254, 317] width 32 height 32
click at [199, 455] on icon "C" at bounding box center [194, 449] width 32 height 32
click at [238, 437] on icon at bounding box center [254, 436] width 32 height 32
click at [224, 570] on icon "D" at bounding box center [231, 568] width 32 height 32
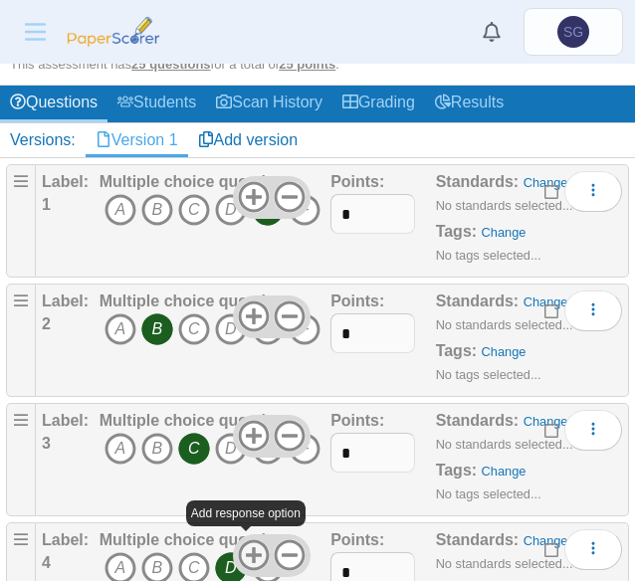
click at [239, 551] on use at bounding box center [253, 556] width 31 height 31
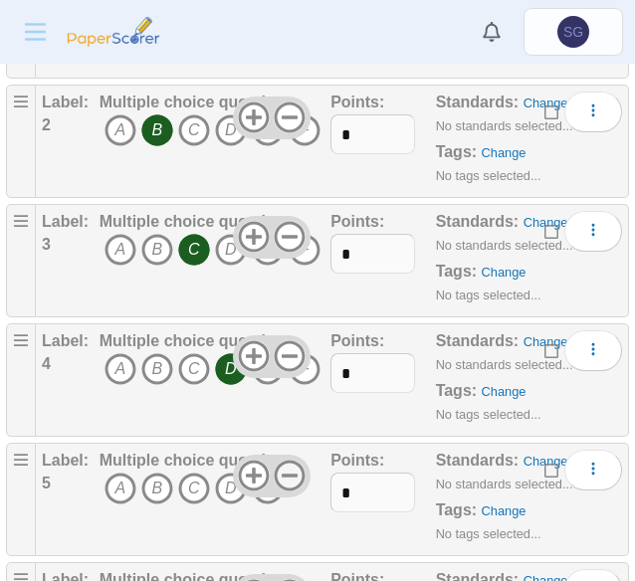
click at [277, 471] on use at bounding box center [290, 476] width 31 height 31
click at [231, 494] on icon "D" at bounding box center [231, 489] width 32 height 32
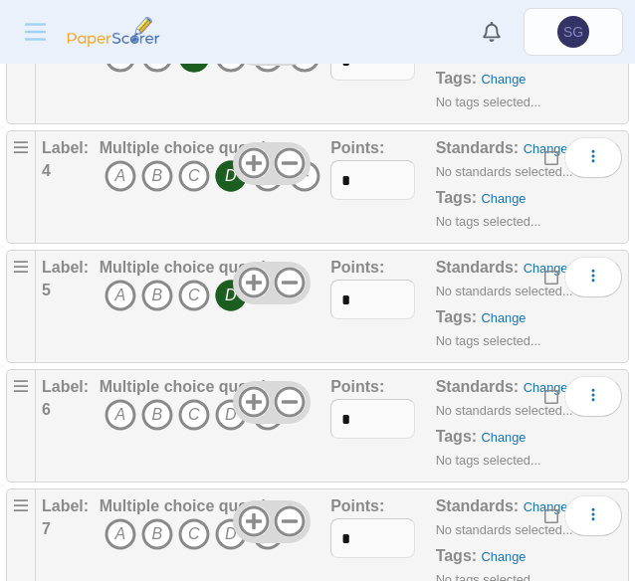
scroll to position [697, 0]
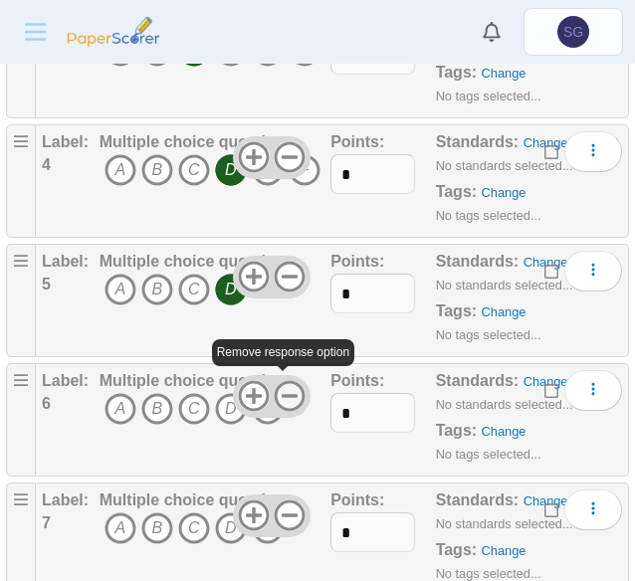
click at [275, 392] on icon at bounding box center [290, 396] width 32 height 32
click at [197, 411] on icon "C" at bounding box center [194, 409] width 32 height 32
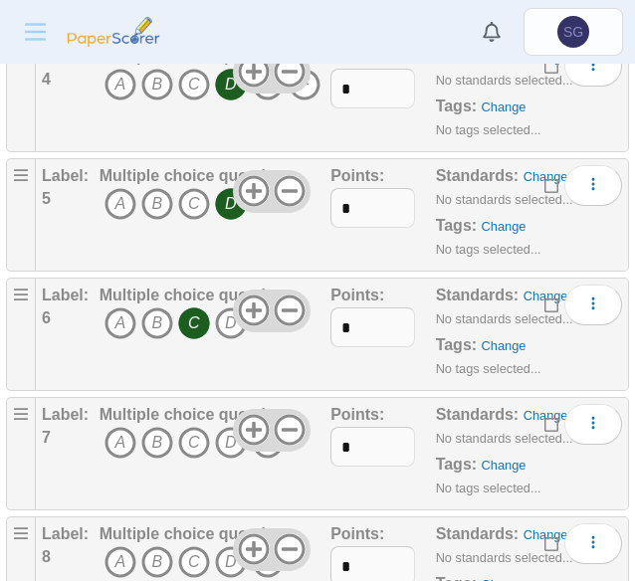
scroll to position [896, 0]
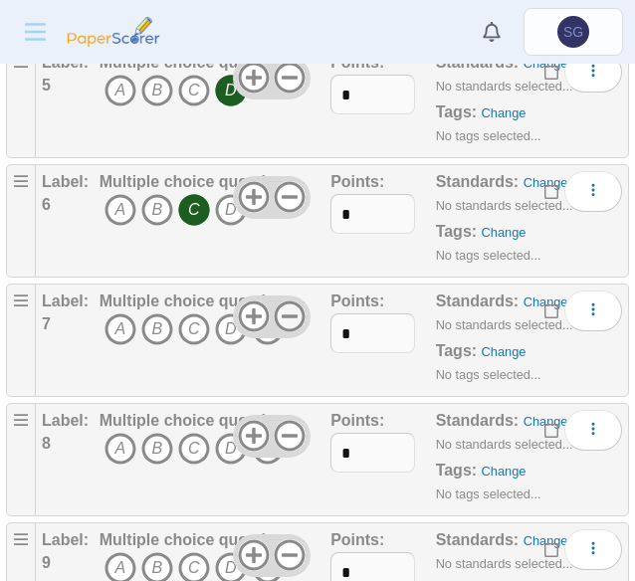
click at [278, 312] on icon at bounding box center [290, 317] width 32 height 32
click at [178, 335] on icon "C" at bounding box center [194, 330] width 32 height 32
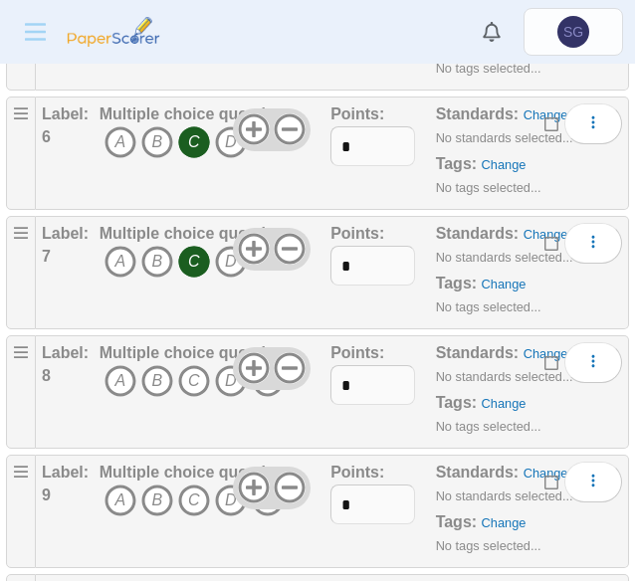
scroll to position [995, 0]
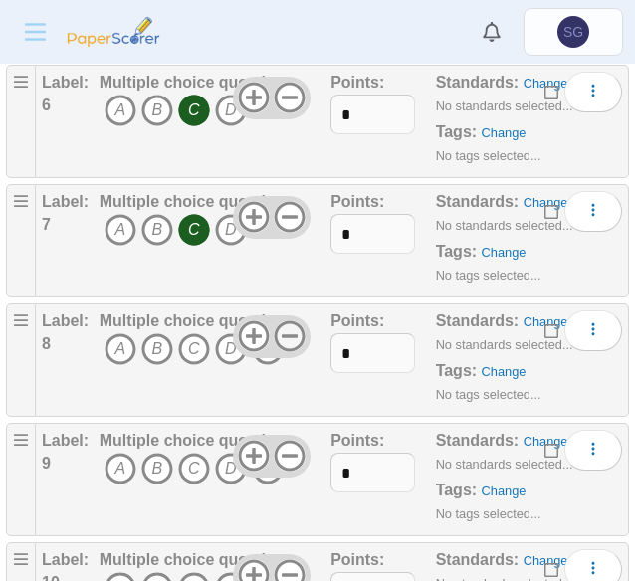
click at [274, 329] on icon at bounding box center [290, 337] width 32 height 32
click at [229, 353] on icon "D" at bounding box center [231, 349] width 32 height 32
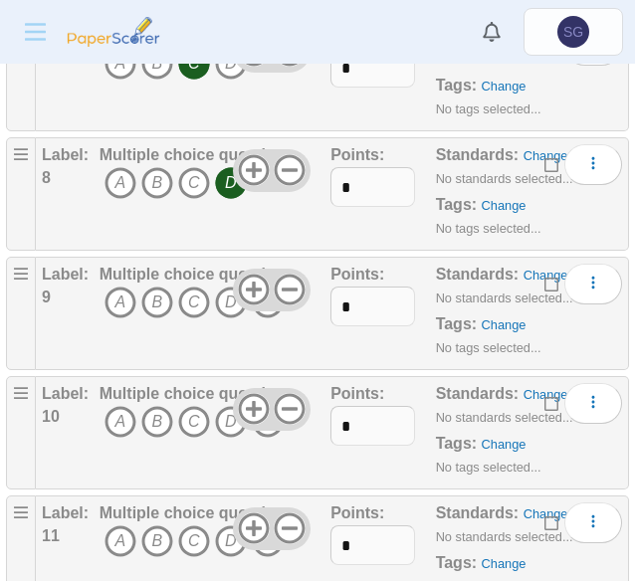
scroll to position [1195, 0]
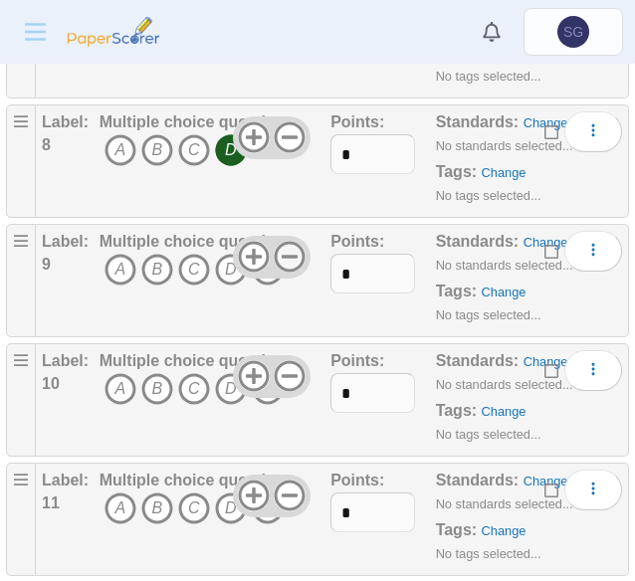
click at [275, 248] on use at bounding box center [290, 257] width 31 height 31
click at [187, 266] on icon "C" at bounding box center [194, 270] width 32 height 32
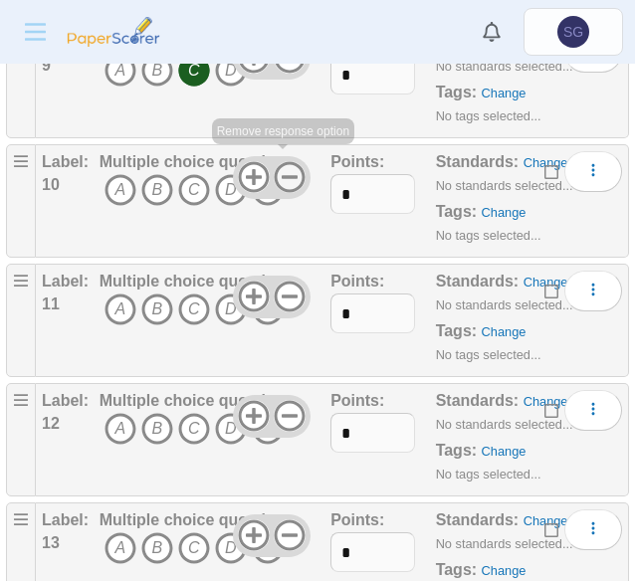
click at [281, 170] on use at bounding box center [290, 177] width 31 height 31
click at [281, 286] on use at bounding box center [290, 297] width 31 height 31
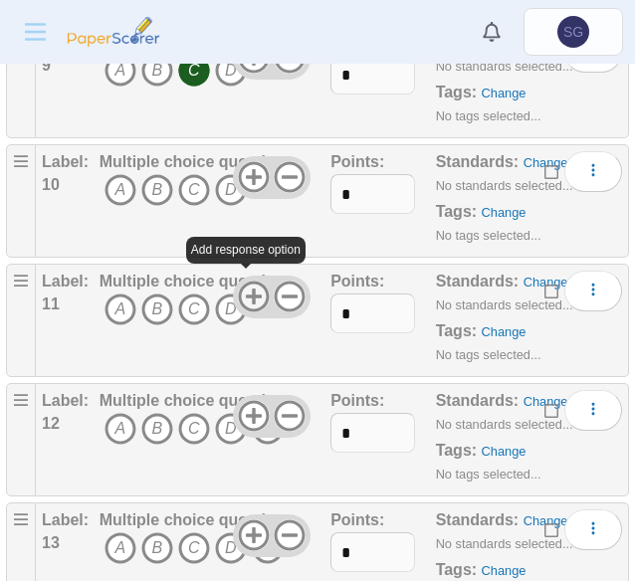
click at [238, 303] on icon at bounding box center [254, 297] width 32 height 32
click at [274, 286] on icon at bounding box center [290, 297] width 32 height 32
click at [119, 309] on icon "A" at bounding box center [121, 310] width 32 height 32
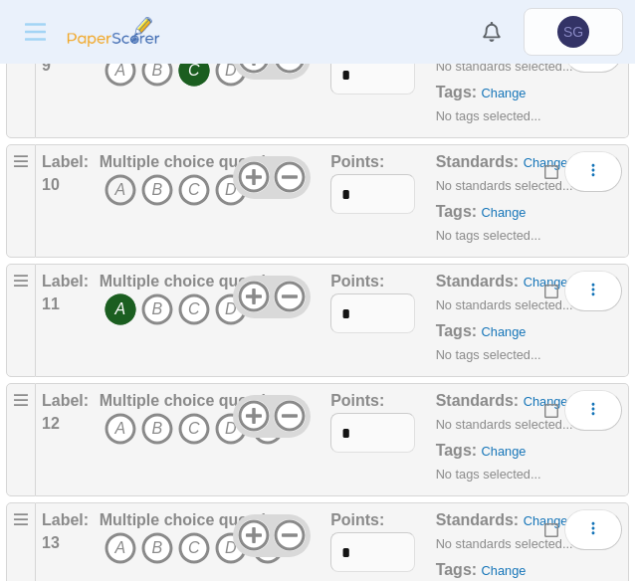
click at [113, 177] on icon "A" at bounding box center [121, 190] width 32 height 32
click at [121, 298] on icon "A" at bounding box center [121, 310] width 32 height 32
click at [123, 307] on icon "A" at bounding box center [121, 310] width 32 height 32
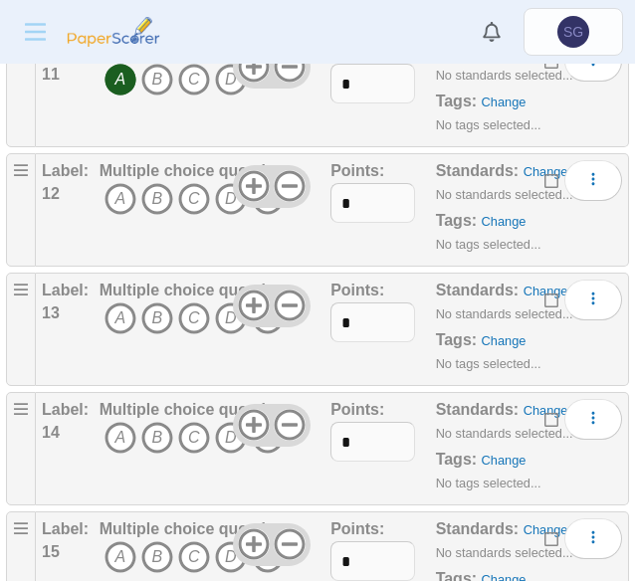
scroll to position [1593, 0]
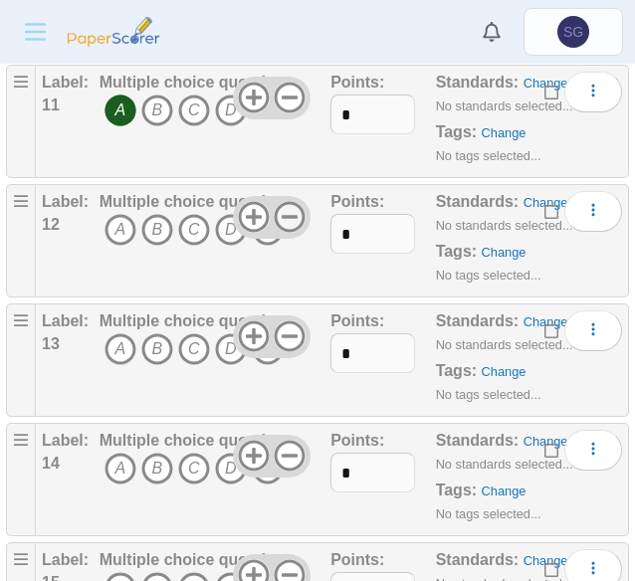
click at [275, 212] on icon at bounding box center [290, 217] width 32 height 32
click at [201, 230] on icon "C" at bounding box center [194, 230] width 32 height 32
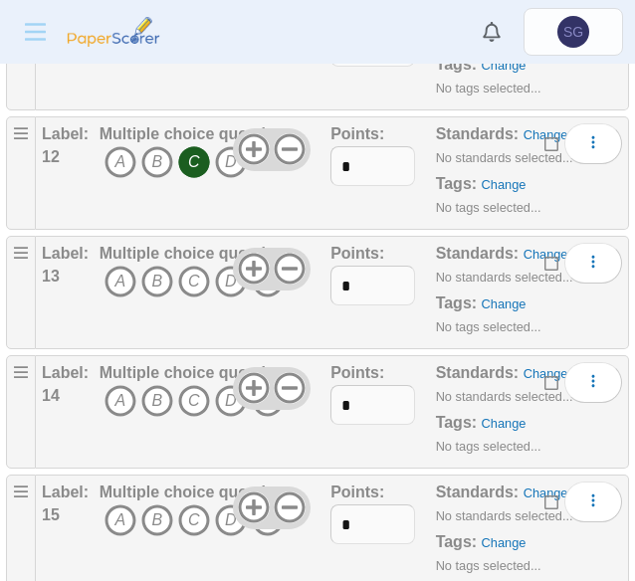
scroll to position [1692, 0]
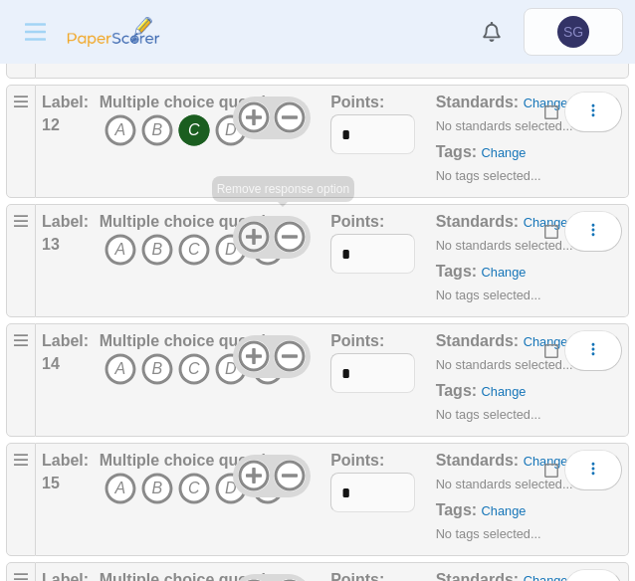
click at [249, 229] on icon at bounding box center [254, 237] width 32 height 32
click at [216, 244] on icon "D" at bounding box center [231, 250] width 32 height 32
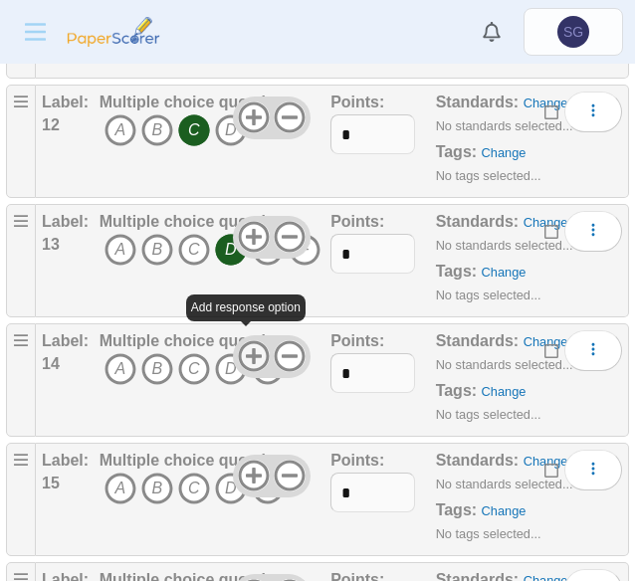
click at [246, 342] on use at bounding box center [253, 356] width 31 height 31
click at [124, 366] on icon "A" at bounding box center [121, 369] width 32 height 32
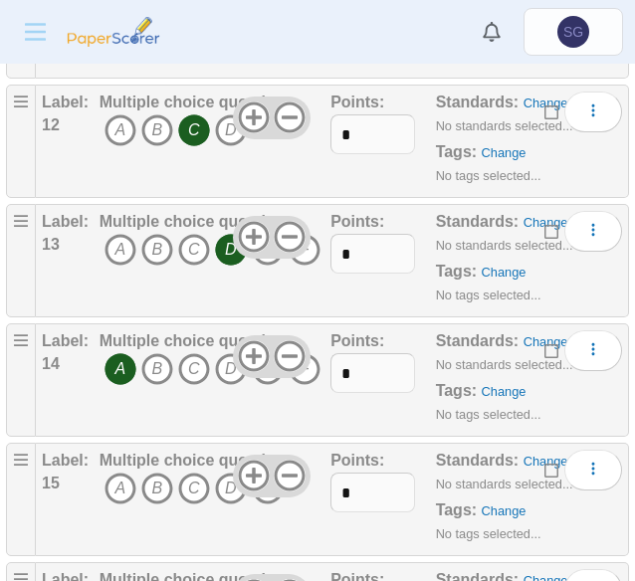
scroll to position [1792, 0]
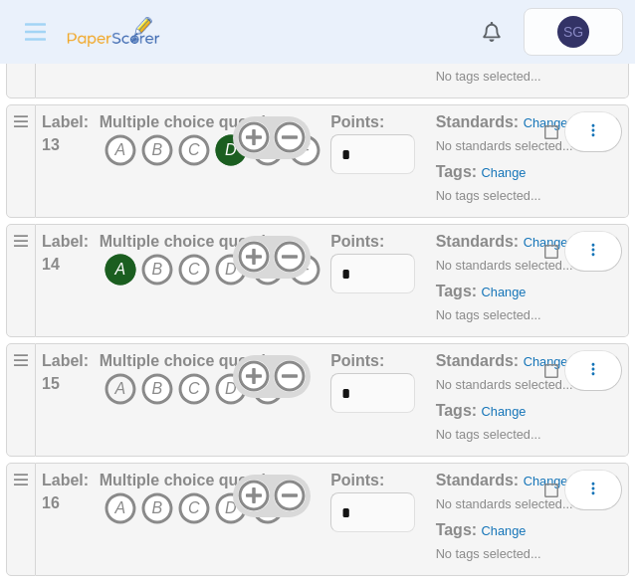
click at [121, 378] on icon "A" at bounding box center [121, 389] width 32 height 32
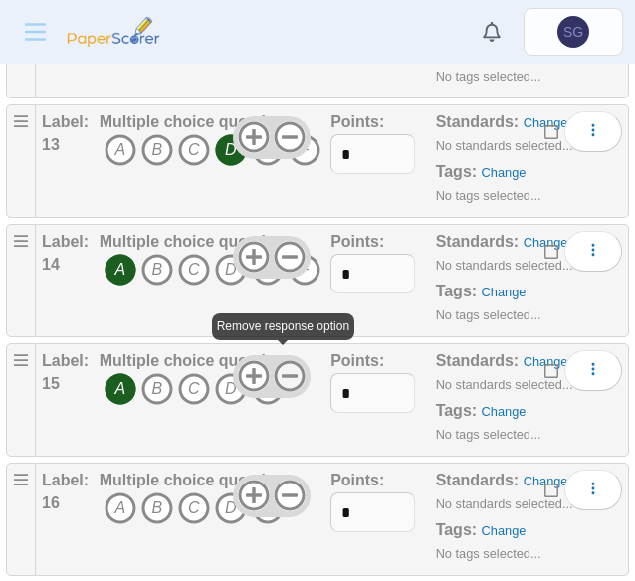
click at [277, 360] on icon at bounding box center [290, 376] width 32 height 32
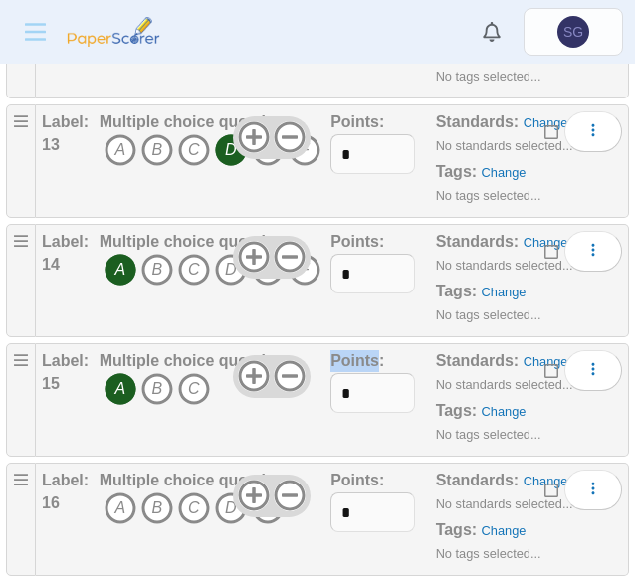
scroll to position [1891, 0]
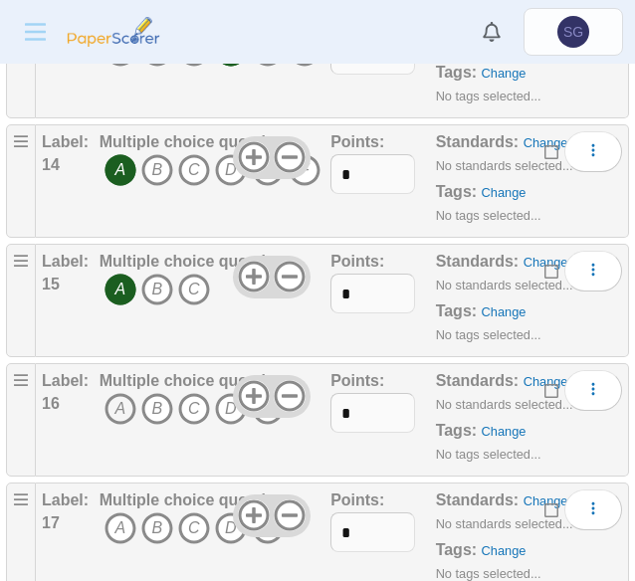
click at [119, 393] on icon "A" at bounding box center [121, 409] width 32 height 32
click at [279, 385] on icon at bounding box center [290, 396] width 32 height 32
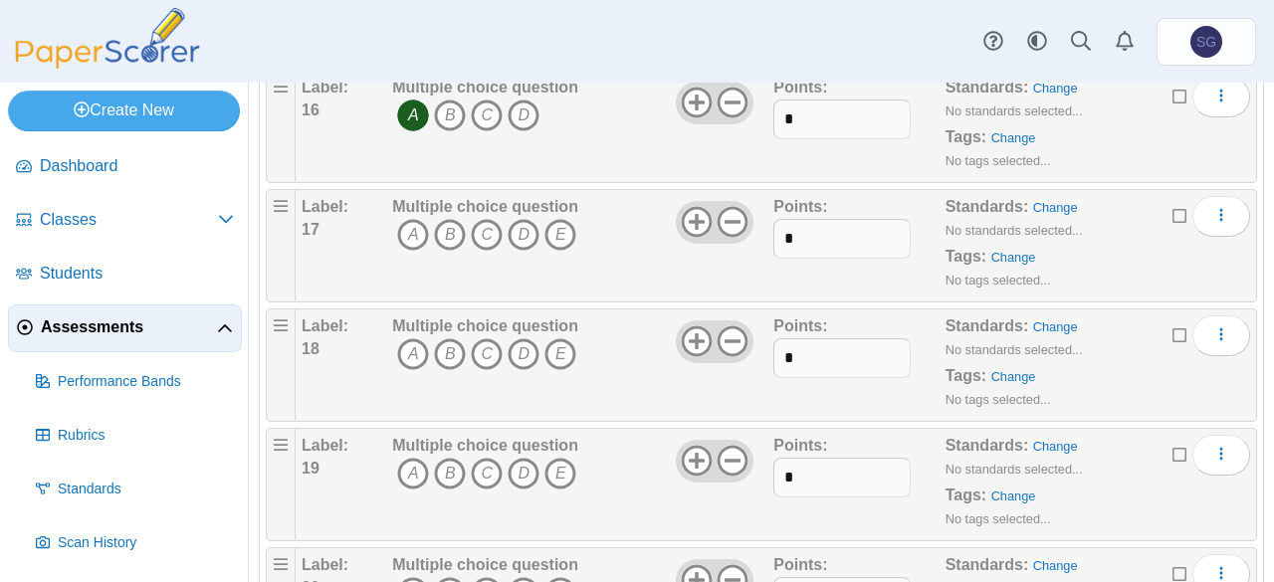
scroll to position [2091, 0]
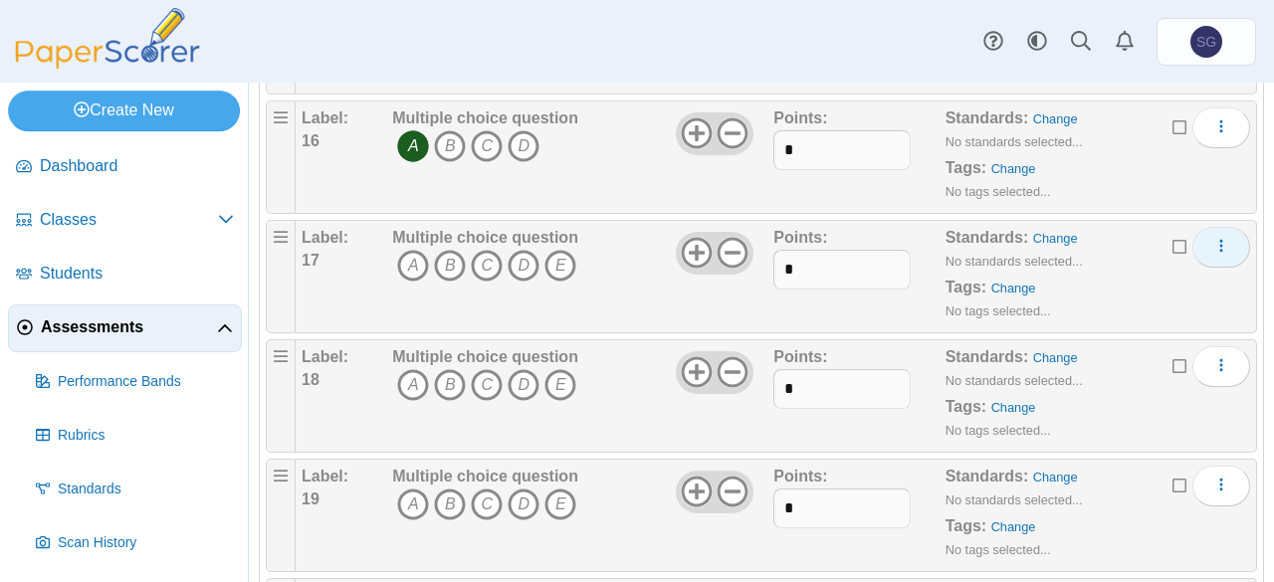
click at [1214, 238] on icon "More options" at bounding box center [1222, 246] width 16 height 16
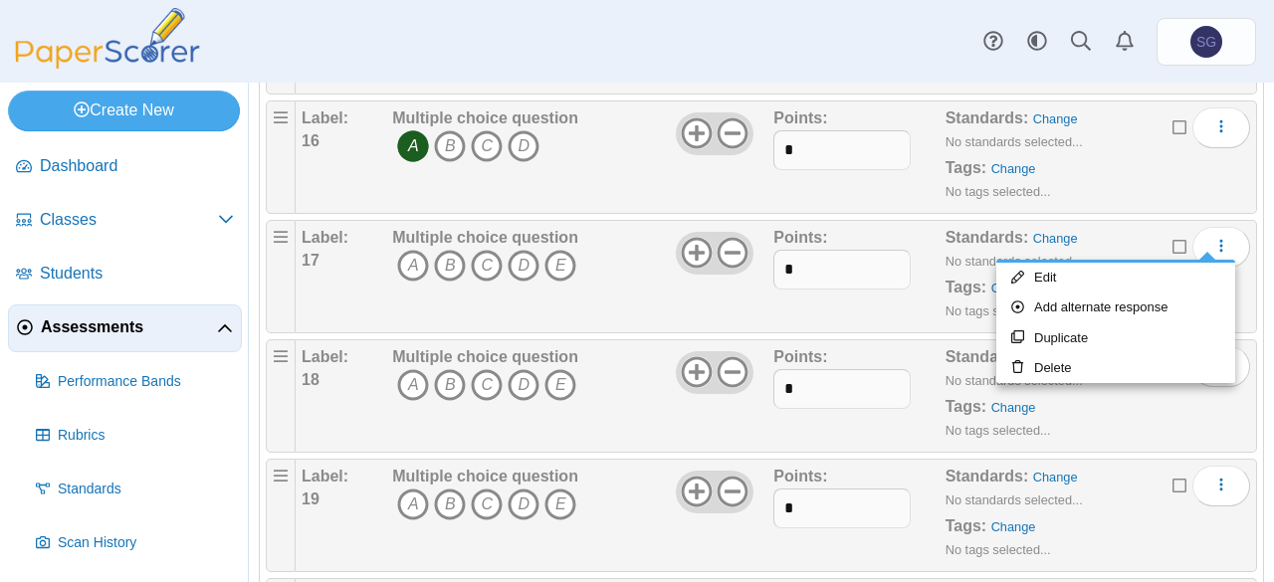
click at [1173, 238] on icon at bounding box center [1181, 245] width 16 height 14
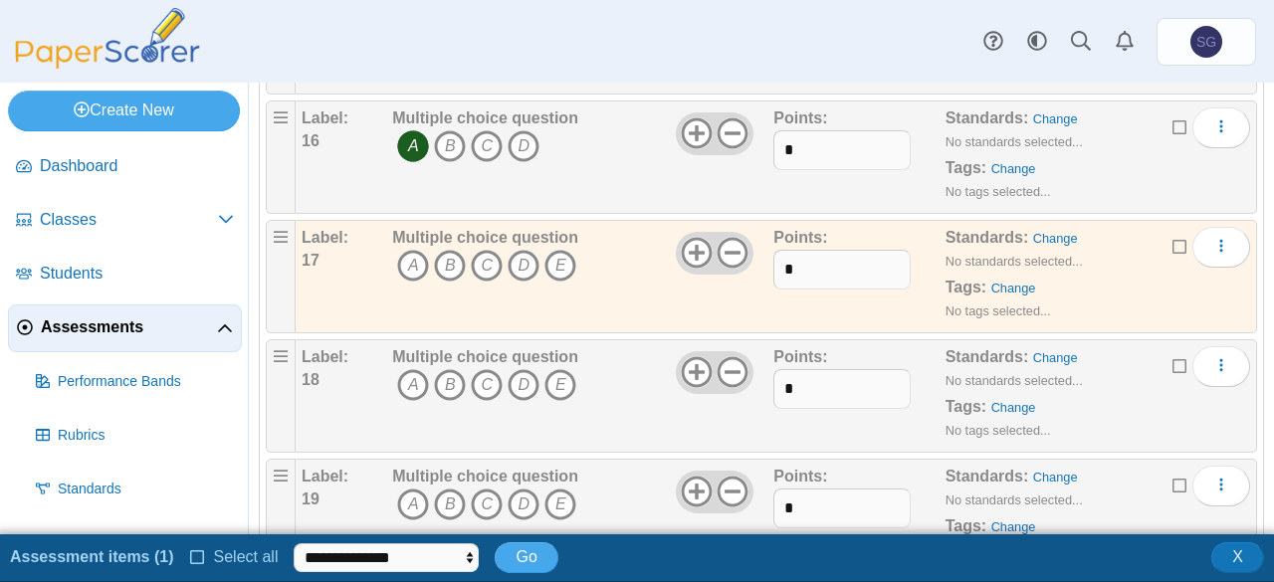
click at [1173, 357] on icon at bounding box center [1181, 364] width 16 height 14
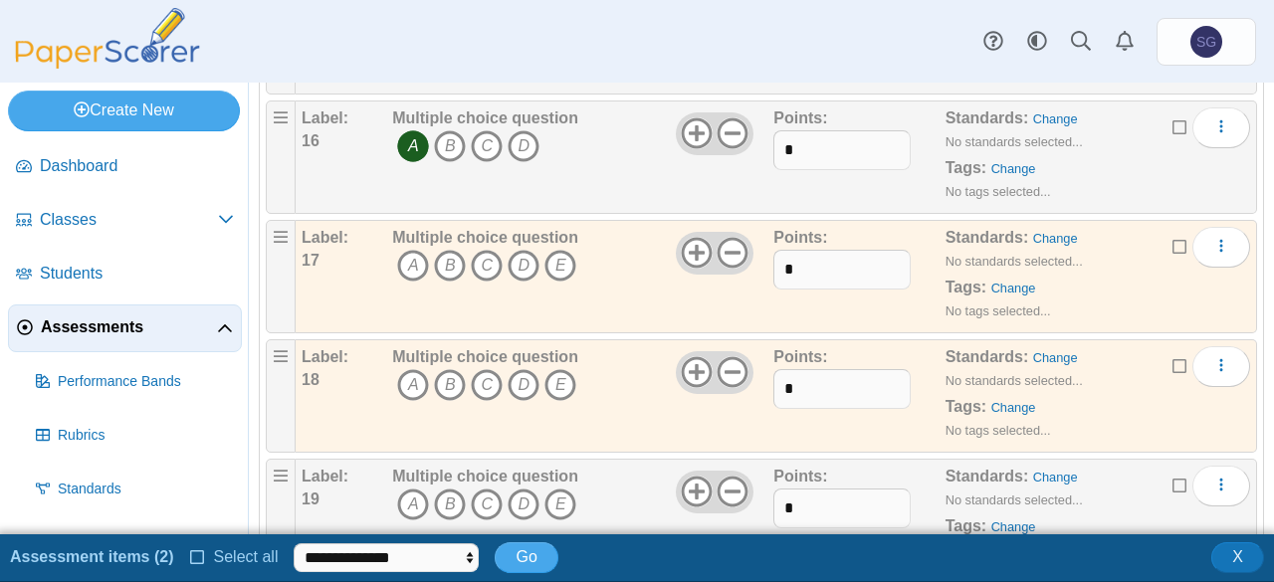
click at [1173, 482] on div "Edit Add alternate response Duplicate Delete" at bounding box center [1212, 486] width 78 height 40
click at [1173, 477] on icon at bounding box center [1181, 484] width 16 height 14
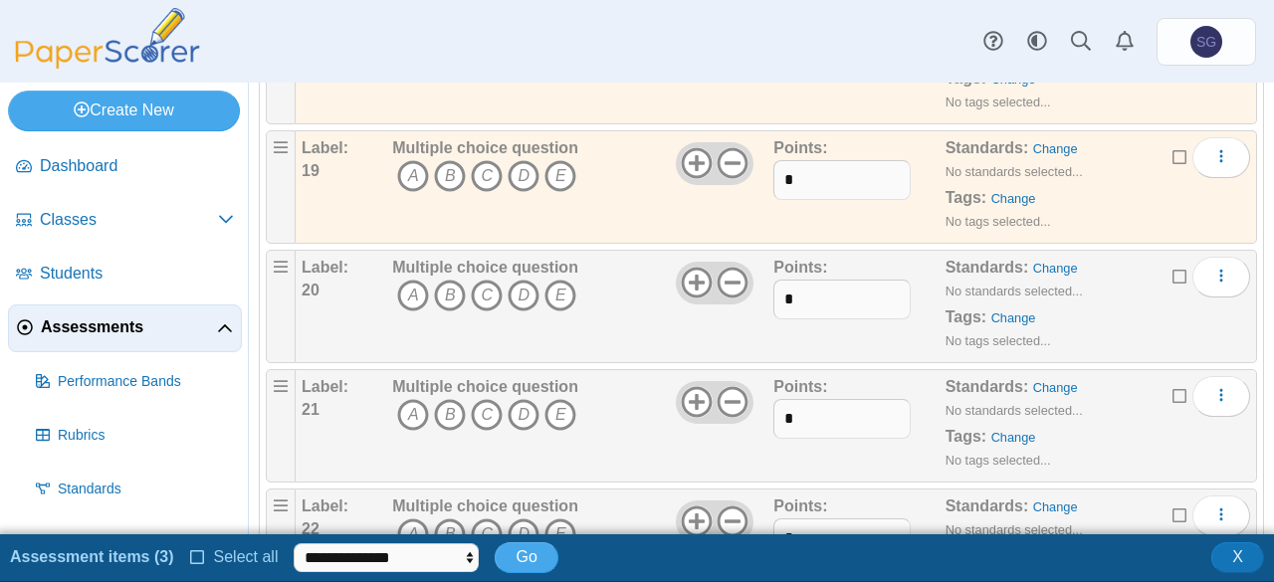
scroll to position [2489, 0]
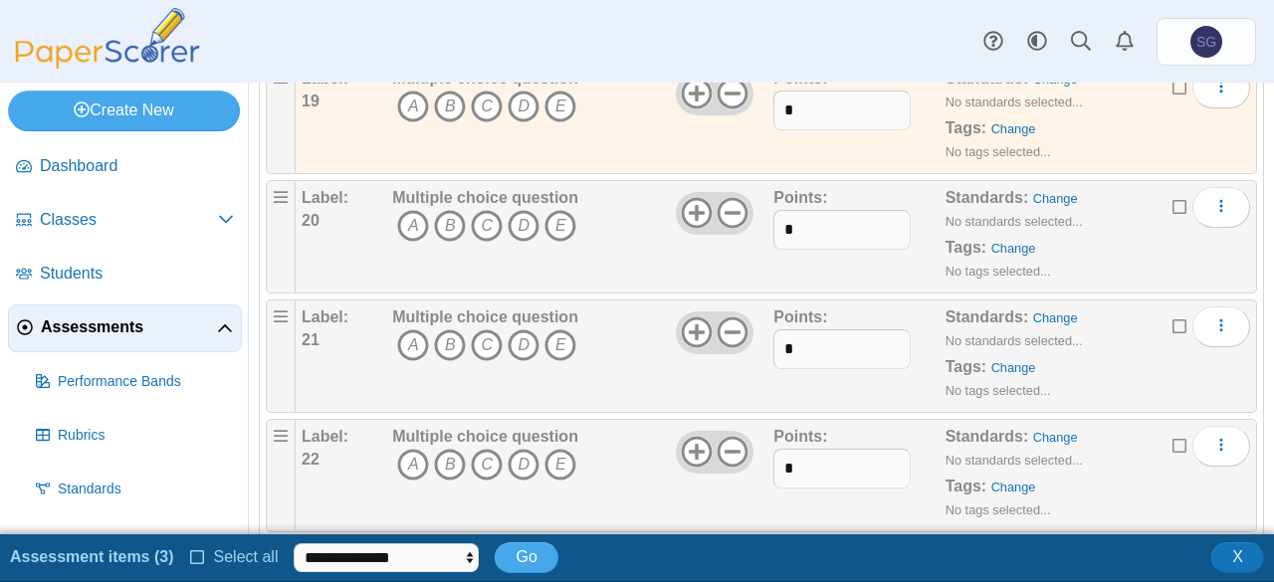
click at [1173, 198] on icon at bounding box center [1181, 205] width 16 height 14
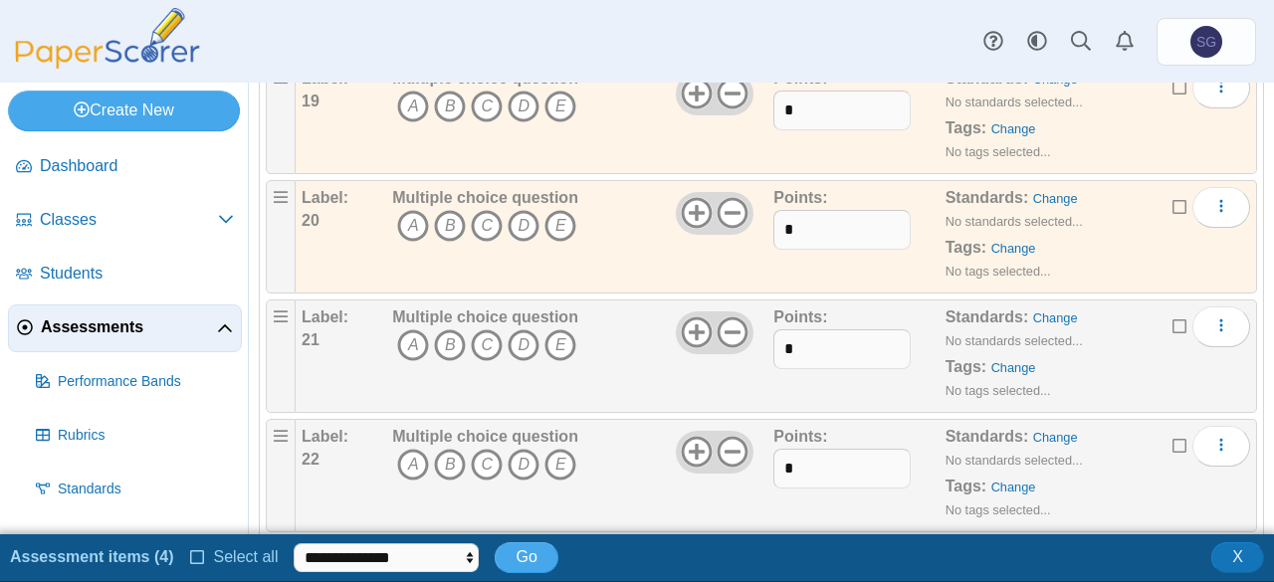
click at [1173, 318] on icon at bounding box center [1181, 325] width 16 height 14
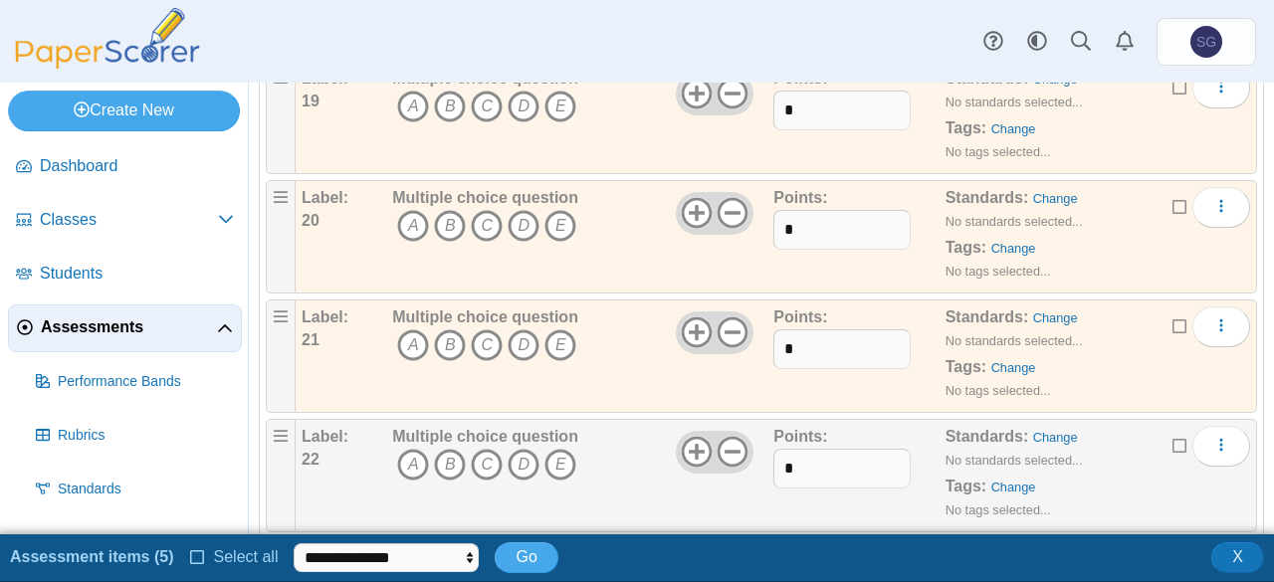
click at [1173, 437] on icon at bounding box center [1181, 444] width 16 height 14
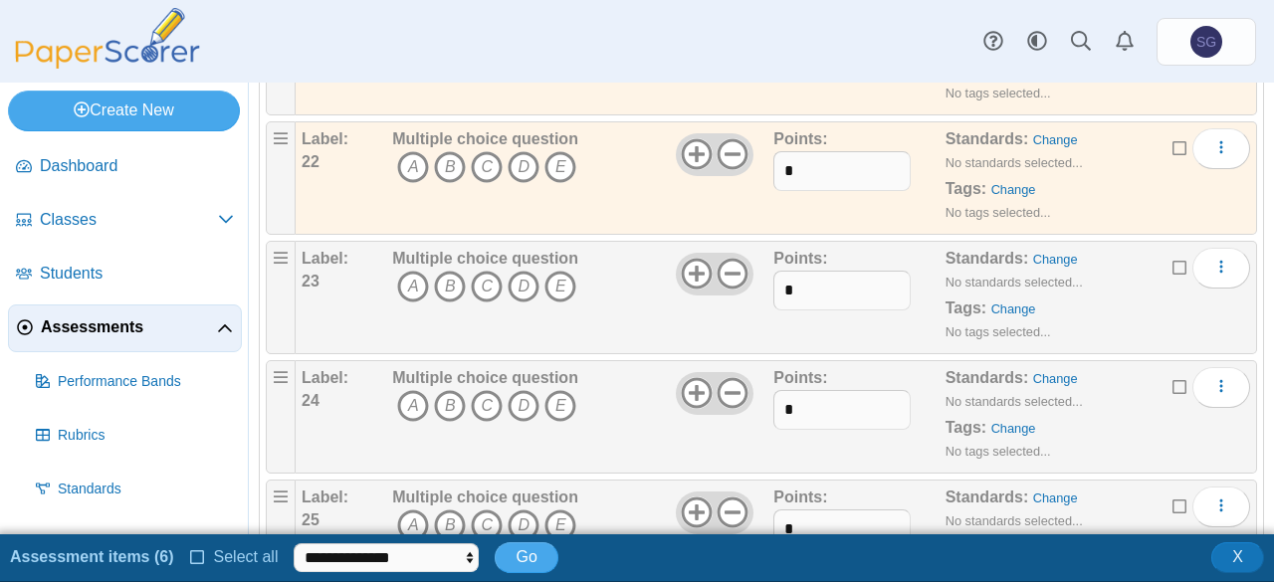
scroll to position [2787, 0]
click at [1173, 258] on icon at bounding box center [1181, 265] width 16 height 14
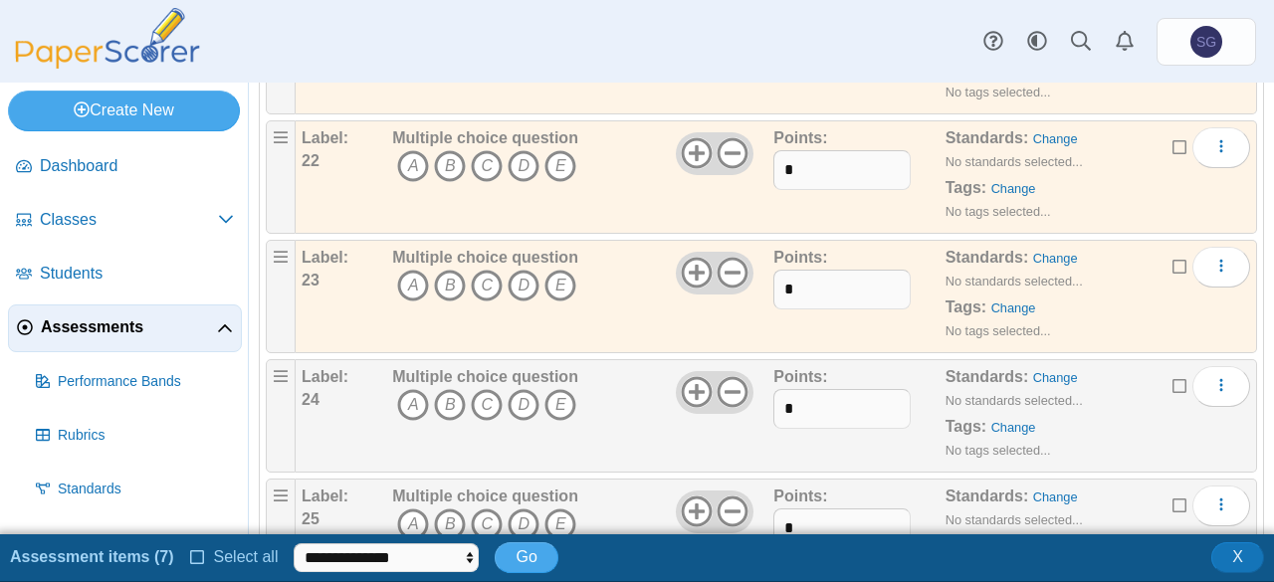
click at [1173, 377] on icon at bounding box center [1181, 384] width 16 height 14
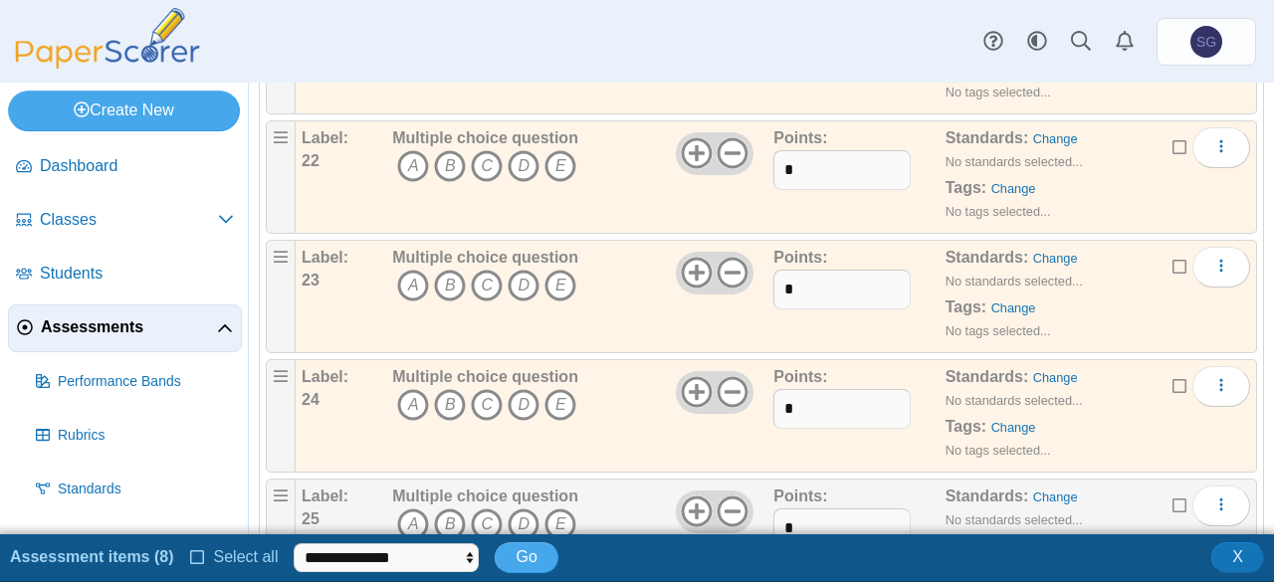
click at [1173, 497] on icon at bounding box center [1181, 504] width 16 height 14
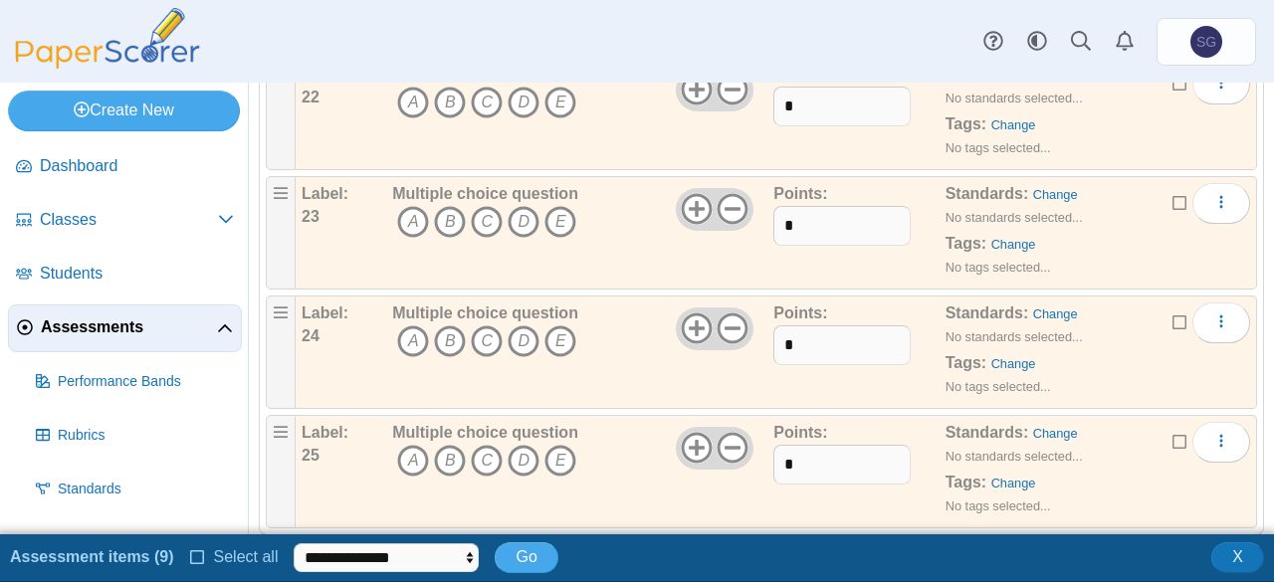
scroll to position [2870, 0]
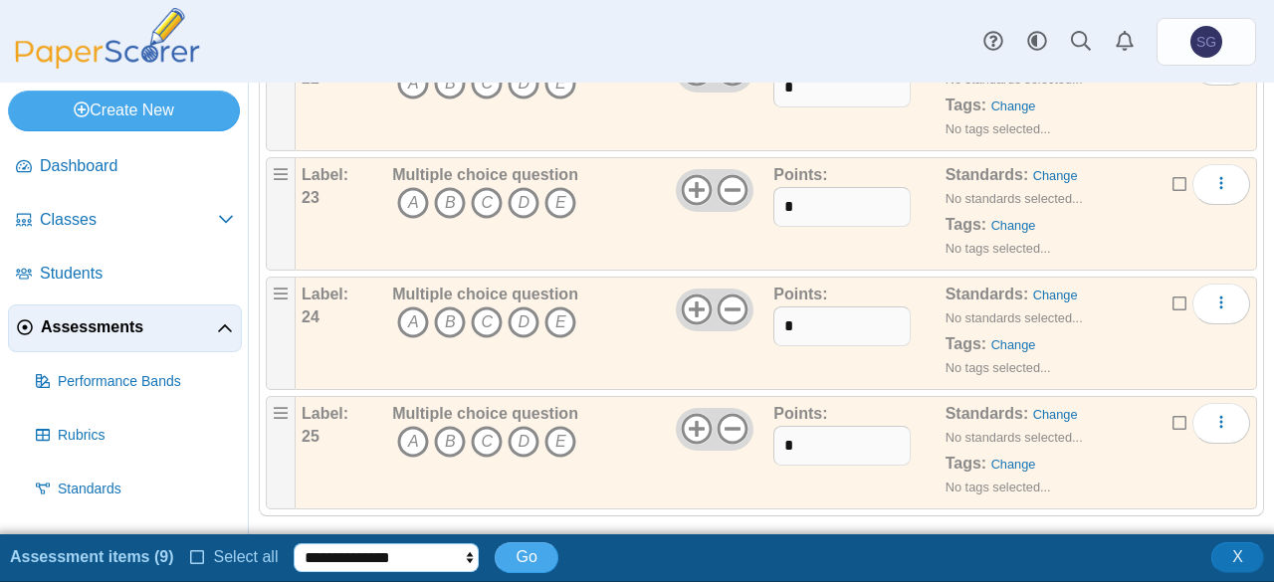
click at [382, 554] on select "**********" at bounding box center [386, 559] width 185 height 30
select select "******"
click at [294, 544] on select "**********" at bounding box center [386, 559] width 185 height 30
click at [502, 551] on button "Go" at bounding box center [526, 558] width 63 height 30
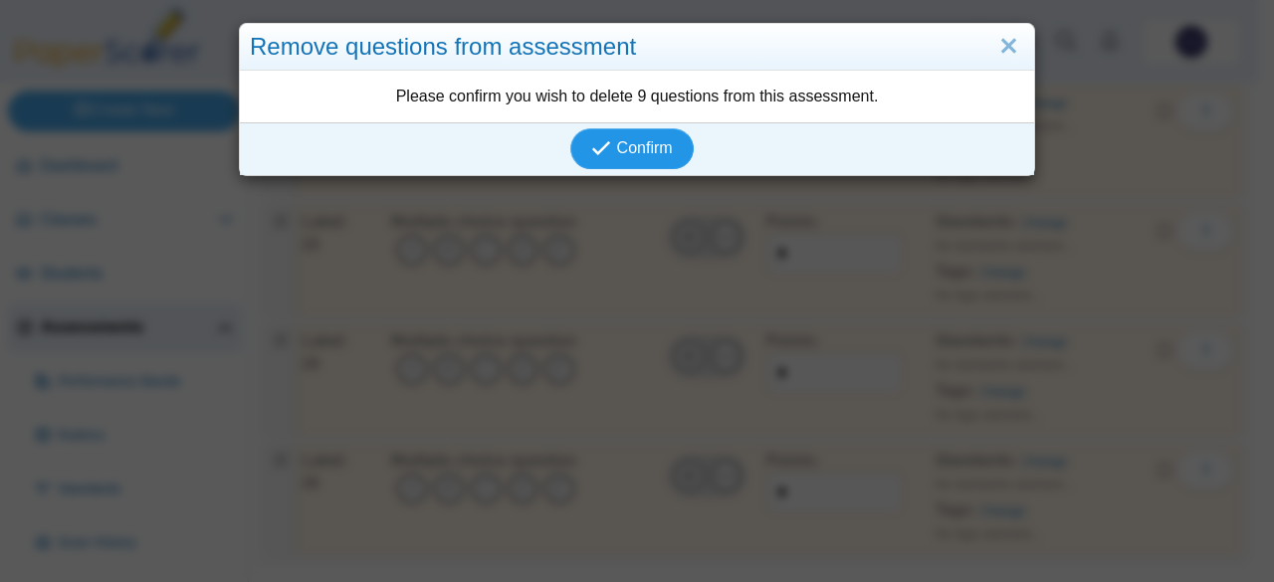
scroll to position [2823, 0]
click at [617, 146] on span "Confirm" at bounding box center [645, 147] width 56 height 17
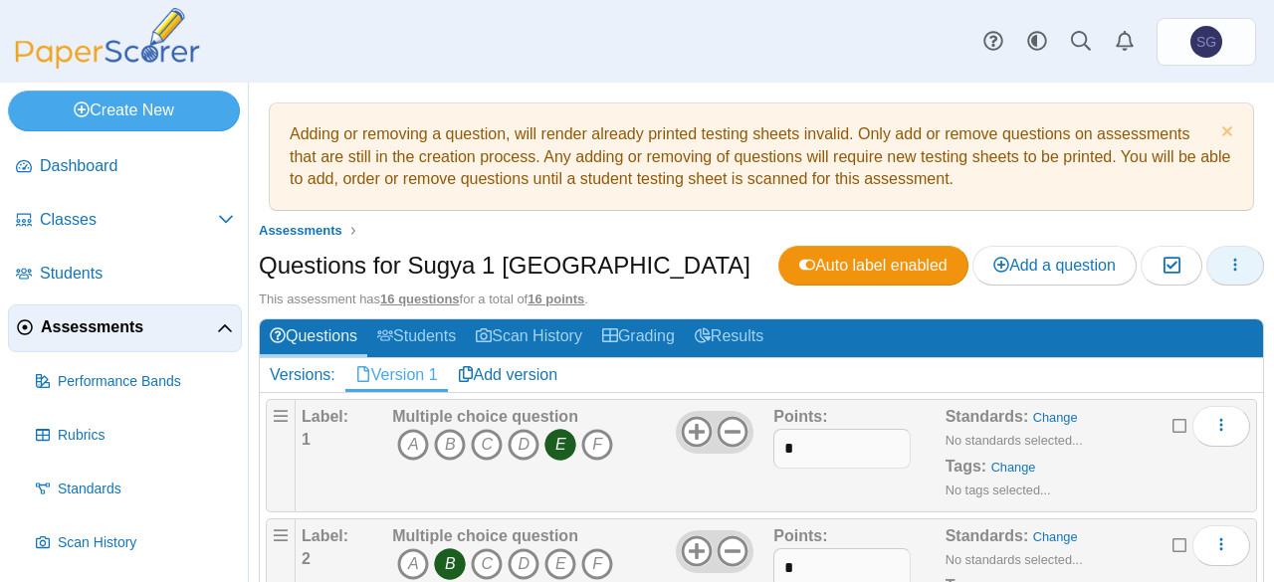
click at [1218, 276] on button "button" at bounding box center [1236, 266] width 58 height 40
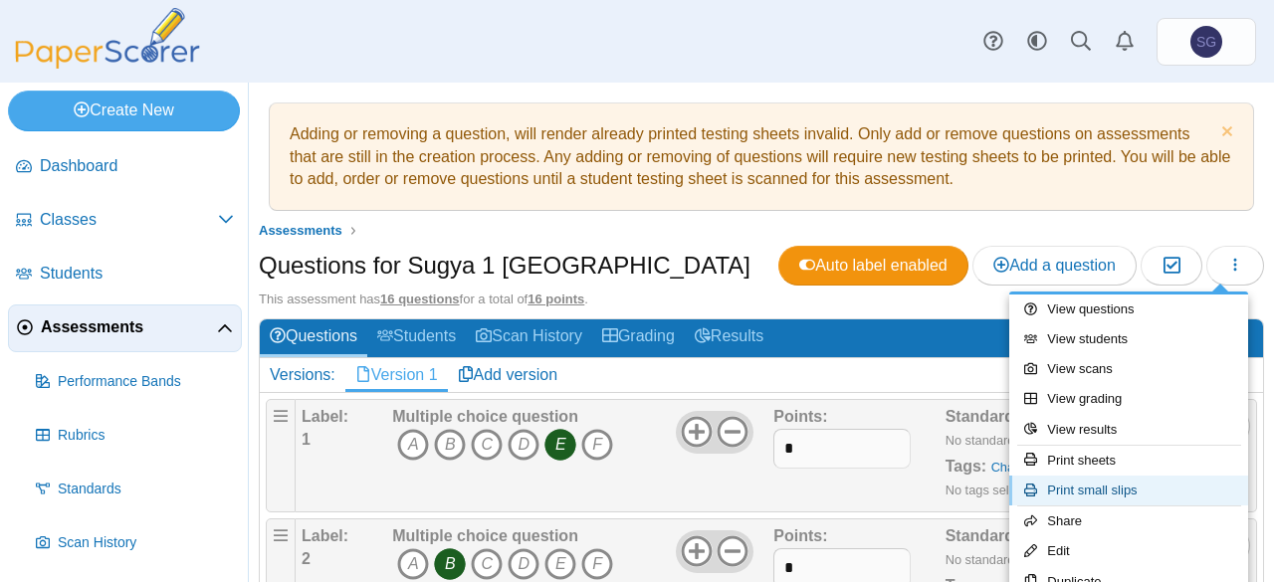
click at [1165, 488] on link "Print small slips" at bounding box center [1128, 491] width 239 height 30
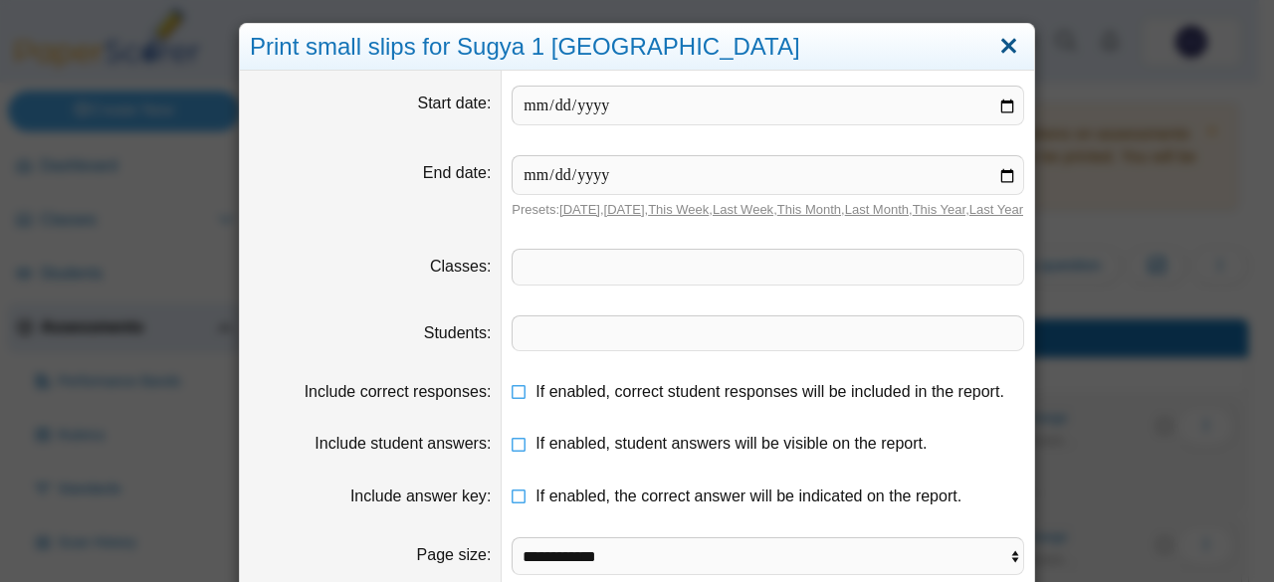
click at [1003, 49] on link "Close" at bounding box center [1008, 47] width 31 height 34
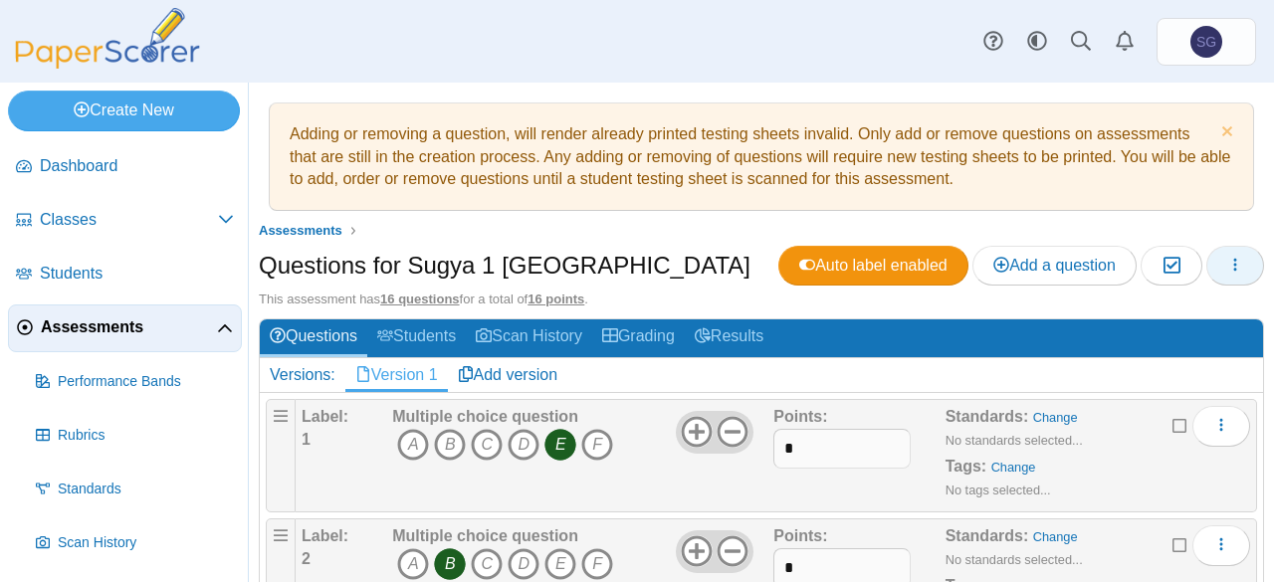
drag, startPoint x: 1246, startPoint y: 265, endPoint x: 1233, endPoint y: 264, distance: 13.0
click at [1239, 265] on button "button" at bounding box center [1236, 266] width 58 height 40
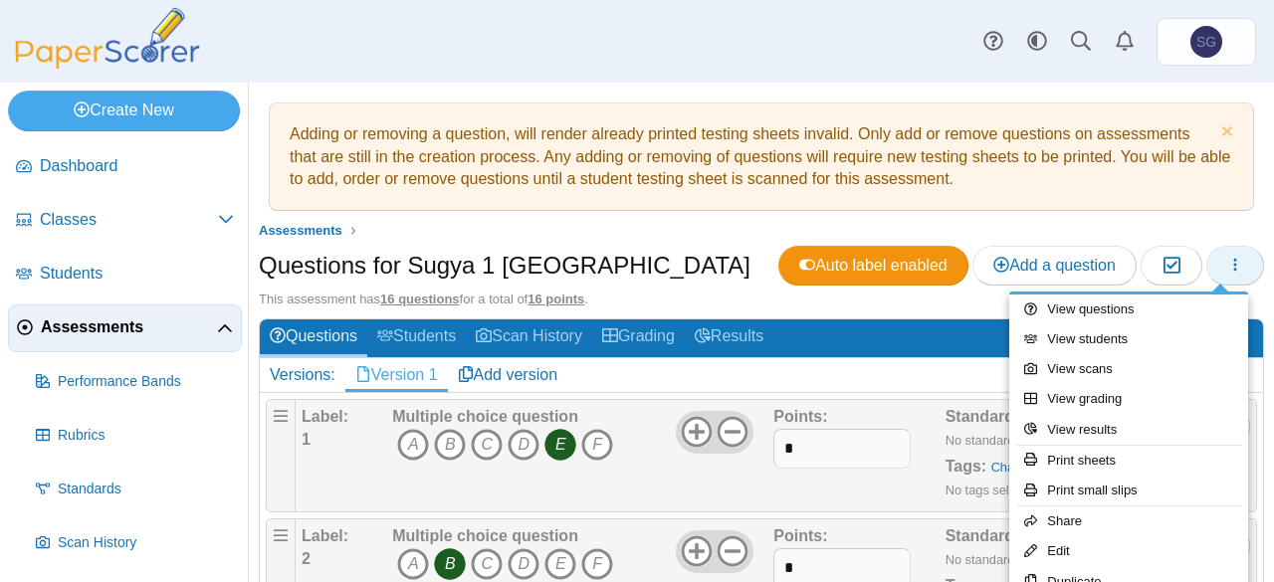
click at [1227, 264] on icon "button" at bounding box center [1235, 265] width 16 height 16
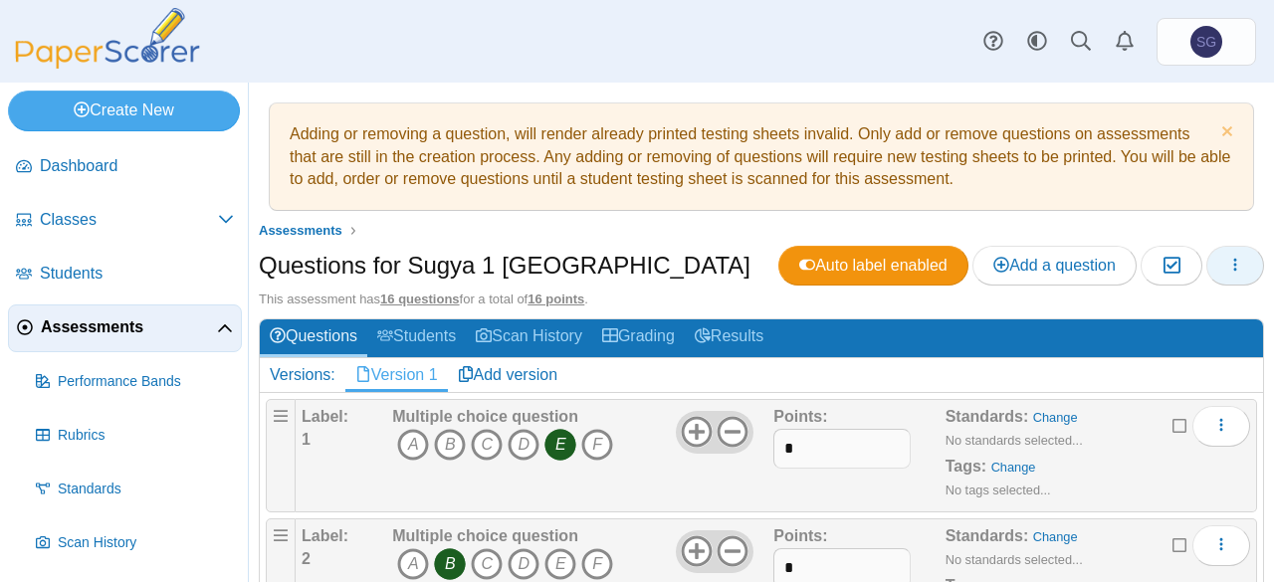
click at [1227, 258] on icon "button" at bounding box center [1235, 265] width 16 height 16
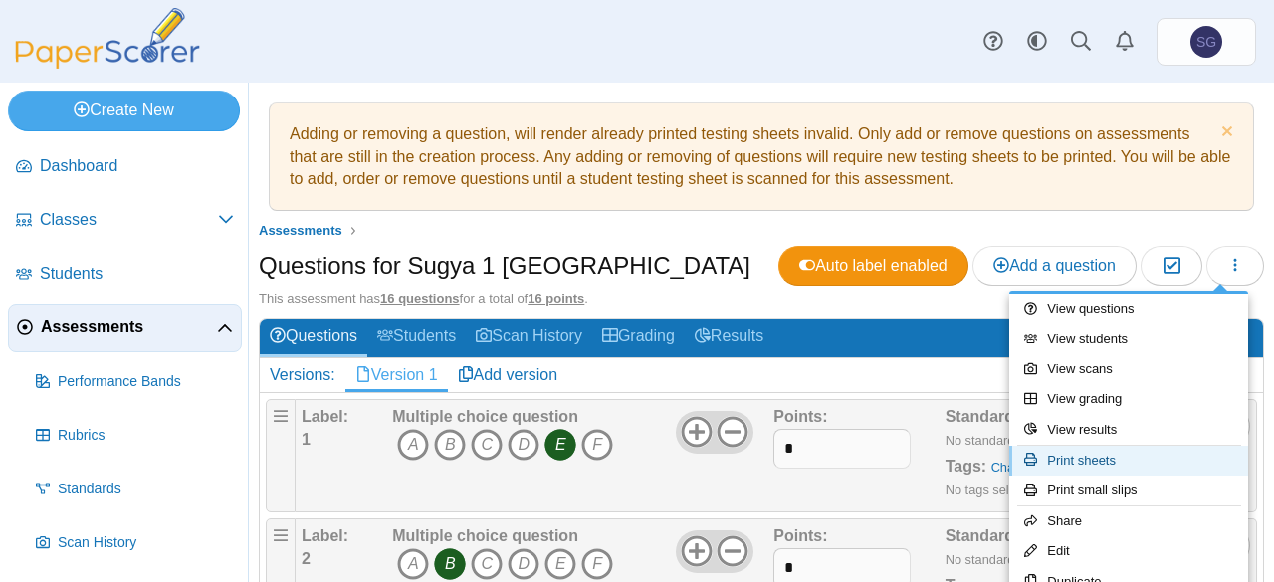
click at [1161, 457] on link "Print sheets" at bounding box center [1128, 461] width 239 height 30
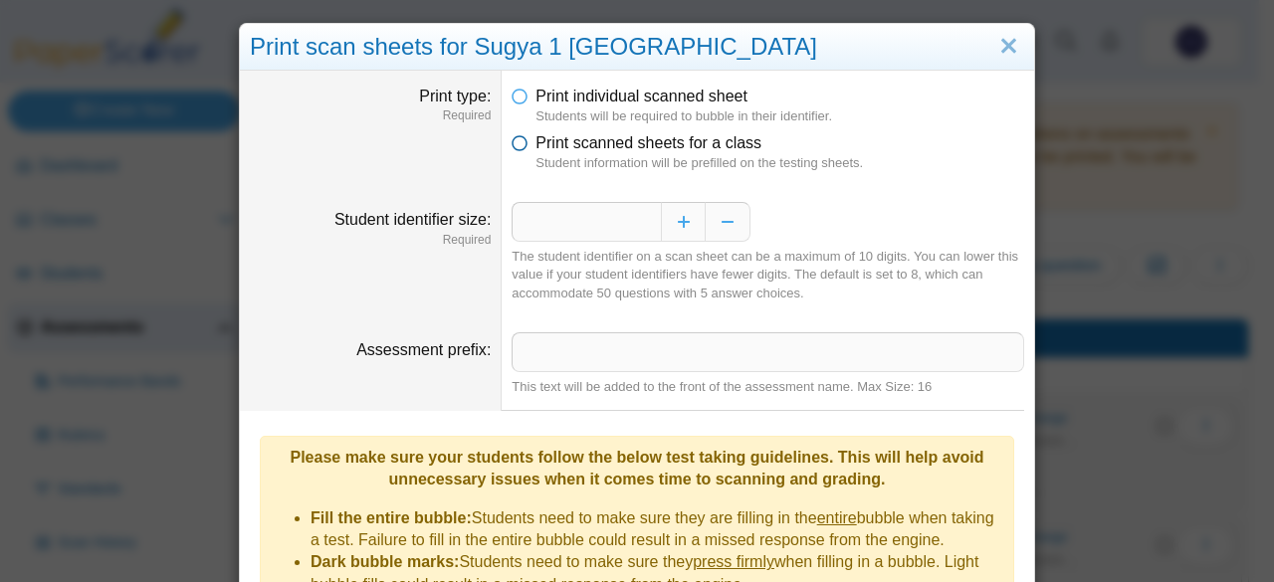
click at [559, 149] on span "Print scanned sheets for a class" at bounding box center [649, 142] width 226 height 17
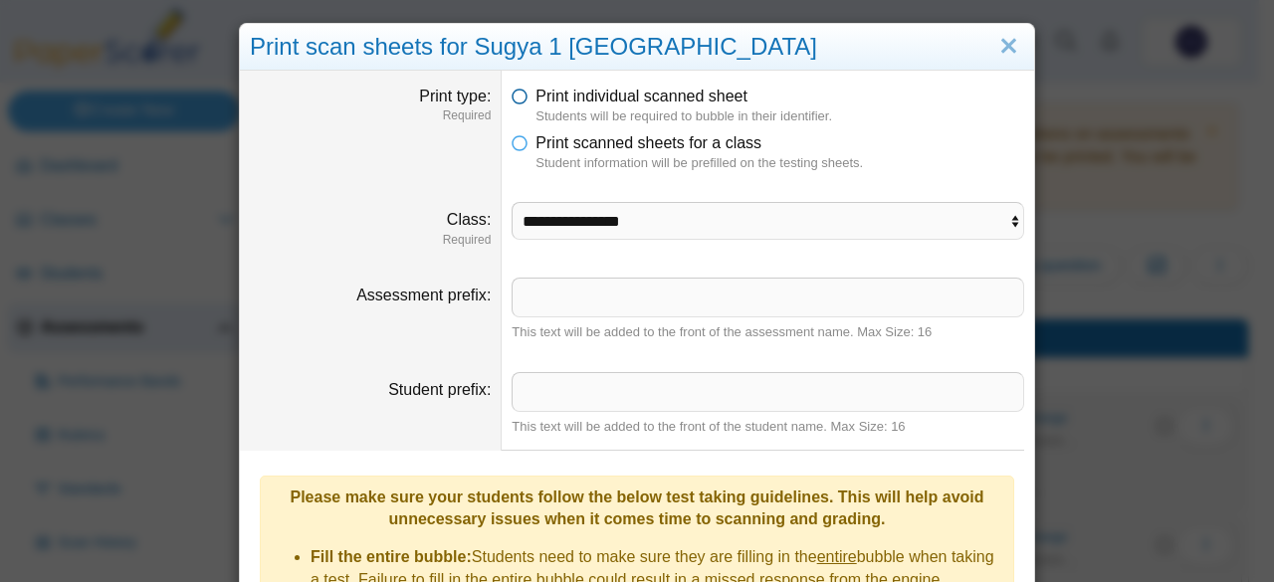
click at [518, 87] on icon at bounding box center [520, 93] width 16 height 14
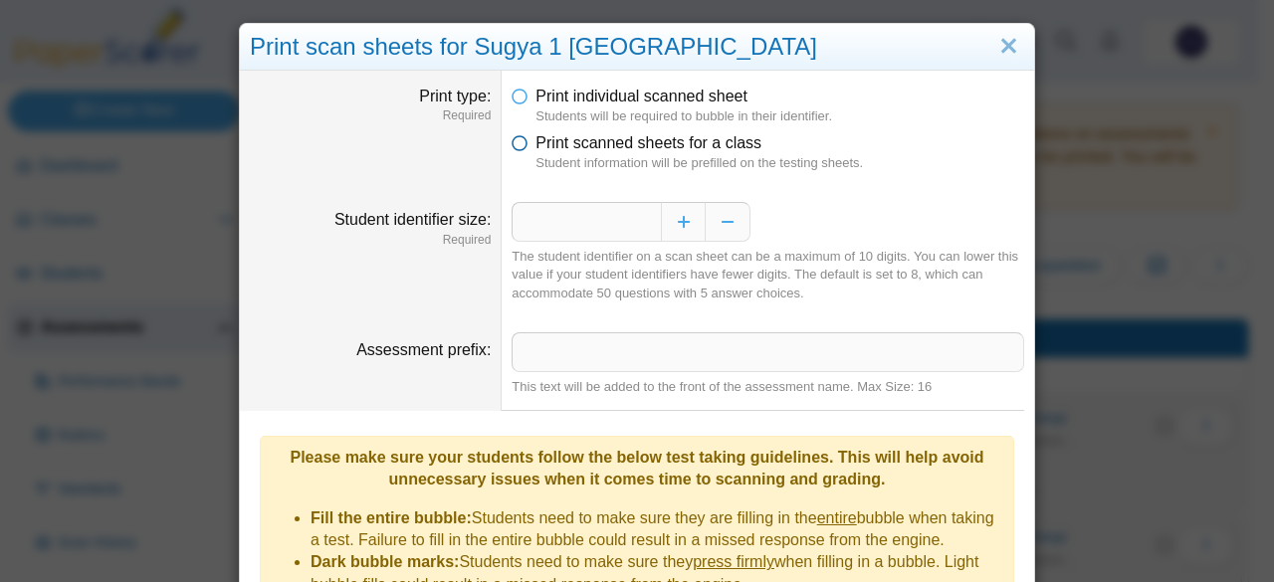
click at [512, 143] on icon at bounding box center [520, 139] width 16 height 14
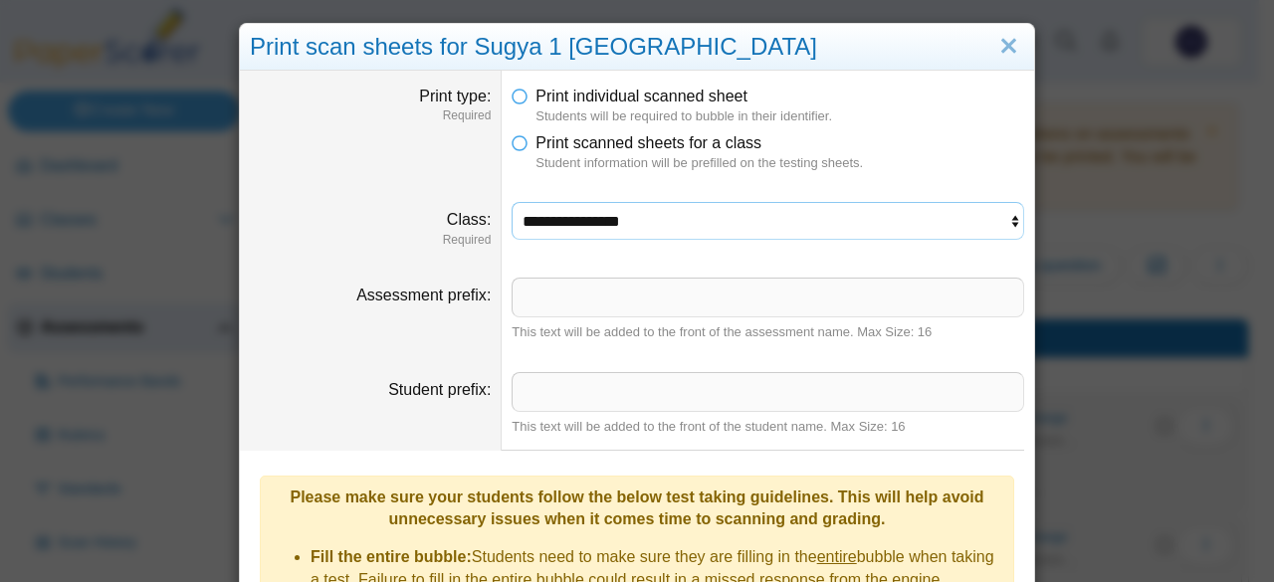
click at [637, 222] on select "**********" at bounding box center [768, 221] width 513 height 38
select select "**********"
click at [512, 202] on select "**********" at bounding box center [768, 221] width 513 height 38
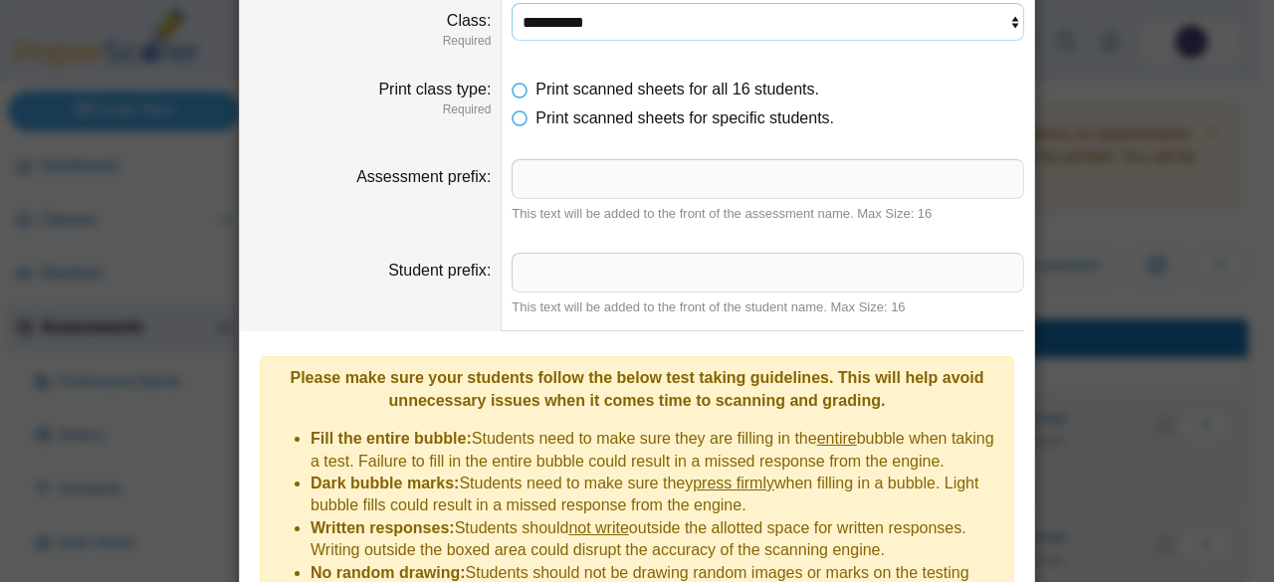
scroll to position [414, 0]
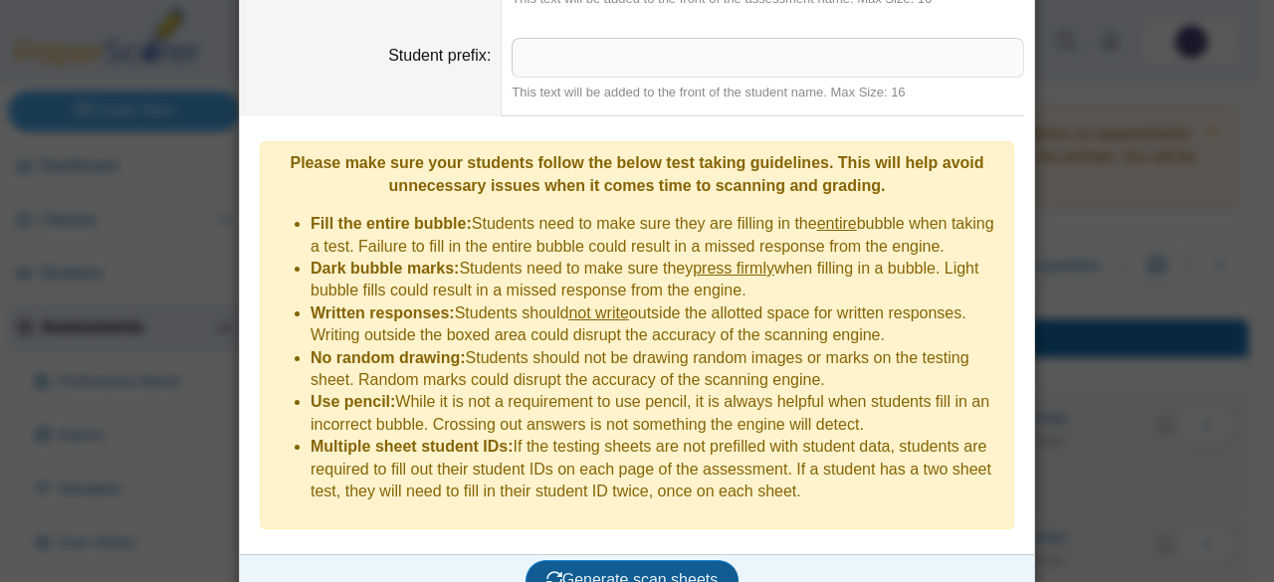
click at [563, 571] on span "Generate scan sheets" at bounding box center [633, 579] width 172 height 17
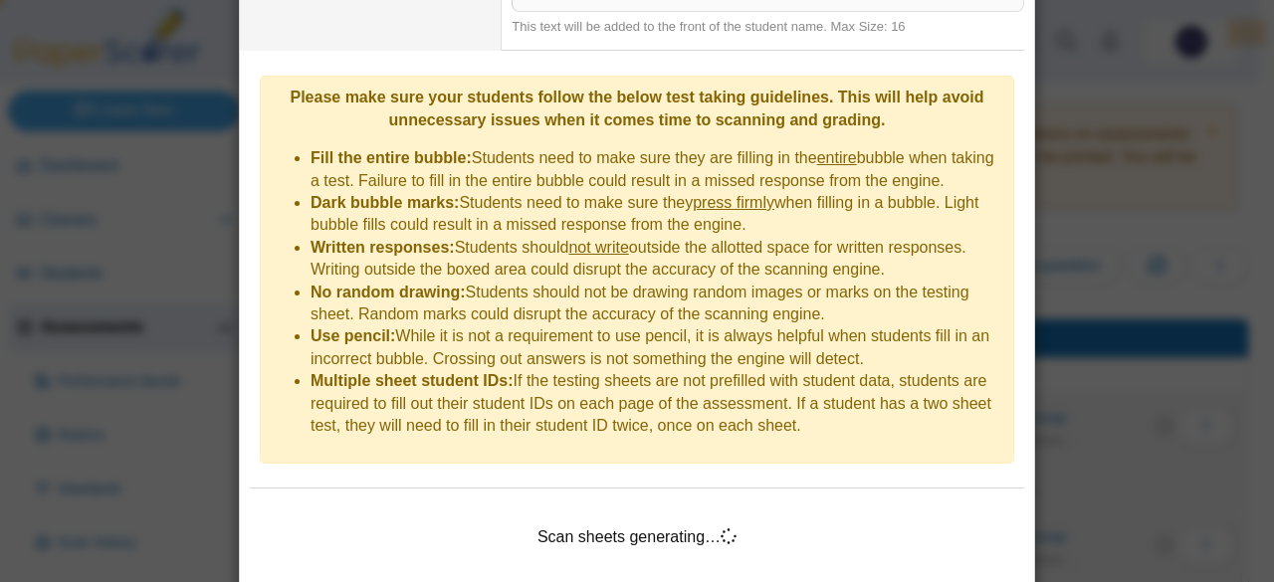
scroll to position [512, 0]
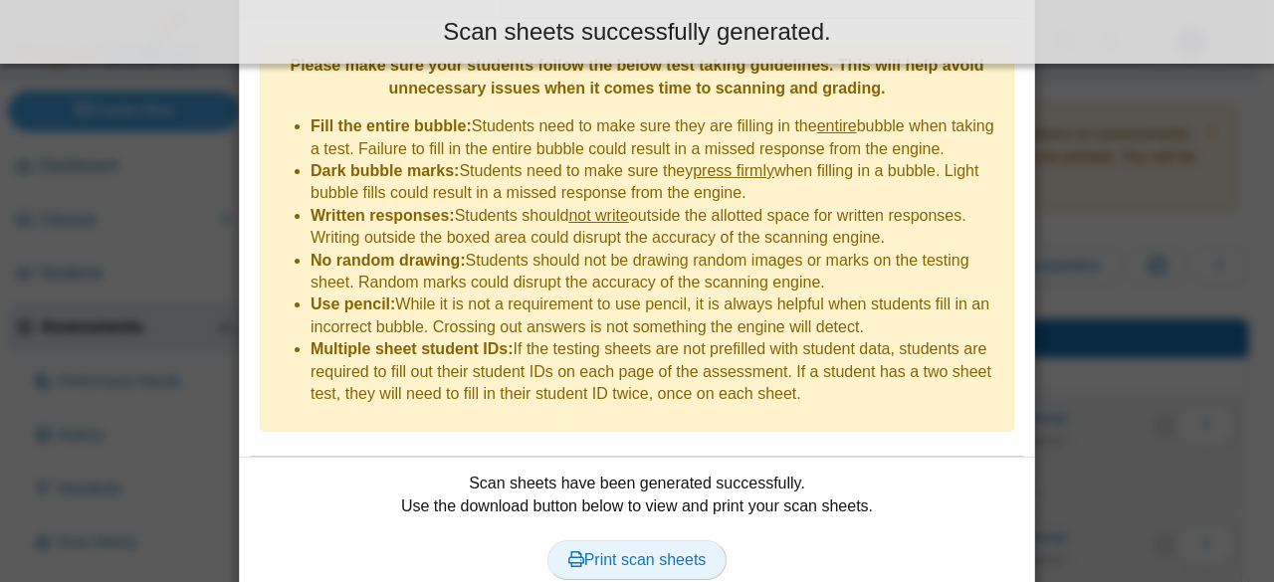
click at [671, 552] on span "Print scan sheets" at bounding box center [637, 560] width 138 height 17
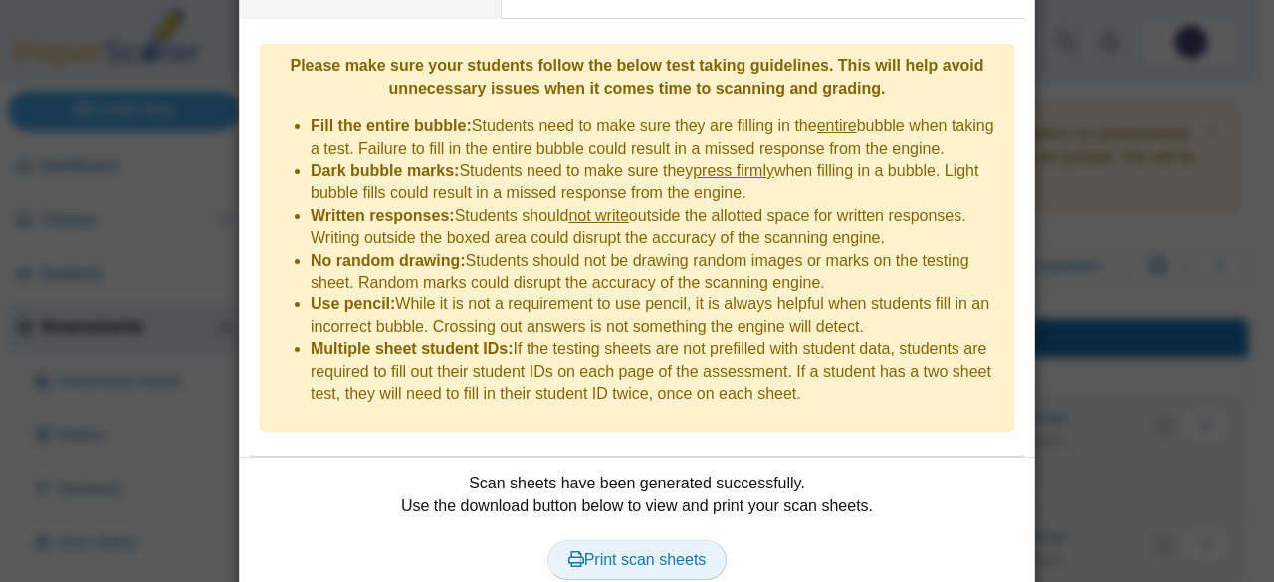
scroll to position [0, 0]
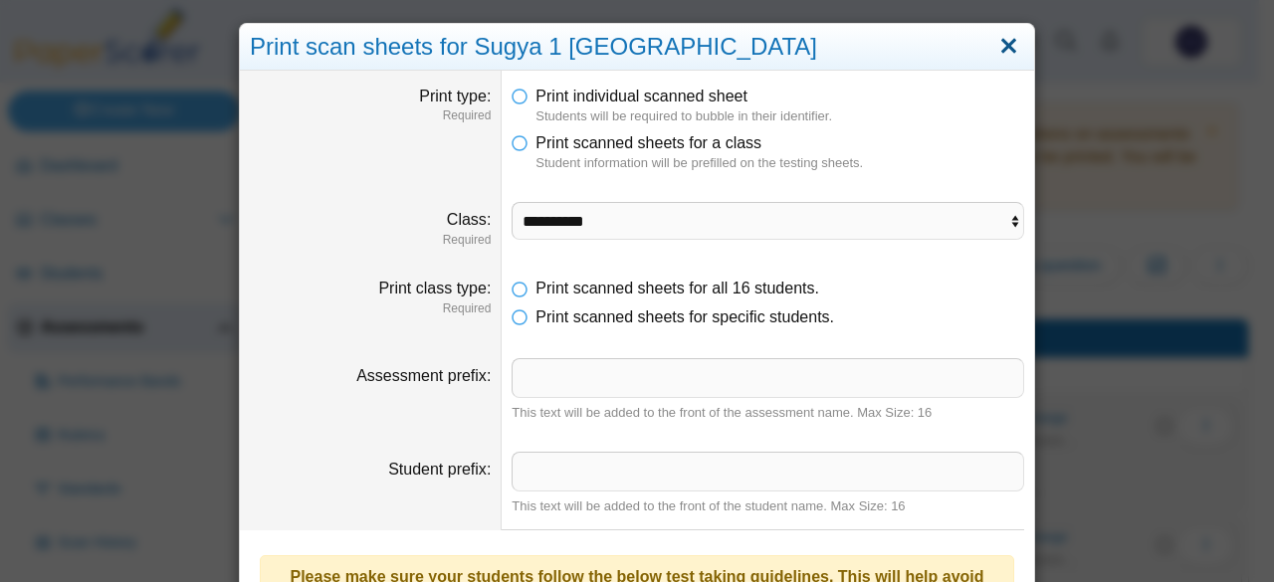
click at [999, 61] on link "Close" at bounding box center [1008, 47] width 31 height 34
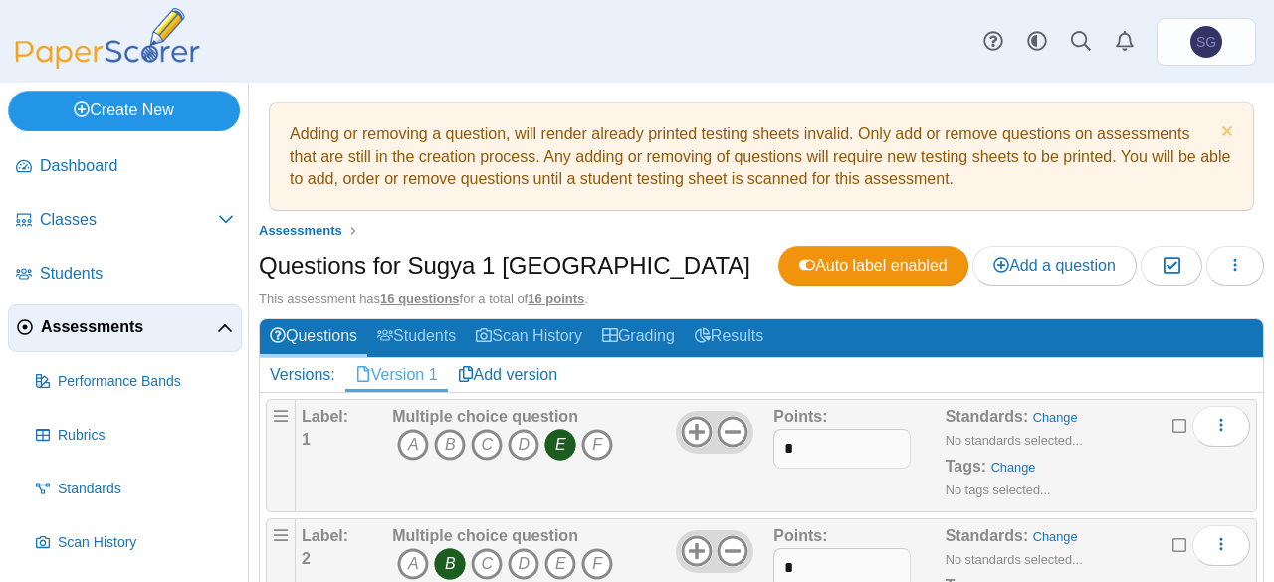
click at [115, 114] on link "Create New" at bounding box center [124, 111] width 232 height 40
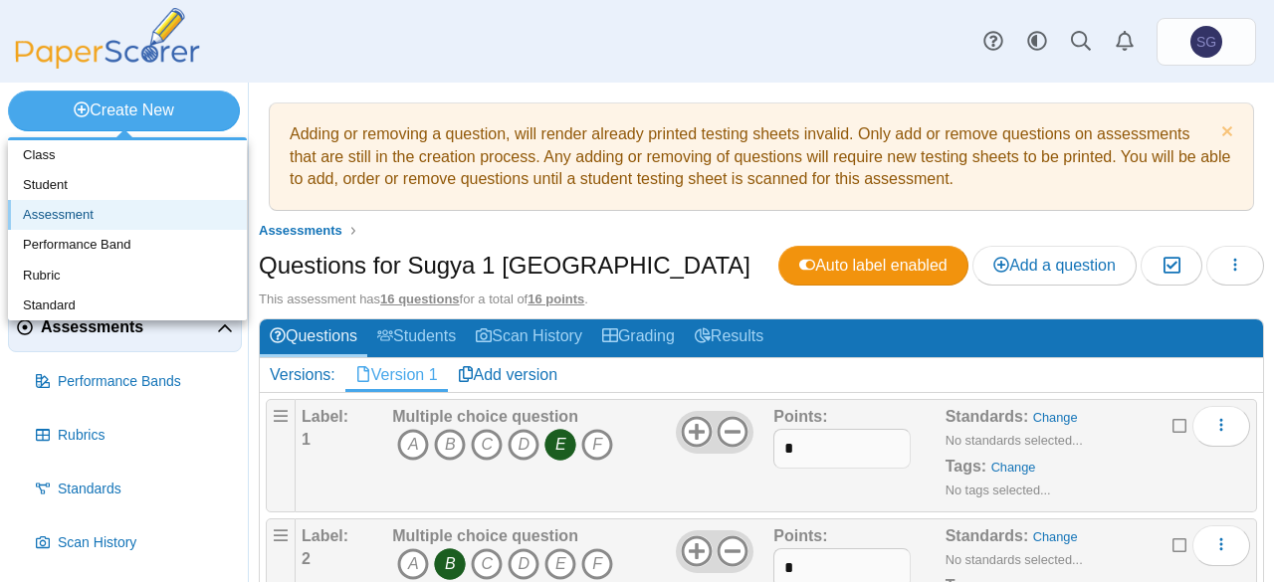
click at [104, 219] on link "Assessment" at bounding box center [127, 215] width 239 height 30
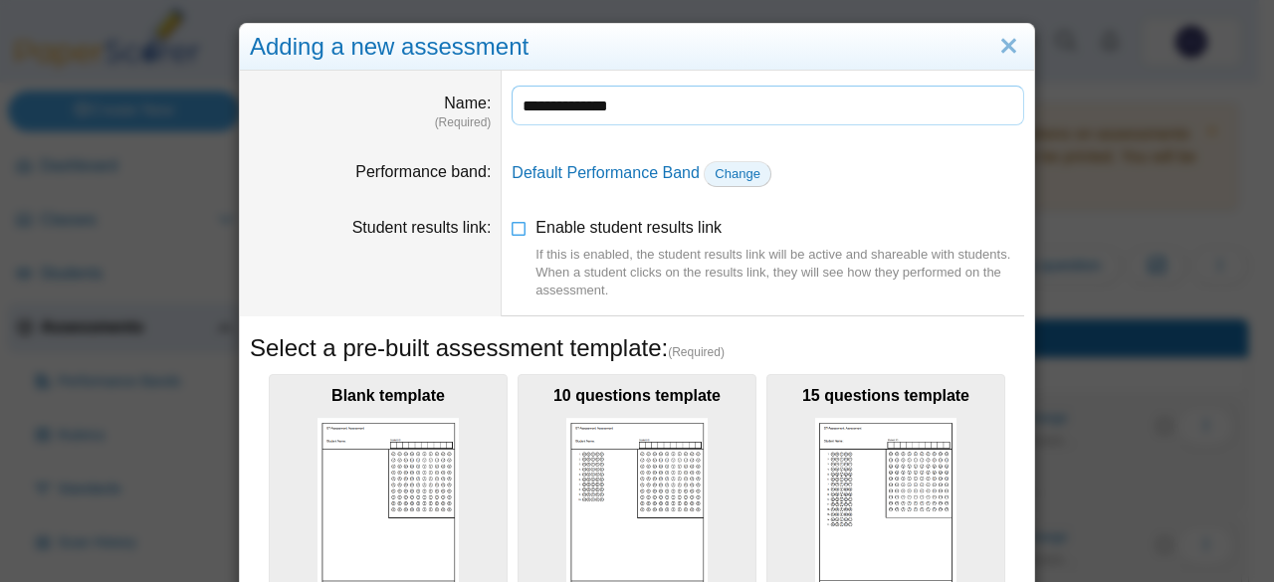
type input "**********"
click at [721, 171] on span "Change" at bounding box center [738, 173] width 46 height 15
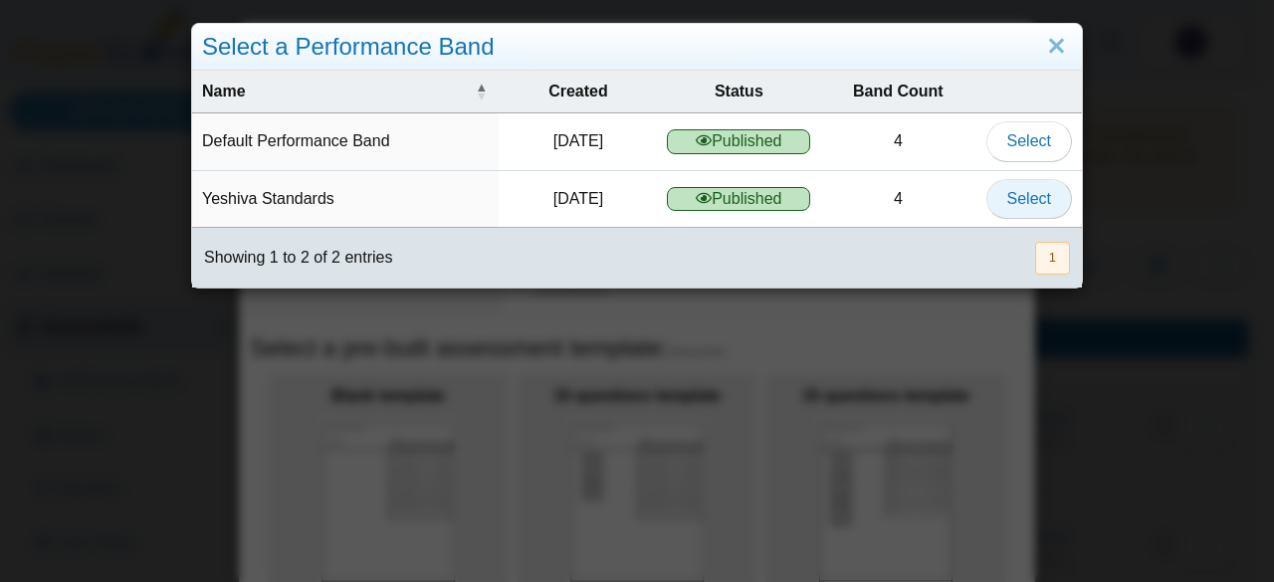
click at [1028, 198] on span "Select" at bounding box center [1029, 198] width 44 height 17
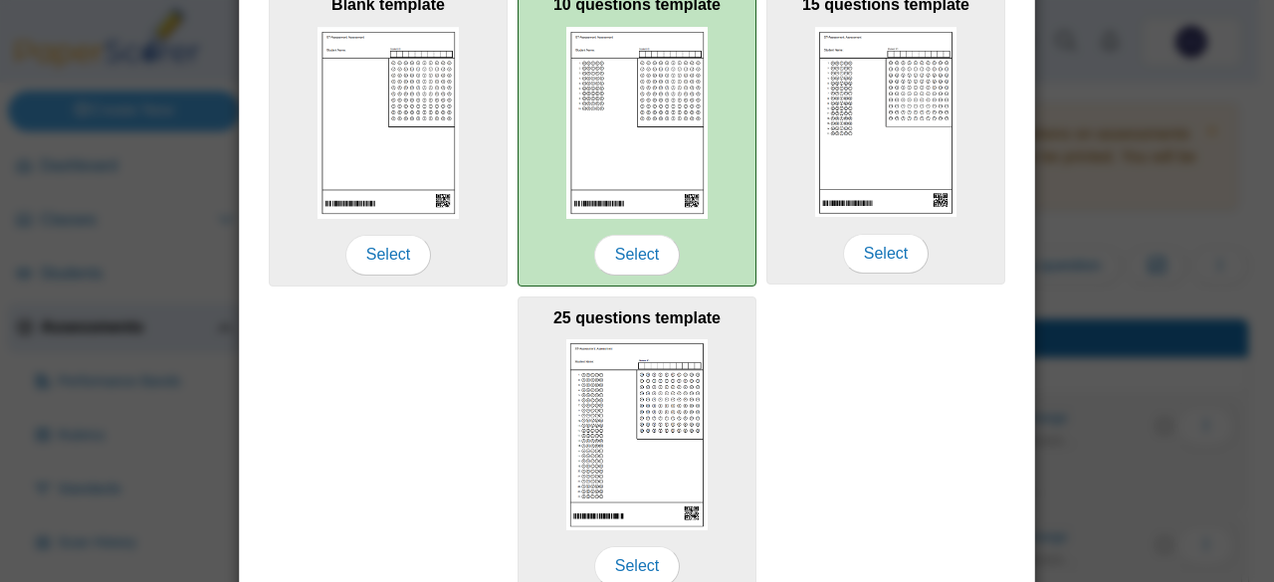
scroll to position [283, 0]
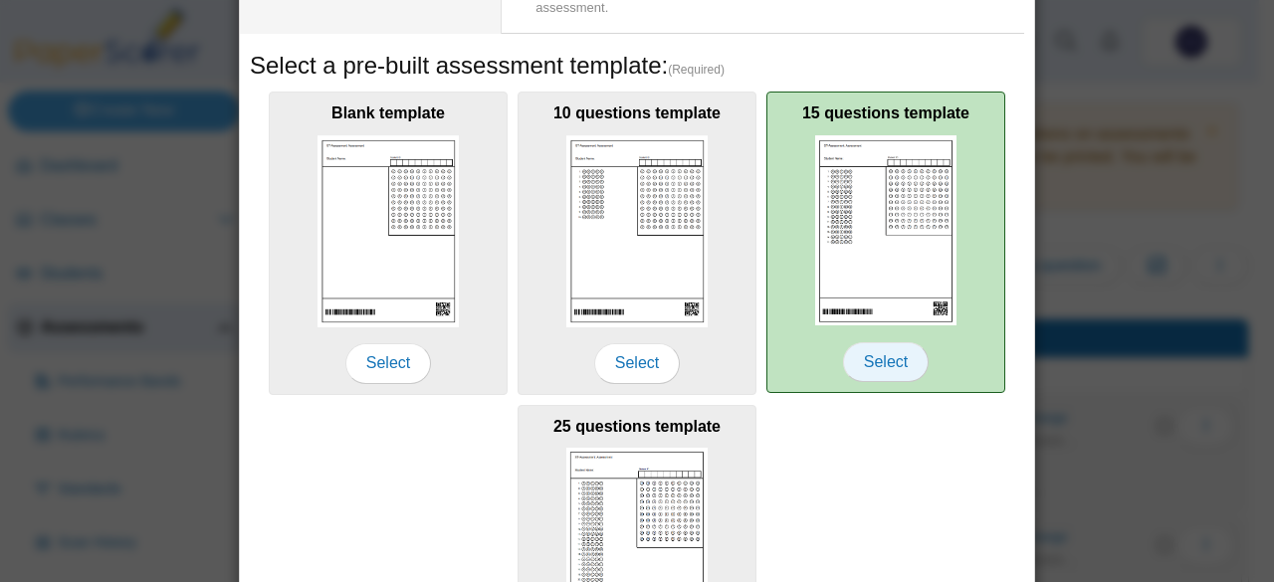
click at [868, 351] on span "Select" at bounding box center [886, 362] width 86 height 40
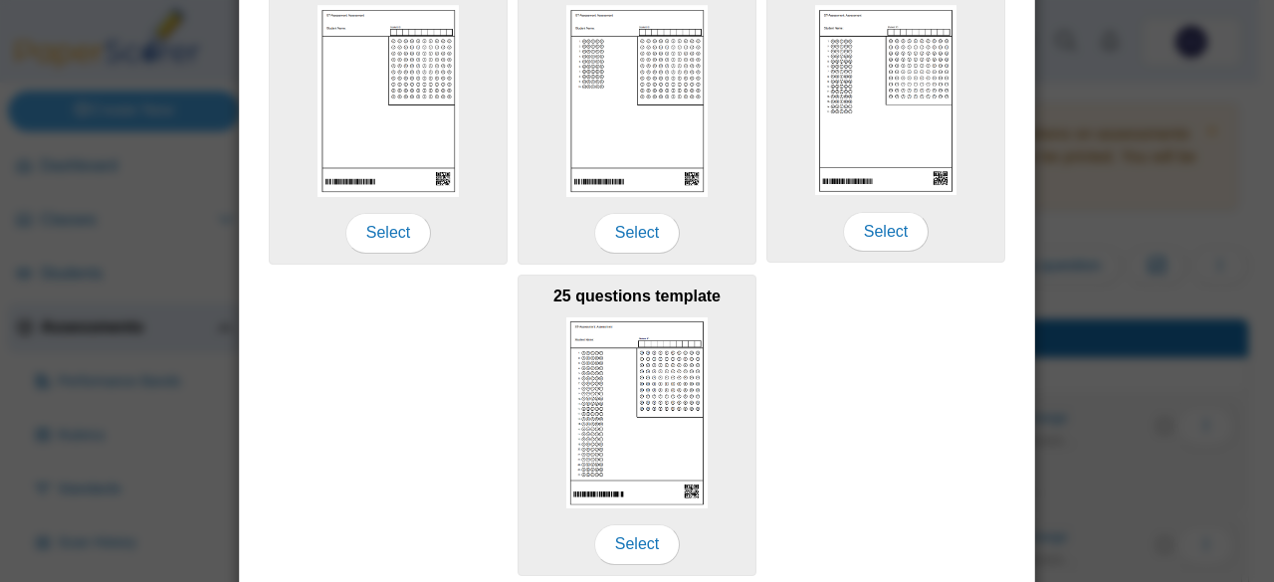
scroll to position [482, 0]
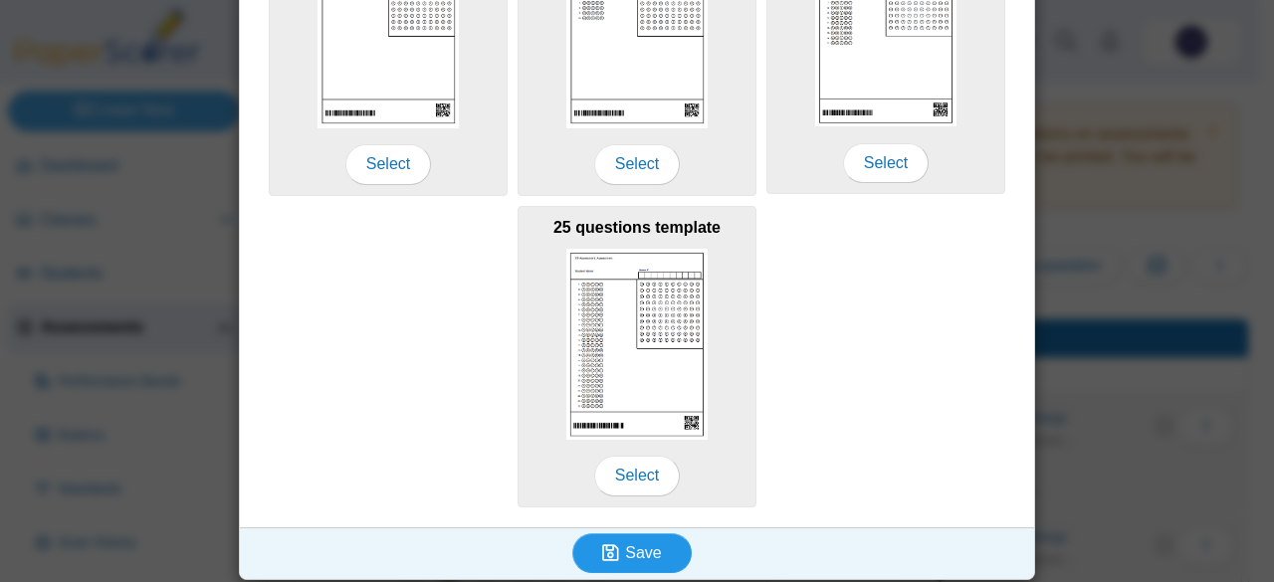
click at [615, 551] on icon "submit" at bounding box center [613, 554] width 23 height 22
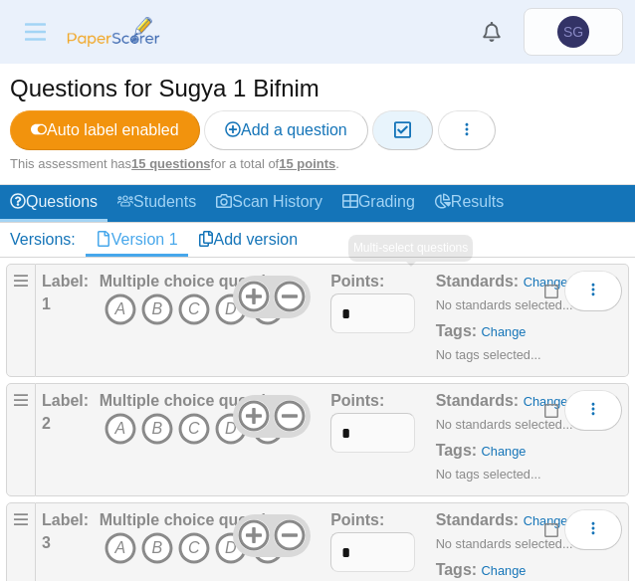
scroll to position [299, 0]
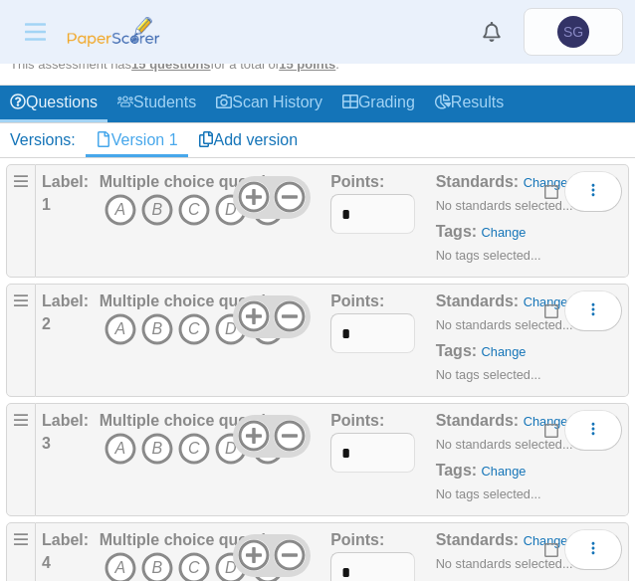
click at [161, 205] on icon "B" at bounding box center [157, 210] width 32 height 32
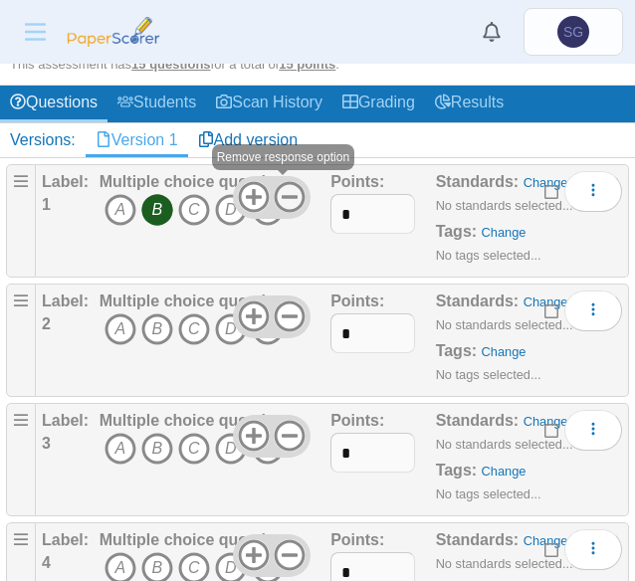
click at [287, 194] on use at bounding box center [290, 197] width 31 height 31
click at [238, 313] on icon at bounding box center [254, 317] width 32 height 32
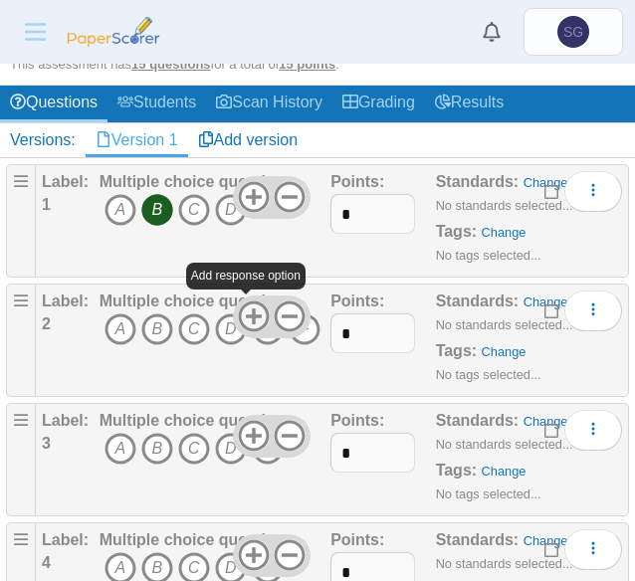
click at [238, 313] on icon at bounding box center [254, 317] width 32 height 32
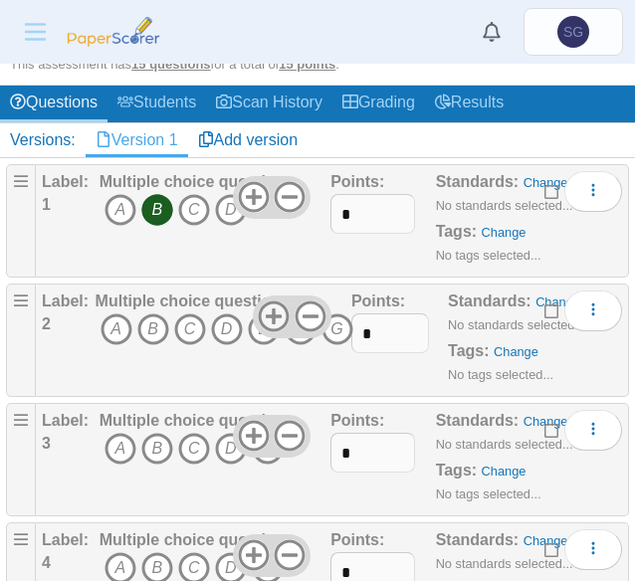
click at [235, 314] on icon "D" at bounding box center [227, 330] width 32 height 32
click at [233, 314] on icon "D" at bounding box center [227, 330] width 32 height 32
click at [267, 308] on use at bounding box center [274, 317] width 31 height 31
click at [189, 337] on icon "C" at bounding box center [190, 330] width 32 height 32
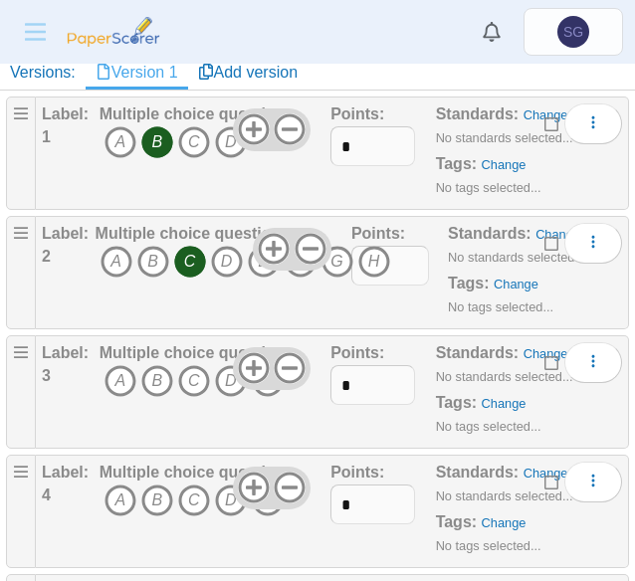
scroll to position [398, 0]
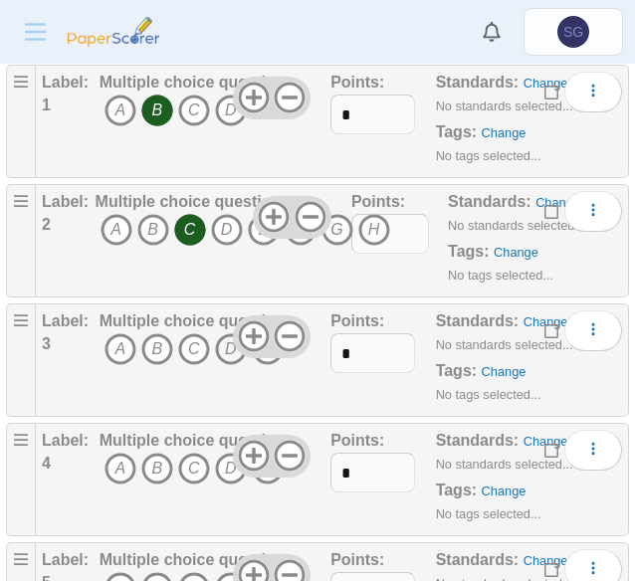
click at [225, 351] on icon "D" at bounding box center [231, 349] width 32 height 32
click at [241, 329] on icon at bounding box center [254, 337] width 32 height 32
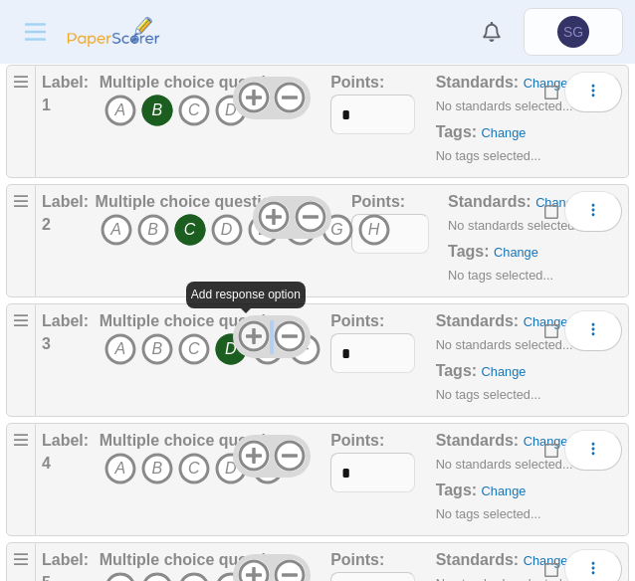
click at [241, 329] on icon at bounding box center [254, 337] width 32 height 32
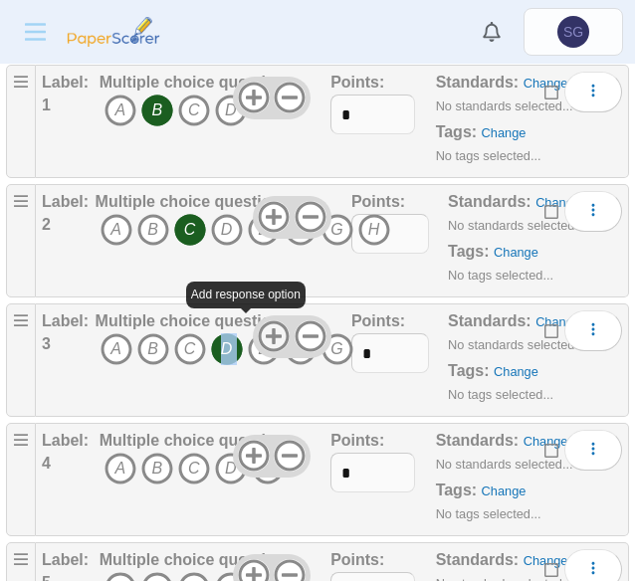
click at [241, 333] on icon "D" at bounding box center [227, 349] width 32 height 32
click at [267, 330] on use at bounding box center [274, 337] width 31 height 31
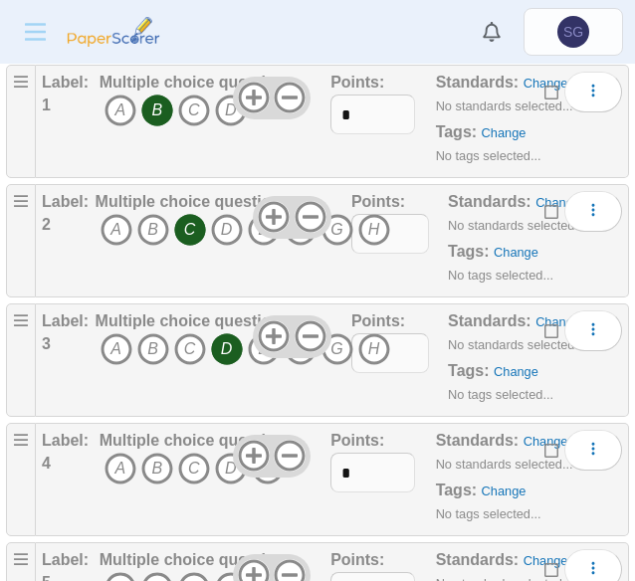
scroll to position [597, 0]
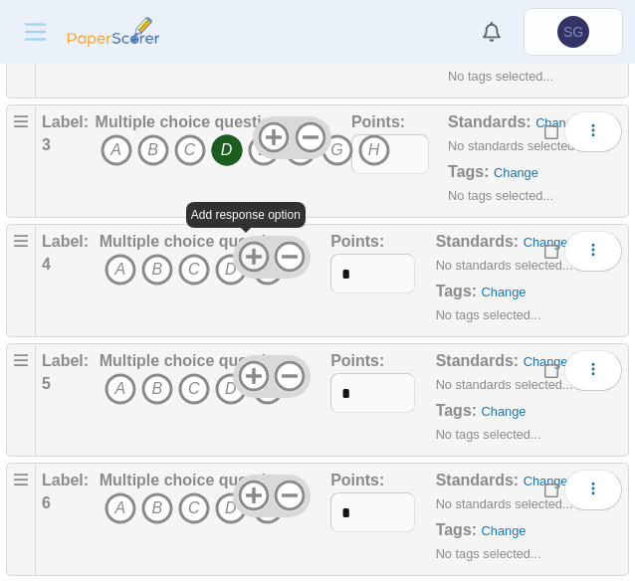
click at [245, 249] on use at bounding box center [253, 257] width 31 height 31
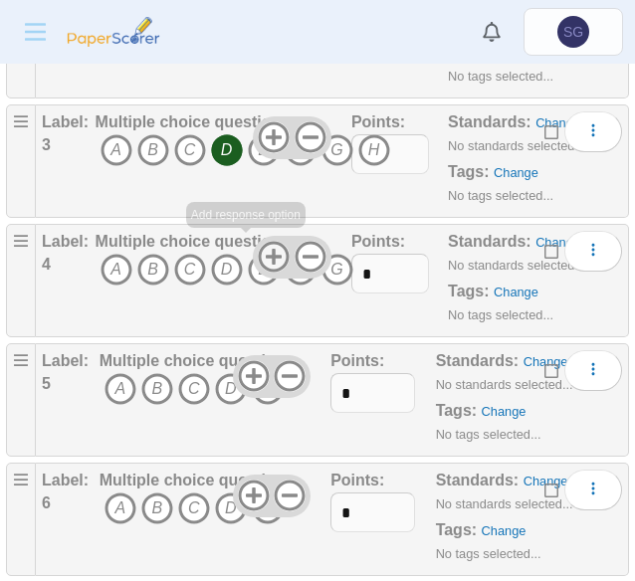
click at [253, 249] on div at bounding box center [292, 257] width 78 height 42
click at [256, 274] on icon "E" at bounding box center [264, 270] width 32 height 32
click at [269, 257] on icon at bounding box center [274, 257] width 32 height 32
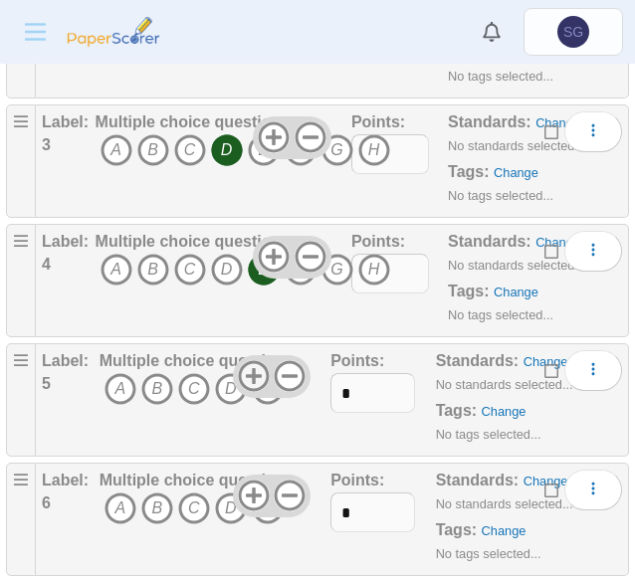
click at [251, 366] on icon at bounding box center [254, 376] width 32 height 32
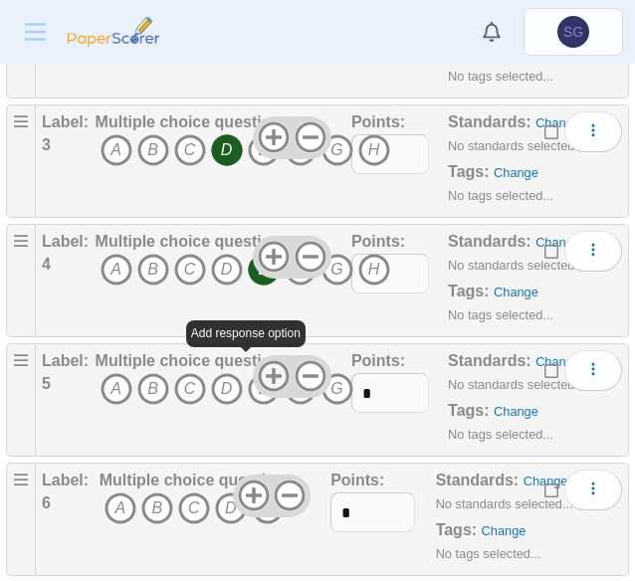
click at [258, 366] on icon at bounding box center [274, 376] width 32 height 32
click at [298, 393] on icon "F" at bounding box center [301, 389] width 32 height 32
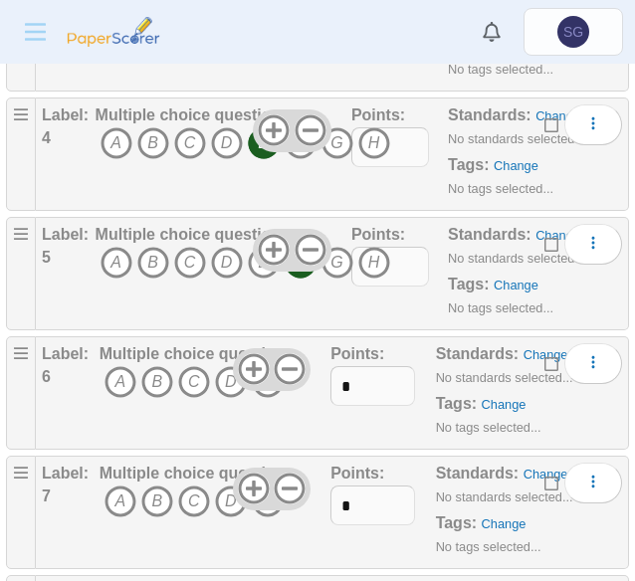
scroll to position [796, 0]
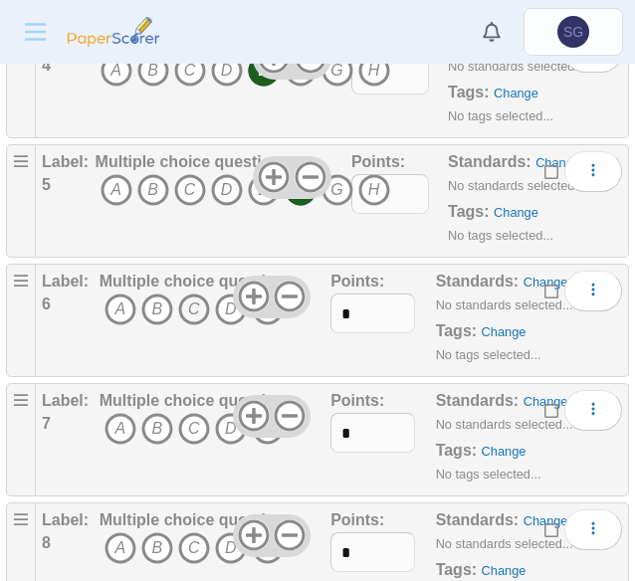
click at [197, 302] on icon "C" at bounding box center [194, 310] width 32 height 32
click at [279, 295] on icon at bounding box center [290, 297] width 32 height 32
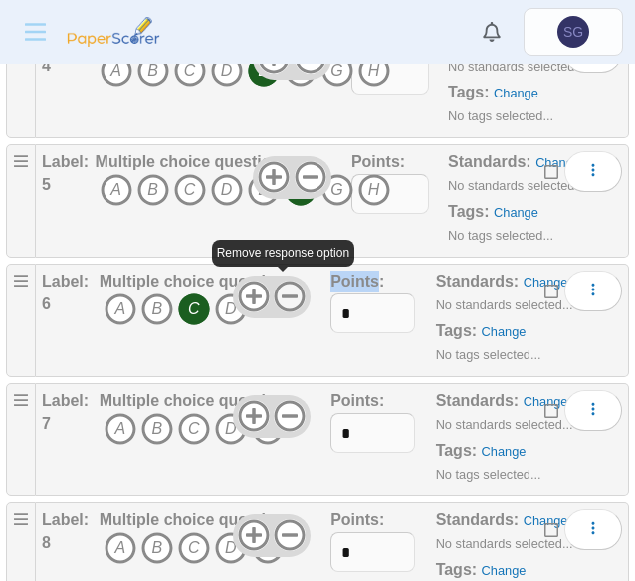
click at [279, 295] on icon at bounding box center [290, 297] width 32 height 32
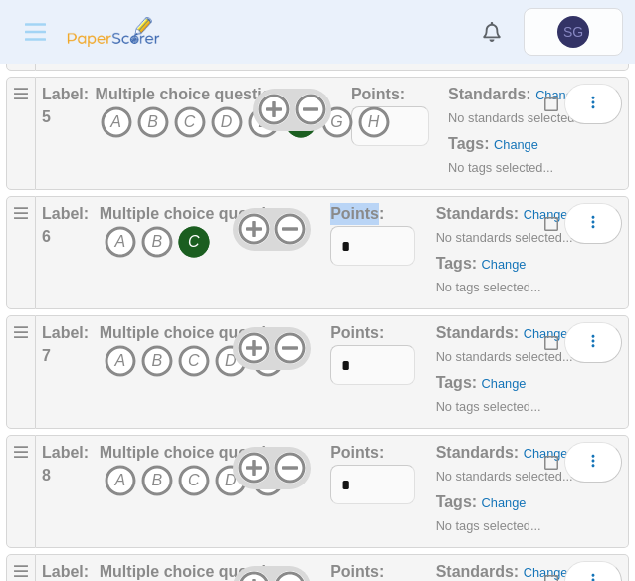
scroll to position [896, 0]
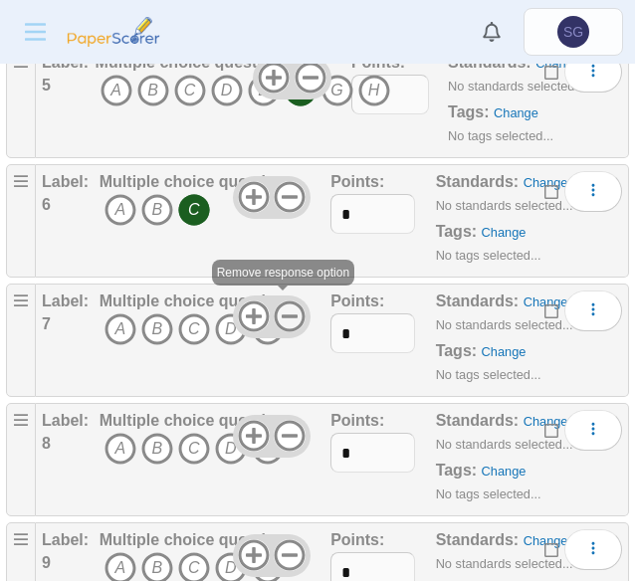
click at [274, 312] on icon at bounding box center [290, 317] width 32 height 32
click at [199, 328] on icon "C" at bounding box center [194, 330] width 32 height 32
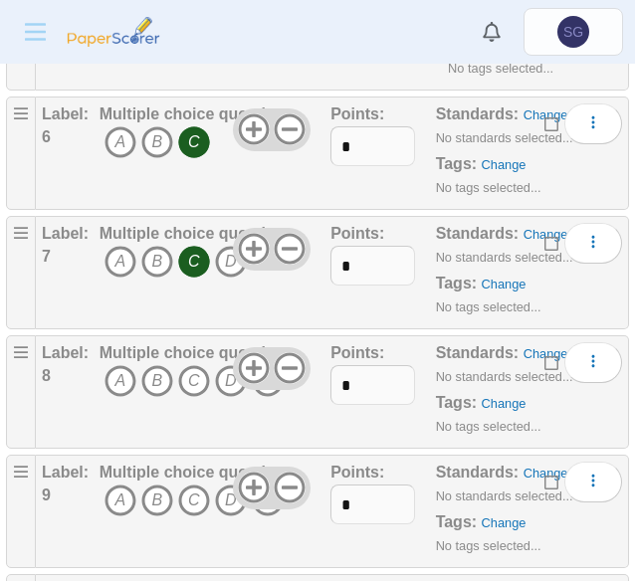
scroll to position [995, 0]
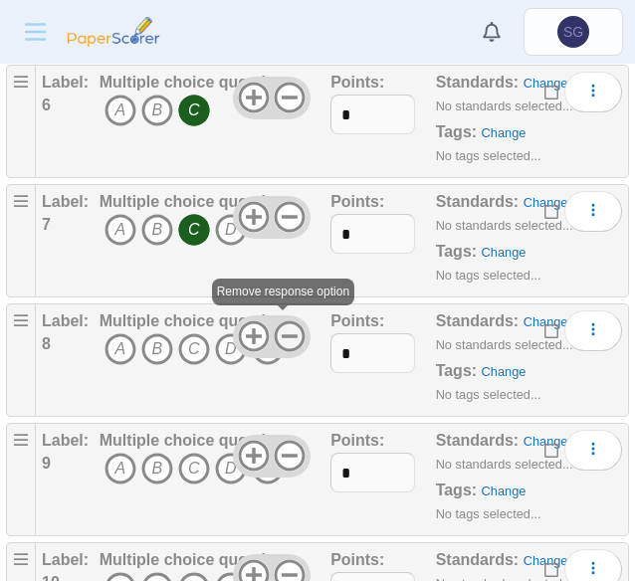
click at [288, 335] on icon at bounding box center [290, 337] width 32 height 32
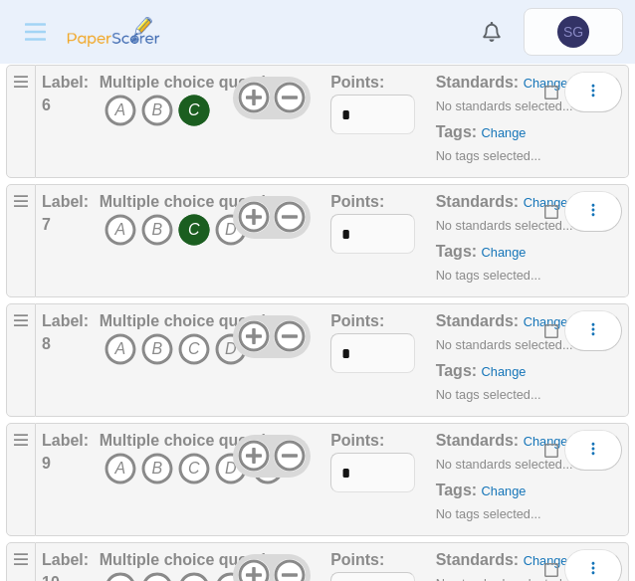
click at [236, 347] on icon "D" at bounding box center [231, 349] width 32 height 32
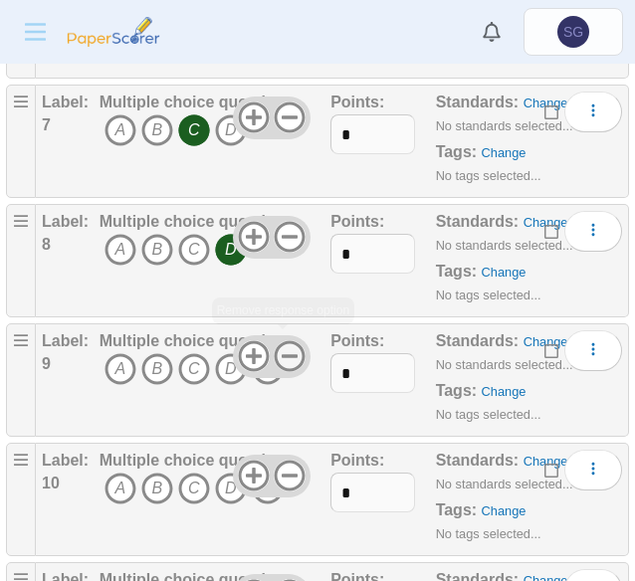
click at [280, 355] on icon at bounding box center [290, 356] width 32 height 32
click at [120, 359] on icon "A" at bounding box center [121, 369] width 32 height 32
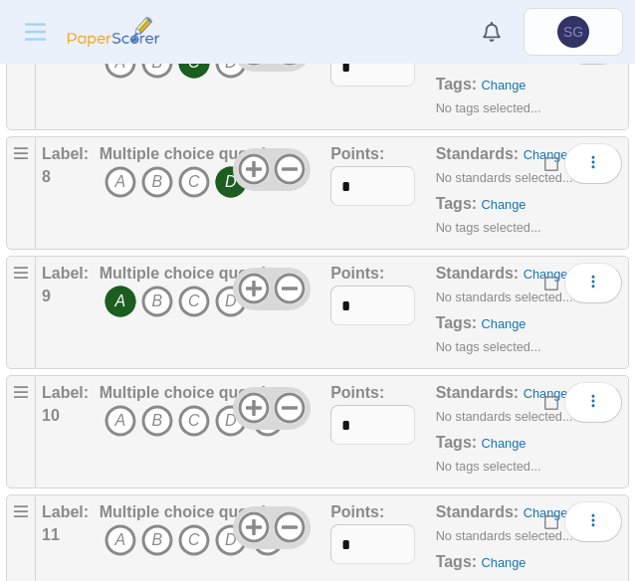
scroll to position [1195, 0]
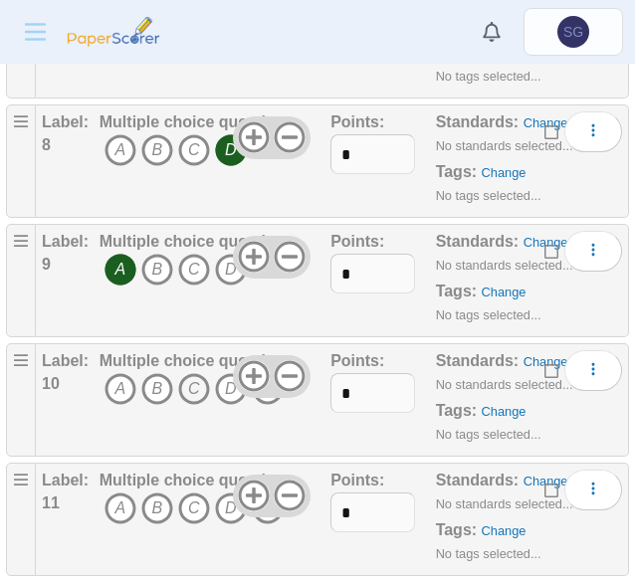
drag, startPoint x: 199, startPoint y: 381, endPoint x: 235, endPoint y: 386, distance: 36.2
click at [199, 381] on icon "C" at bounding box center [194, 389] width 32 height 32
drag, startPoint x: 285, startPoint y: 367, endPoint x: 227, endPoint y: 369, distance: 57.8
click at [280, 366] on use at bounding box center [290, 376] width 31 height 31
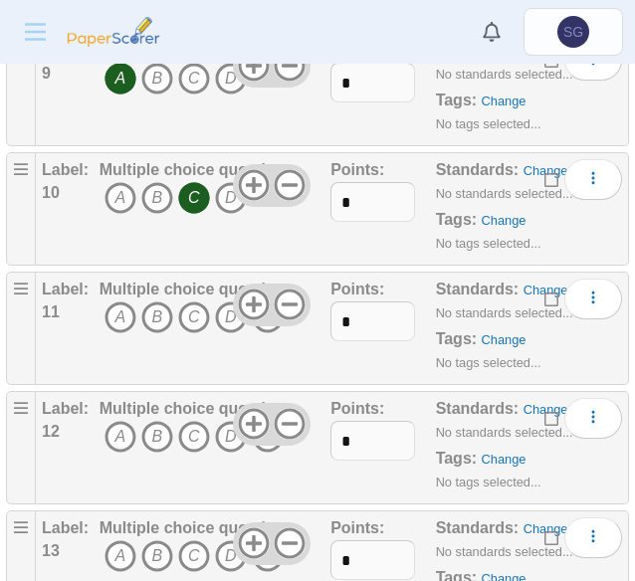
scroll to position [1394, 0]
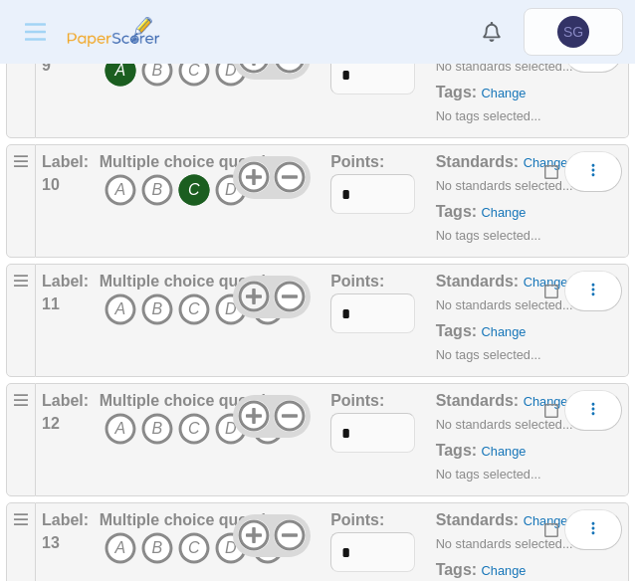
click at [249, 286] on use at bounding box center [253, 297] width 31 height 31
click at [217, 301] on icon "D" at bounding box center [231, 310] width 32 height 32
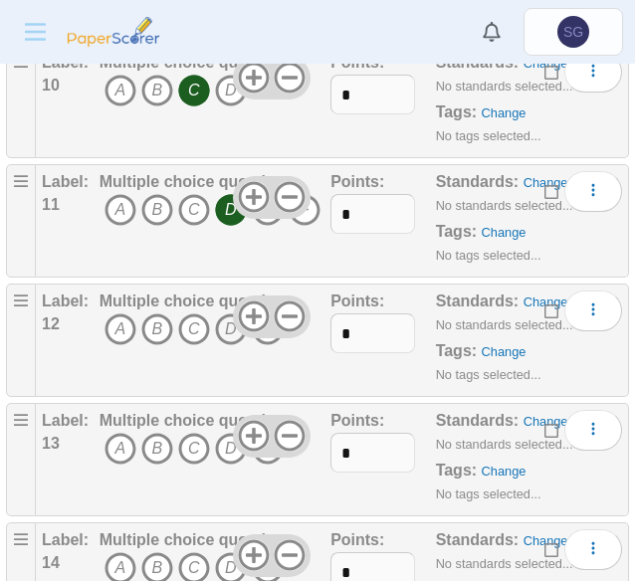
click at [227, 324] on icon "D" at bounding box center [231, 330] width 32 height 32
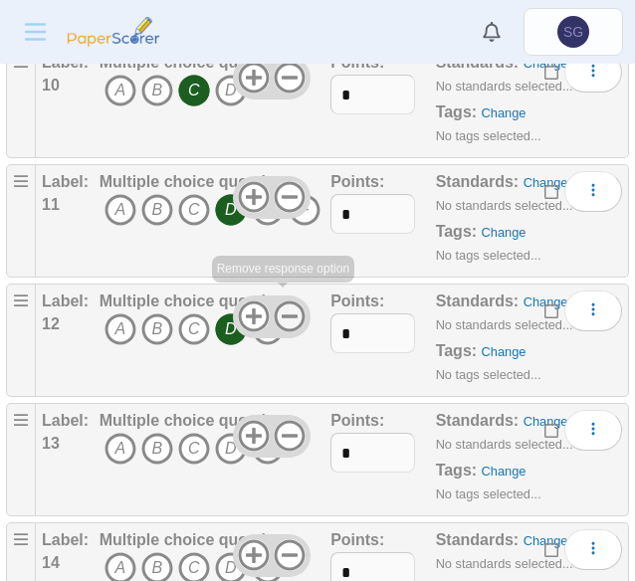
click at [281, 309] on icon at bounding box center [290, 317] width 32 height 32
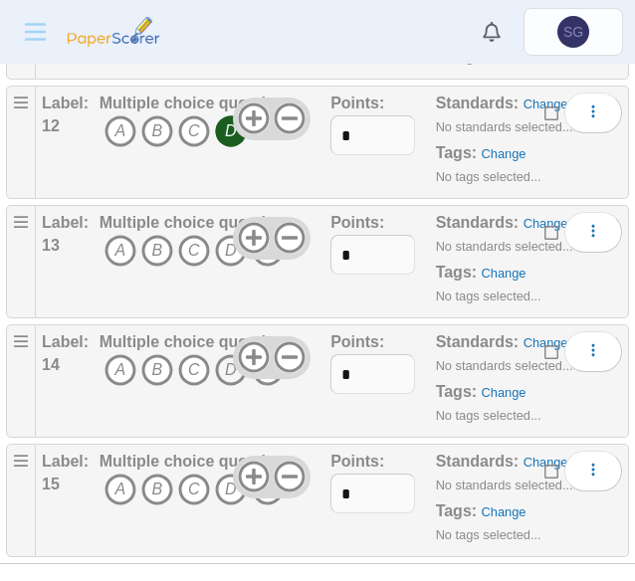
scroll to position [1692, 0]
click at [154, 234] on icon "B" at bounding box center [157, 250] width 32 height 32
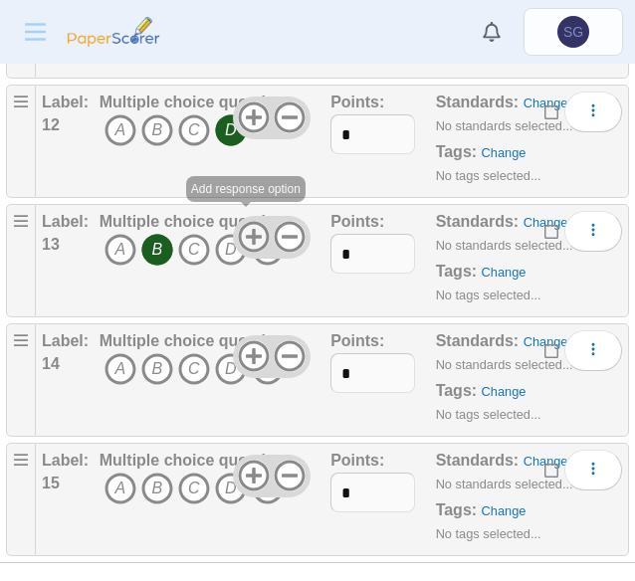
click at [238, 224] on icon at bounding box center [254, 237] width 32 height 32
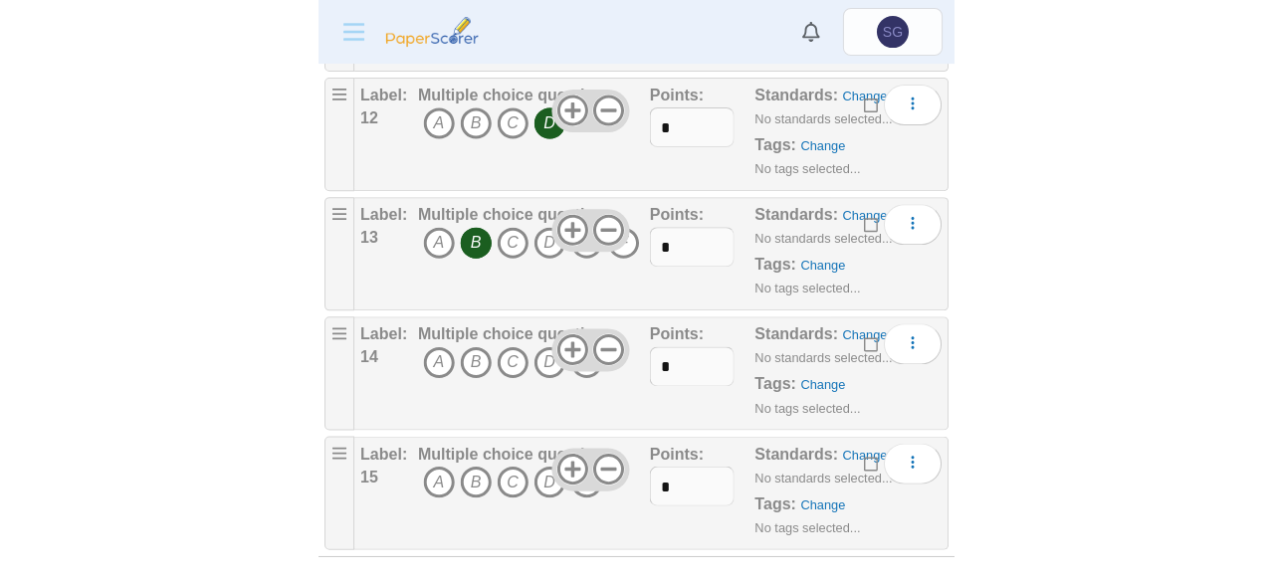
scroll to position [1701, 0]
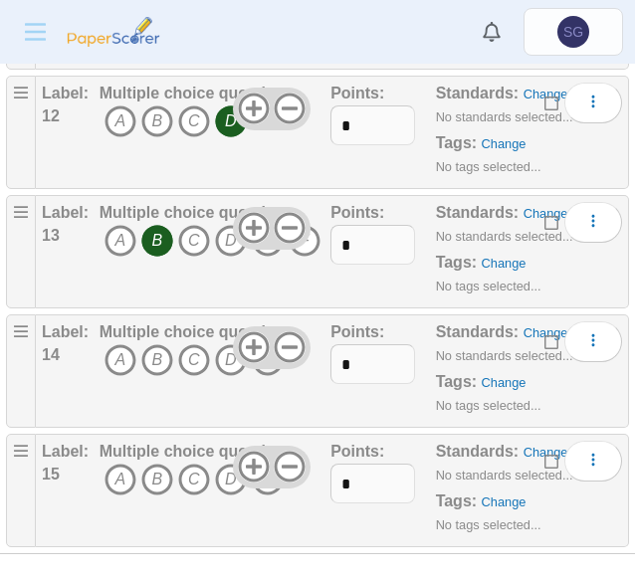
click at [261, 361] on icon "E" at bounding box center [268, 360] width 32 height 32
click at [146, 465] on icon "B" at bounding box center [157, 480] width 32 height 32
click at [286, 457] on icon at bounding box center [290, 467] width 32 height 32
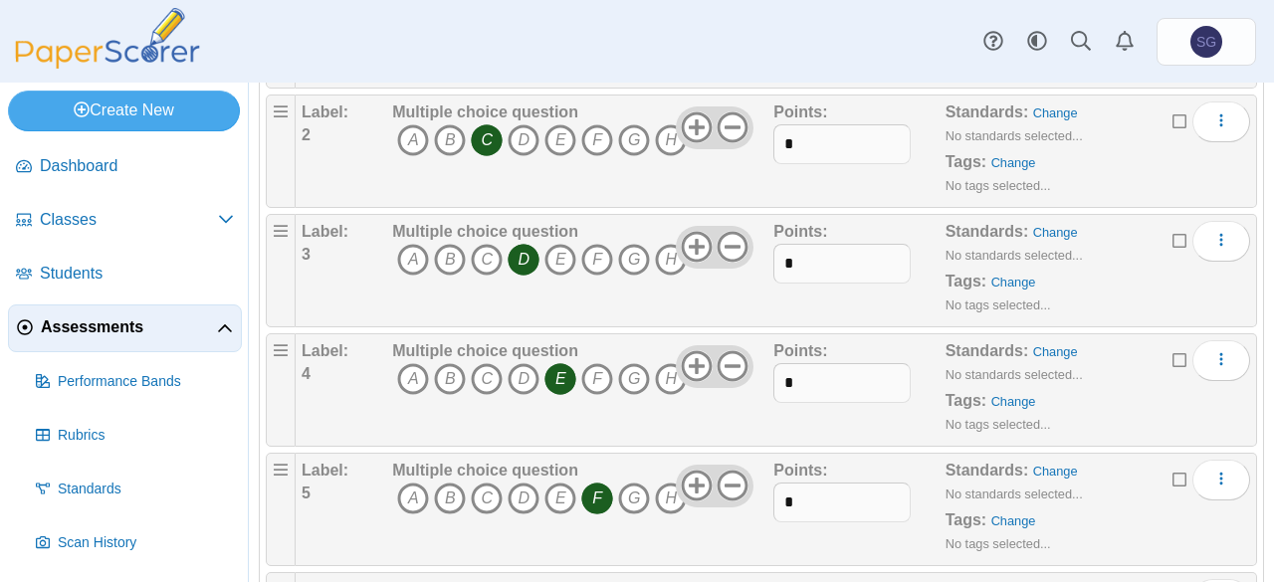
scroll to position [0, 0]
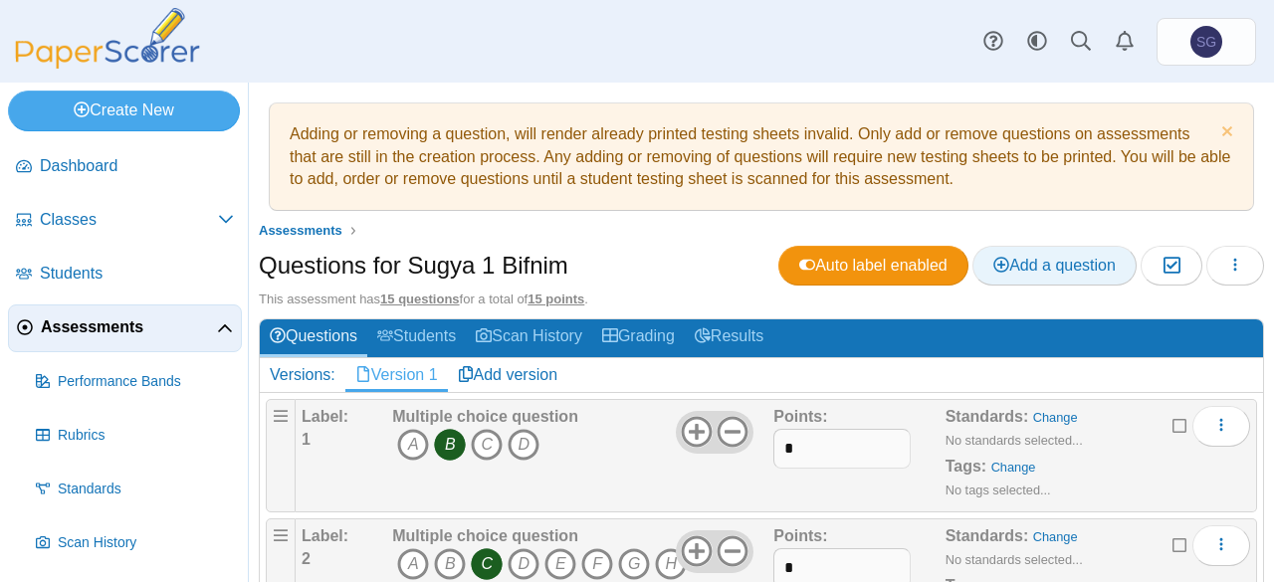
click at [1007, 257] on span "Add a question" at bounding box center [1054, 265] width 122 height 17
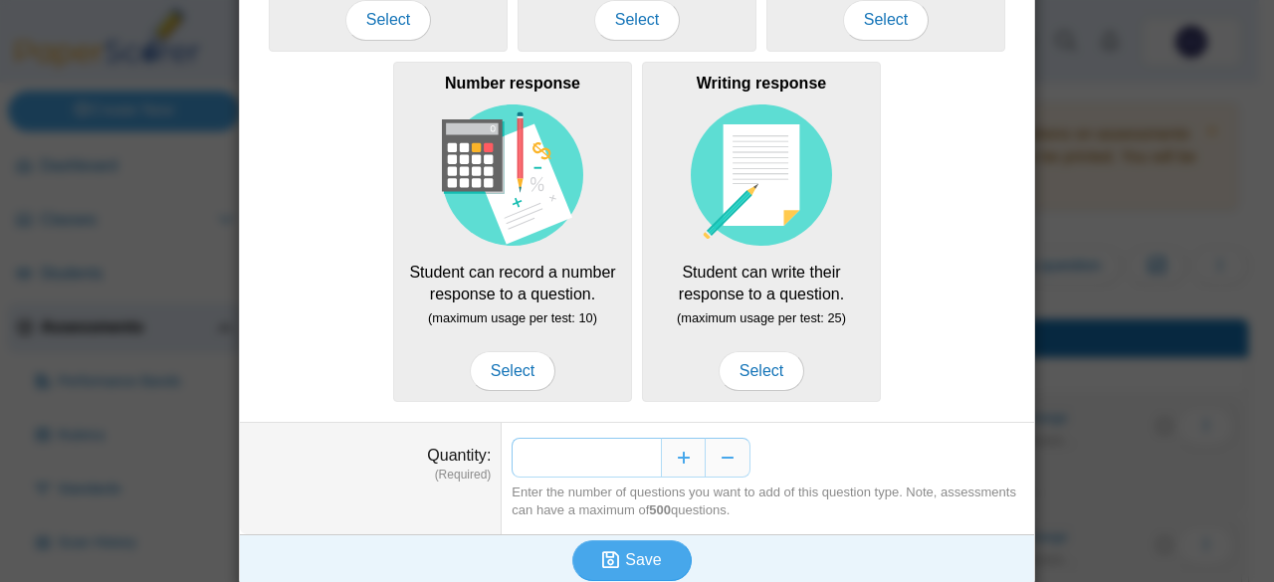
scroll to position [405, 0]
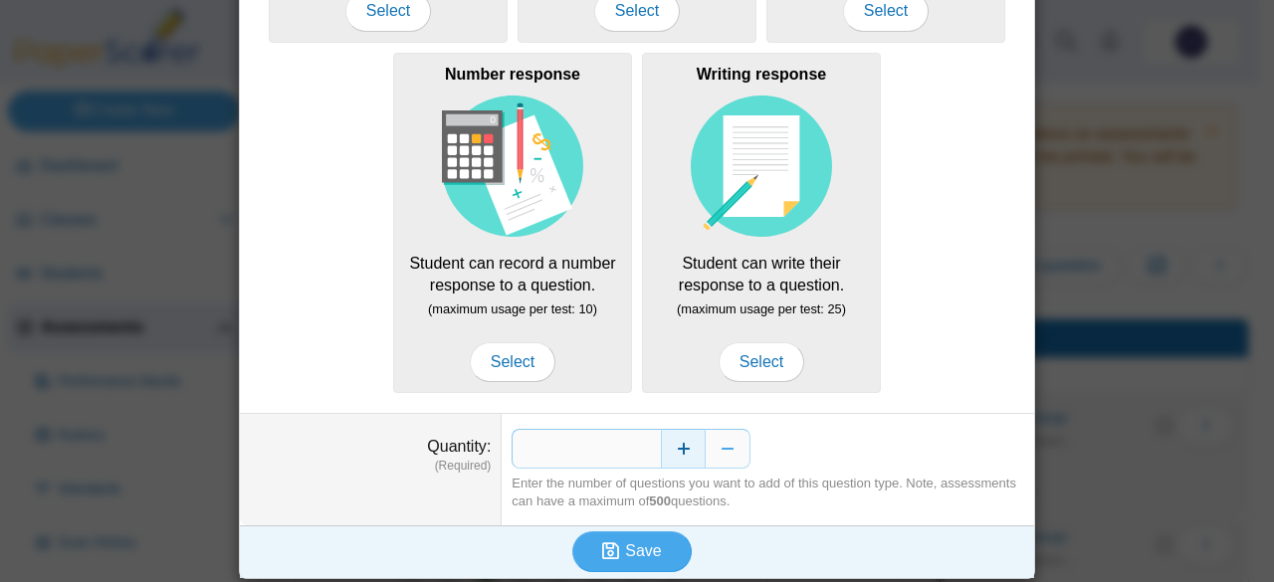
click at [695, 442] on button "Increase" at bounding box center [683, 449] width 45 height 40
type input "*"
click at [658, 540] on button "Save" at bounding box center [631, 552] width 119 height 40
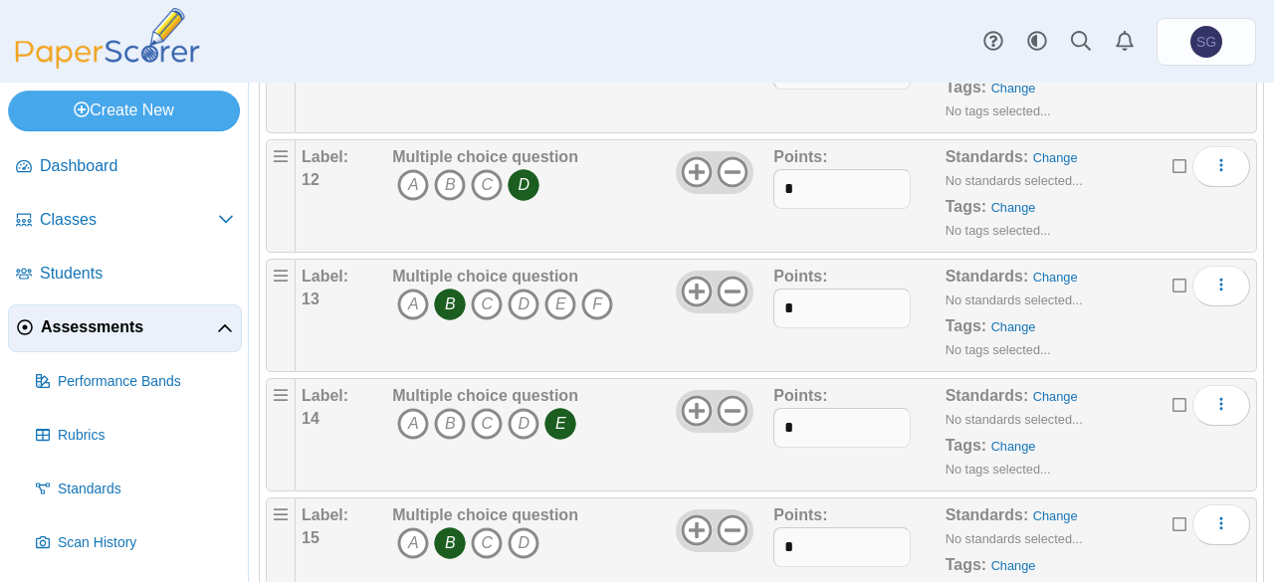
scroll to position [1635, 0]
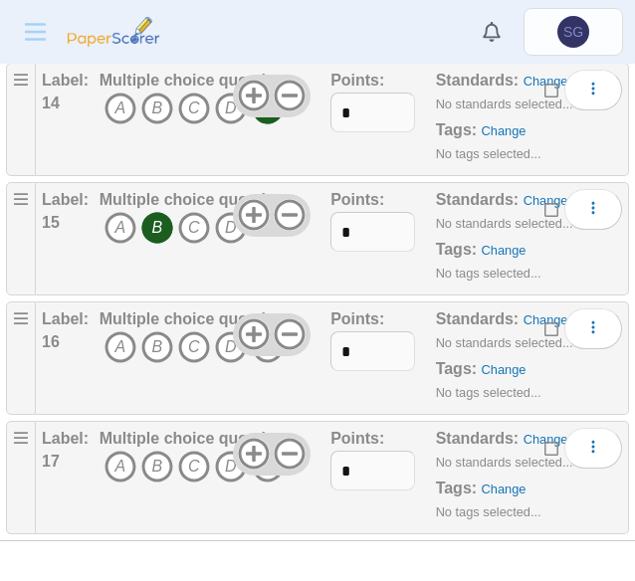
scroll to position [1939, 0]
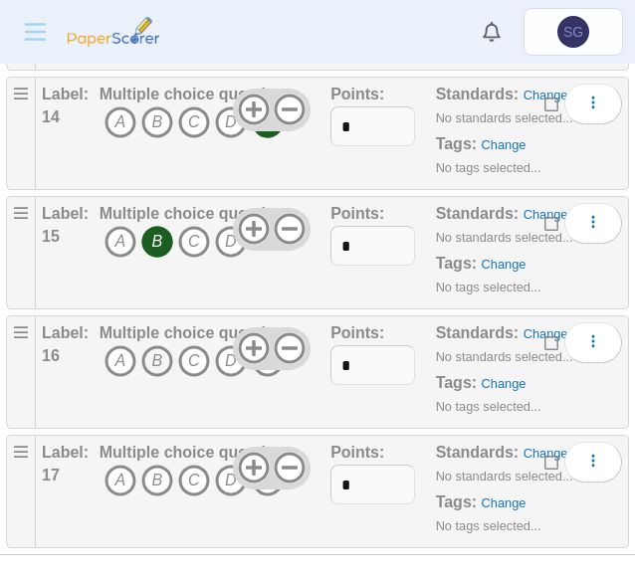
click at [167, 345] on icon "B" at bounding box center [157, 361] width 32 height 32
click at [281, 339] on icon at bounding box center [290, 348] width 32 height 32
click at [199, 469] on icon "C" at bounding box center [194, 481] width 32 height 32
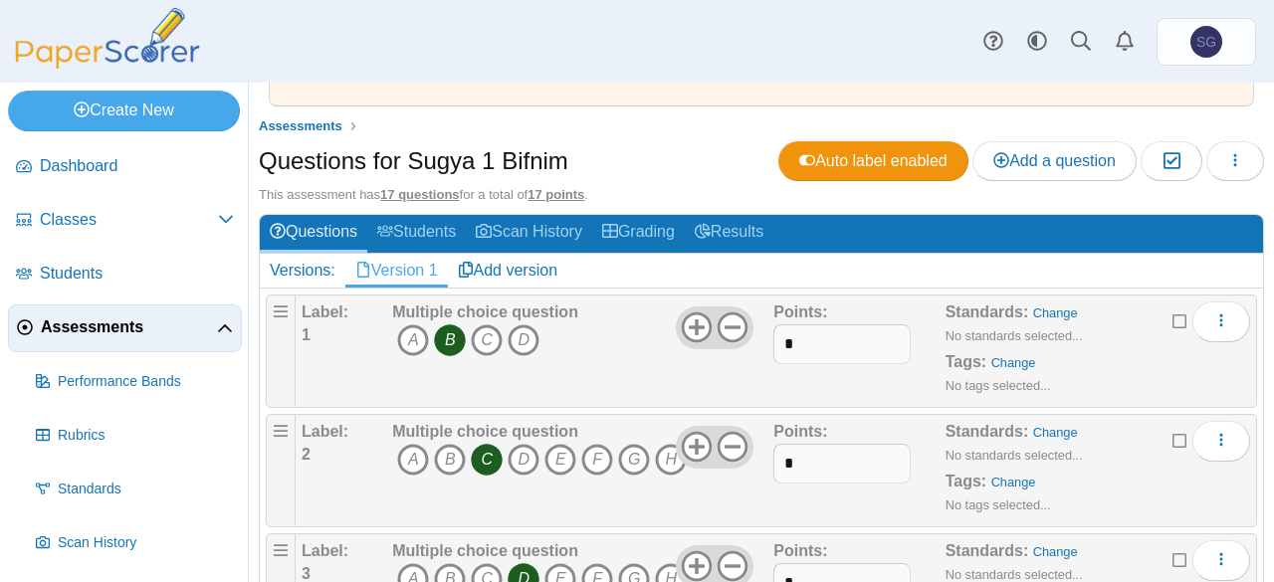
scroll to position [0, 0]
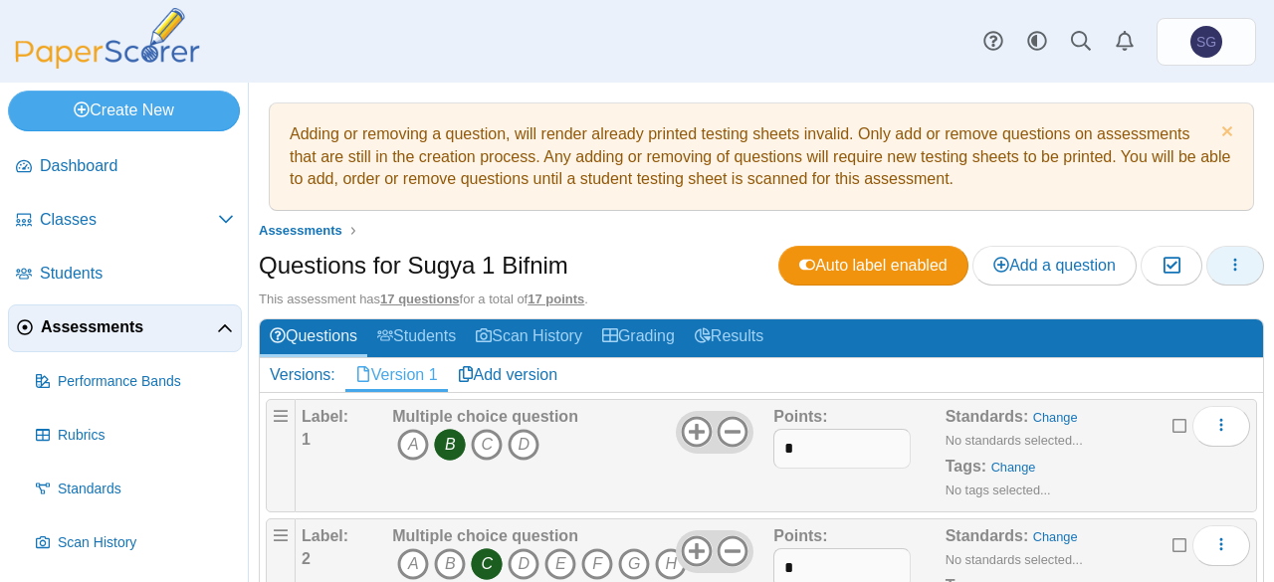
click at [1234, 268] on use "button" at bounding box center [1235, 265] width 3 height 13
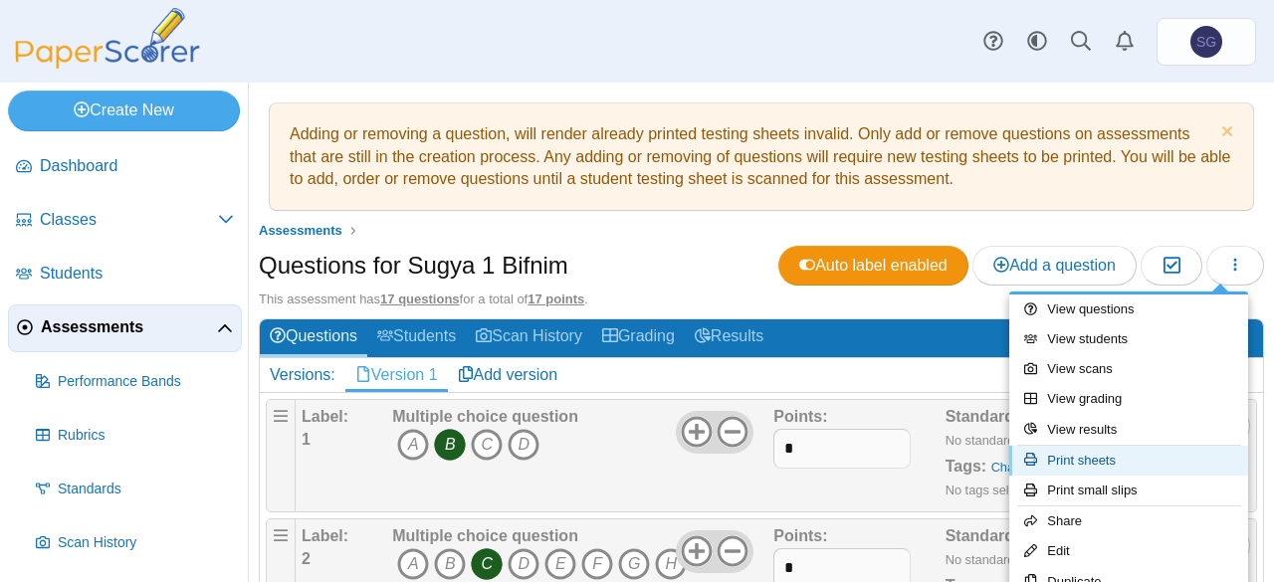
click at [1126, 455] on link "Print sheets" at bounding box center [1128, 461] width 239 height 30
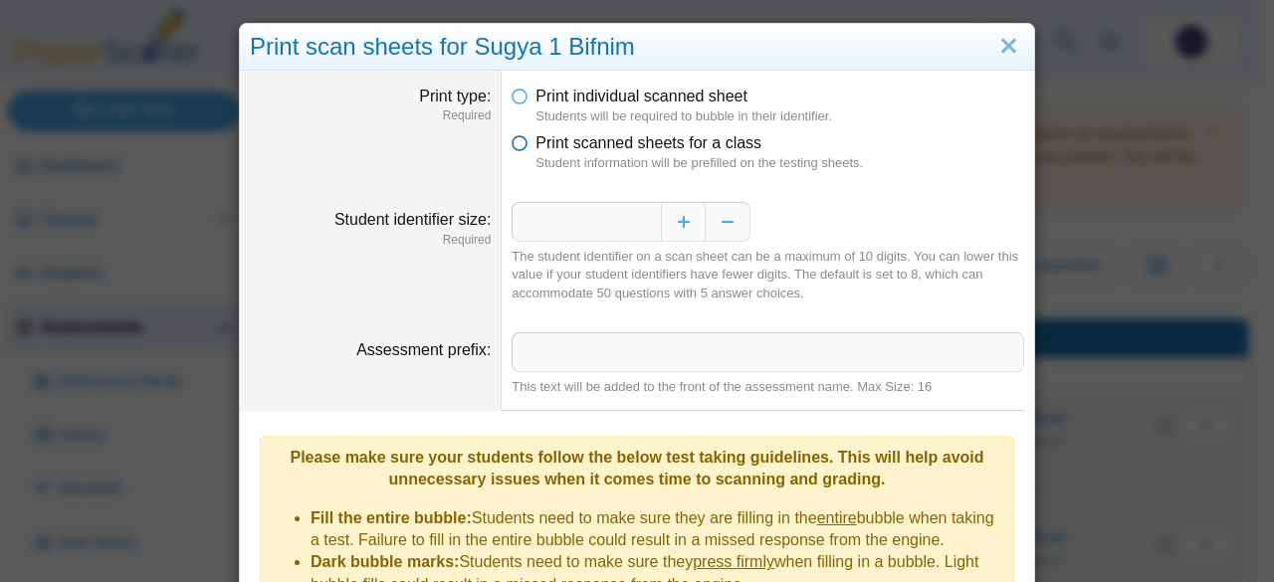
click at [603, 148] on span "Print scanned sheets for a class" at bounding box center [649, 142] width 226 height 17
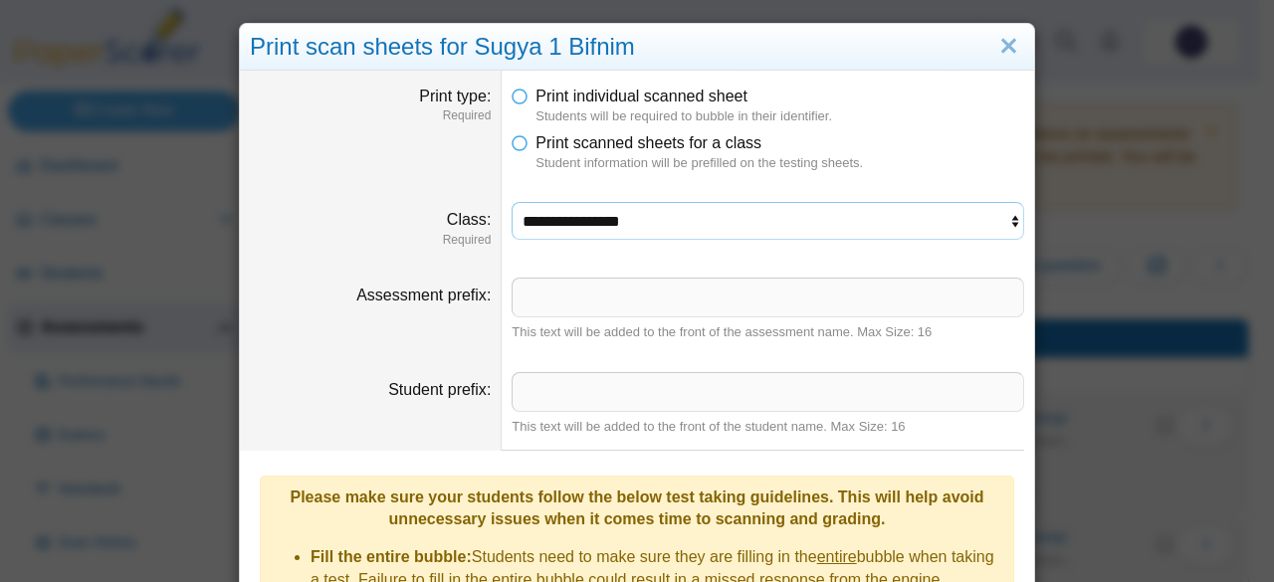
drag, startPoint x: 592, startPoint y: 209, endPoint x: 590, endPoint y: 237, distance: 27.9
click at [592, 209] on select "**********" at bounding box center [768, 221] width 513 height 38
select select "**********"
click at [512, 202] on select "**********" at bounding box center [768, 221] width 513 height 38
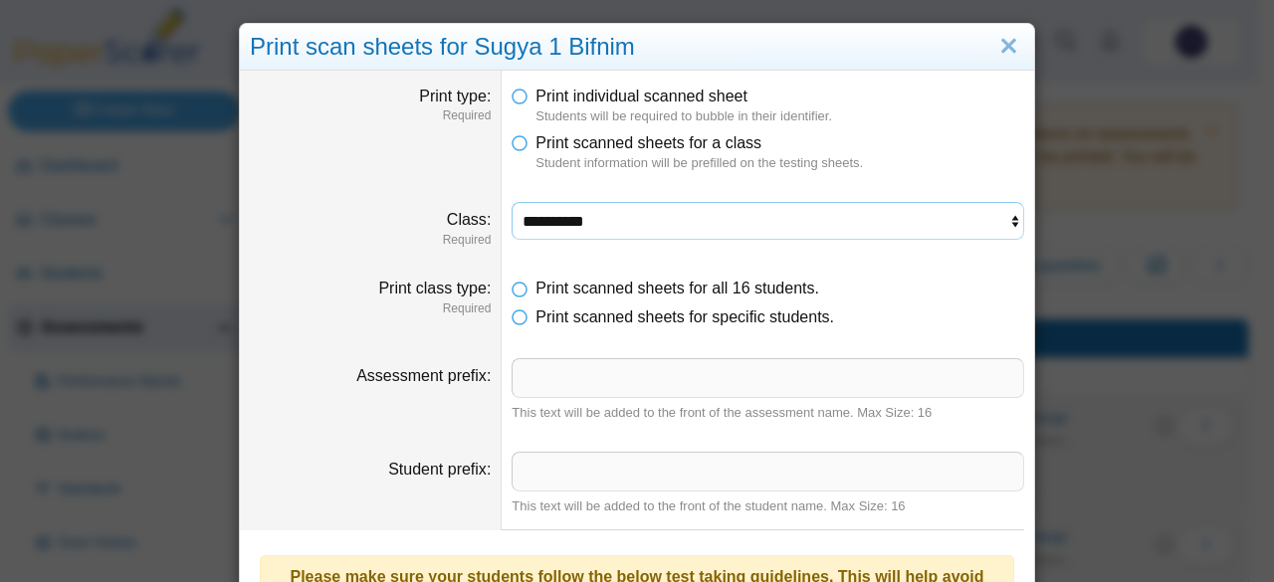
scroll to position [414, 0]
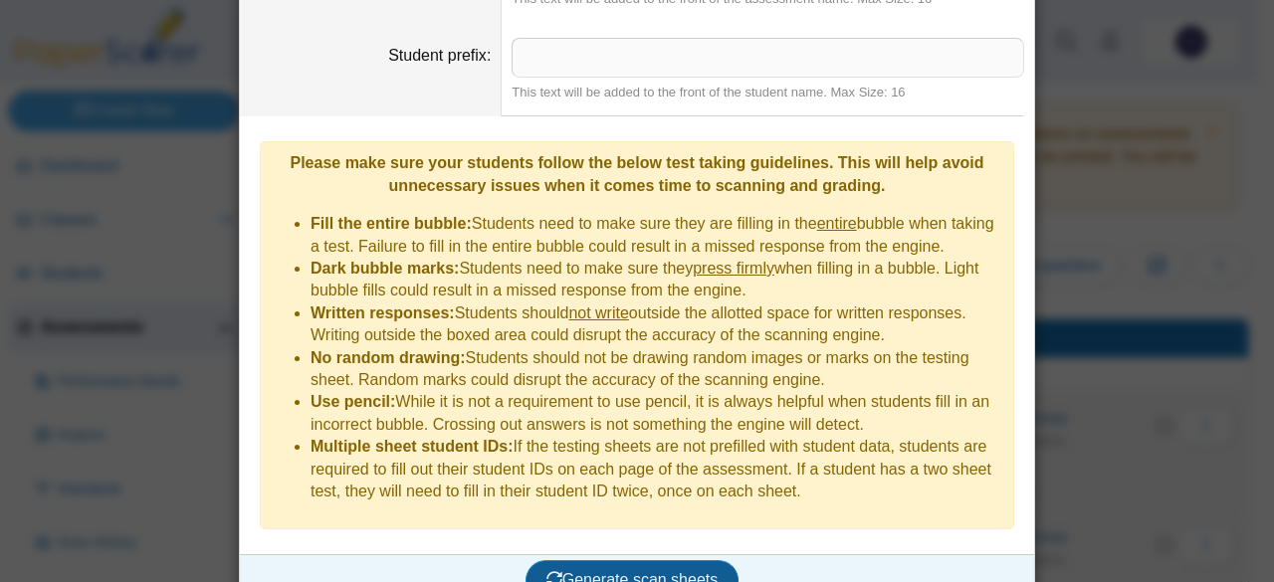
click at [645, 571] on span "Generate scan sheets" at bounding box center [633, 579] width 172 height 17
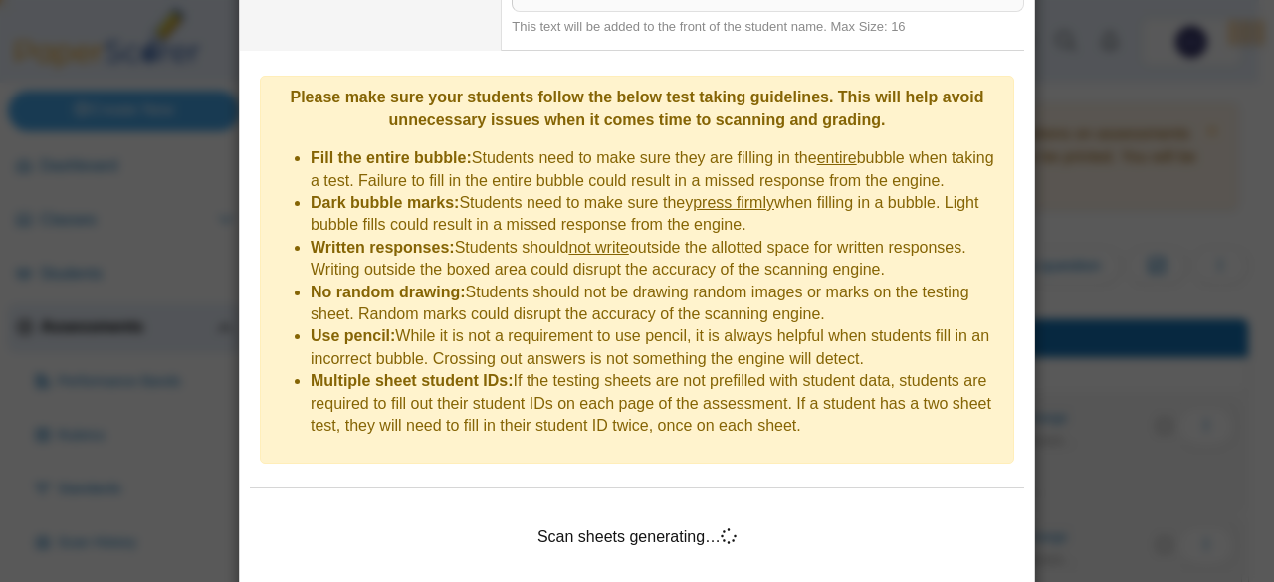
scroll to position [512, 0]
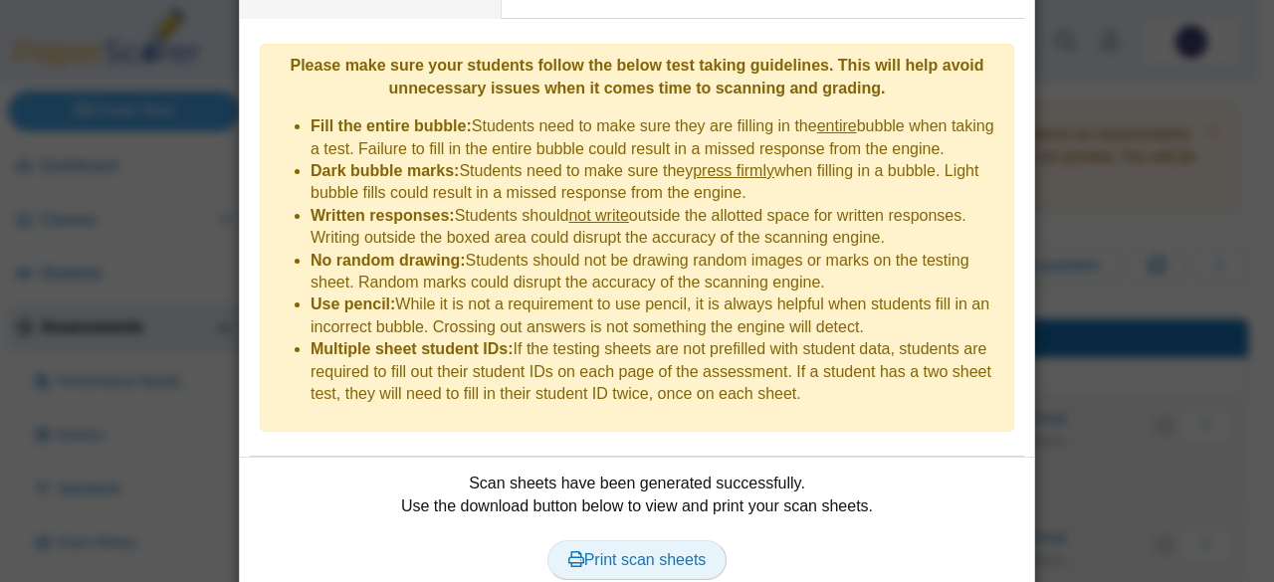
click at [640, 541] on link "Print scan sheets" at bounding box center [638, 561] width 180 height 40
